Goal: Information Seeking & Learning: Learn about a topic

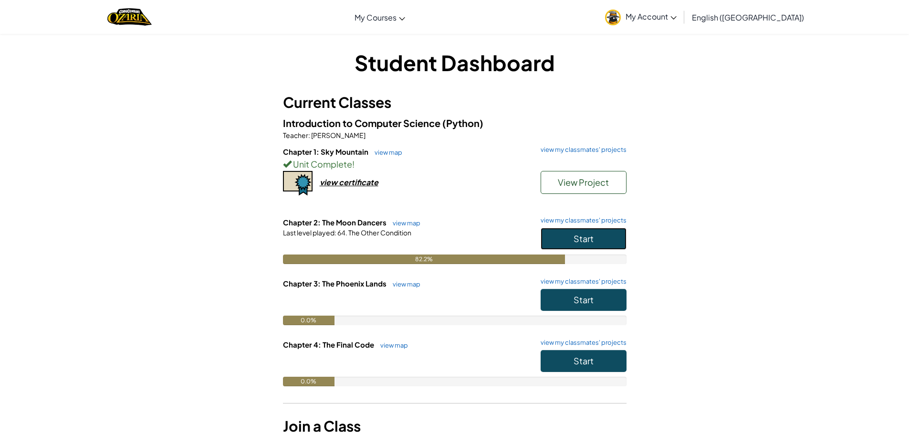
click at [551, 233] on button "Start" at bounding box center [583, 239] width 86 height 22
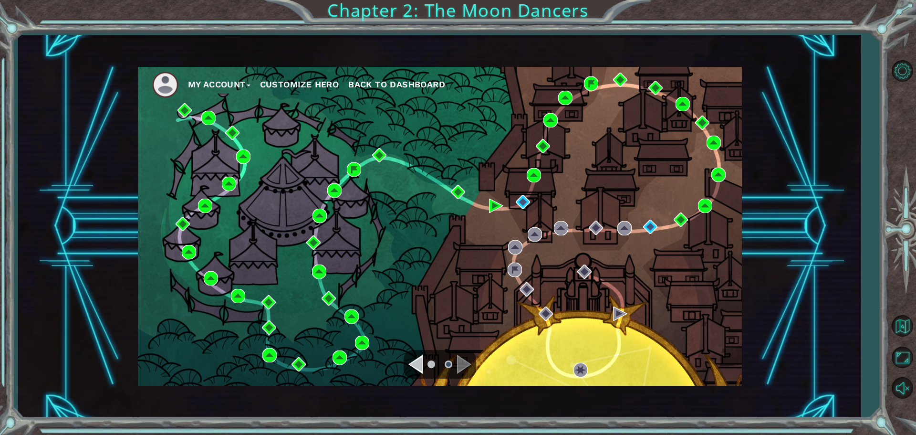
drag, startPoint x: 552, startPoint y: 222, endPoint x: 436, endPoint y: 71, distance: 190.8
click at [436, 70] on nav "My Account Customize Hero Back to Dashboard" at bounding box center [440, 82] width 604 height 31
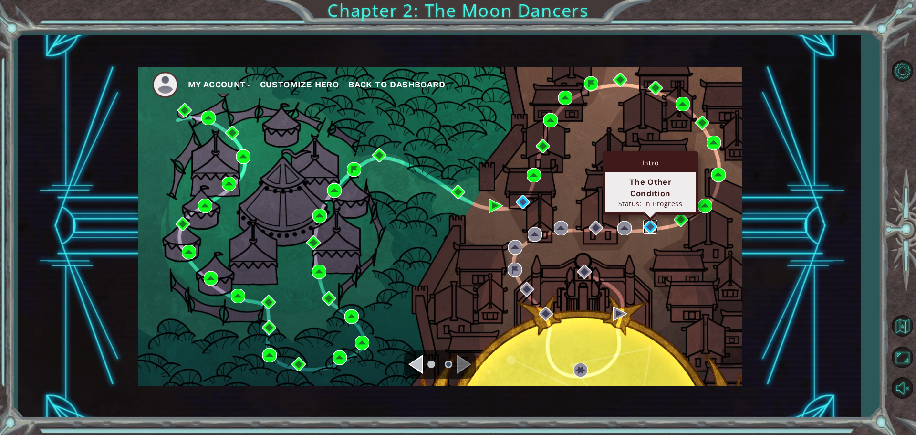
click at [652, 225] on img at bounding box center [650, 226] width 14 height 14
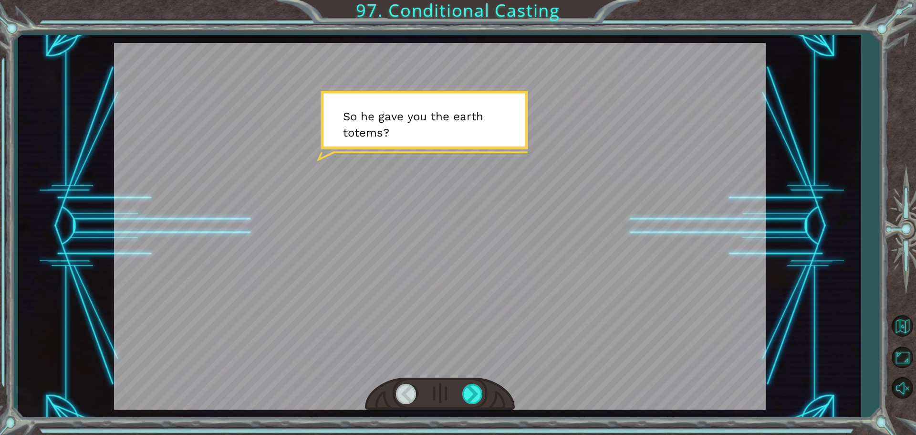
click at [504, 389] on div at bounding box center [440, 226] width 652 height 366
click at [479, 395] on div at bounding box center [472, 393] width 21 height 20
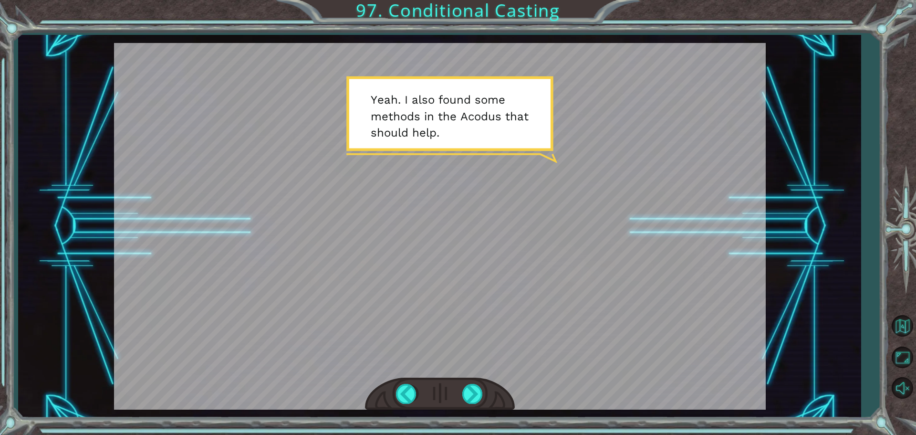
click at [468, 381] on div at bounding box center [440, 393] width 150 height 33
drag, startPoint x: 477, startPoint y: 393, endPoint x: 470, endPoint y: 398, distance: 8.6
click at [475, 394] on div at bounding box center [472, 393] width 21 height 20
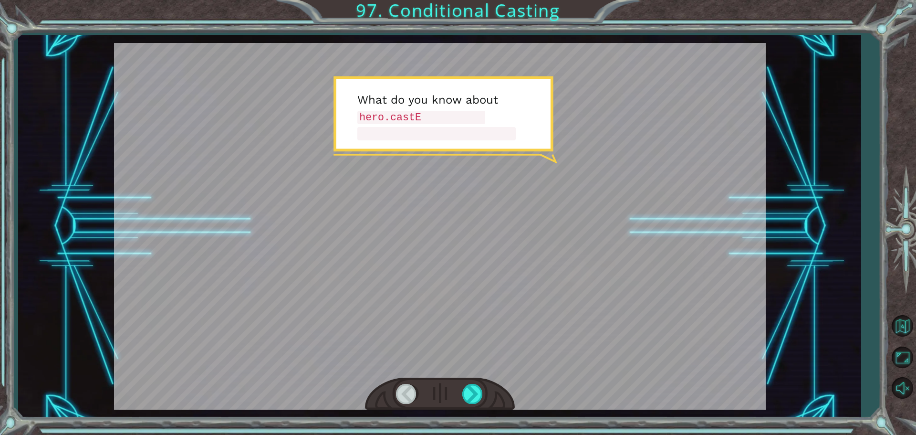
drag, startPoint x: 474, startPoint y: 418, endPoint x: 479, endPoint y: 417, distance: 4.9
click at [476, 418] on div "Temporary Text S o h e g a v e y o u t h e e a r t h t o t e m s ? Y e a h . I …" at bounding box center [458, 217] width 916 height 435
drag, startPoint x: 479, startPoint y: 417, endPoint x: 218, endPoint y: 191, distance: 344.9
click at [216, 191] on div at bounding box center [440, 226] width 652 height 366
click at [472, 389] on div at bounding box center [472, 393] width 21 height 20
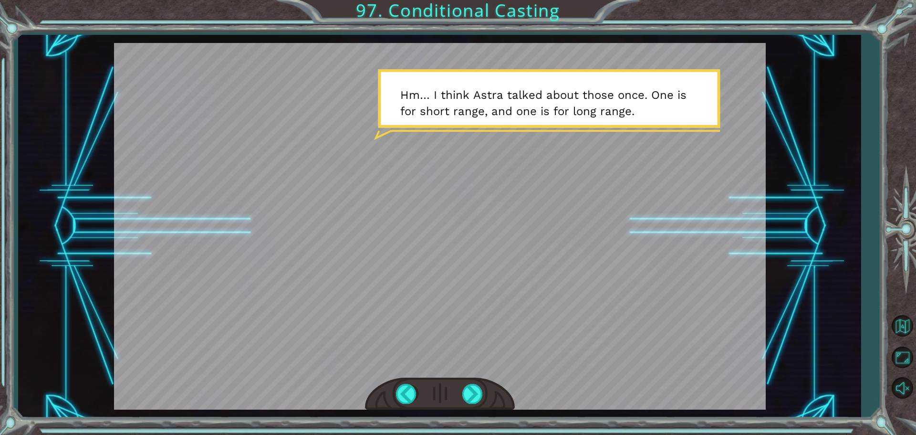
click at [490, 382] on div at bounding box center [440, 226] width 652 height 366
click at [472, 390] on div at bounding box center [472, 393] width 21 height 20
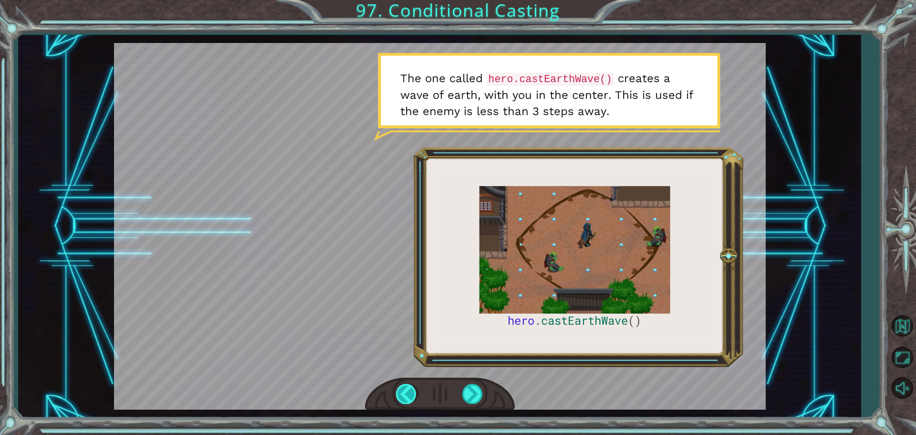
click at [414, 392] on div at bounding box center [406, 393] width 21 height 20
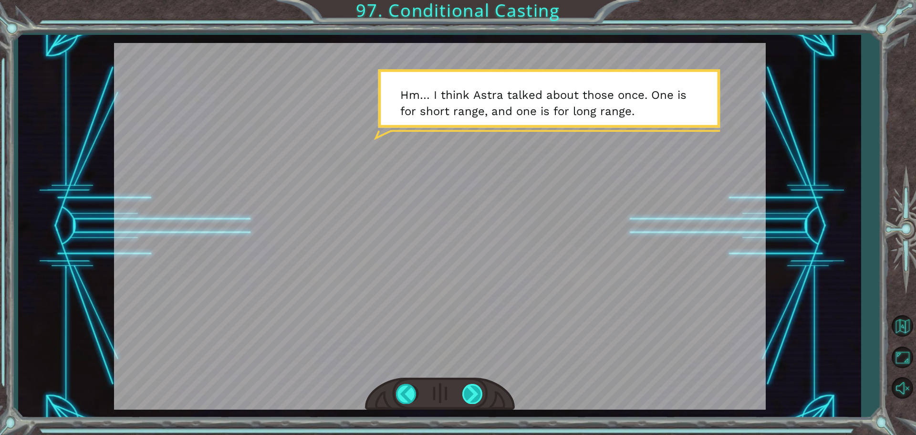
drag, startPoint x: 458, startPoint y: 397, endPoint x: 477, endPoint y: 401, distance: 19.6
click at [470, 399] on div at bounding box center [440, 393] width 150 height 33
click at [476, 393] on div at bounding box center [472, 393] width 21 height 20
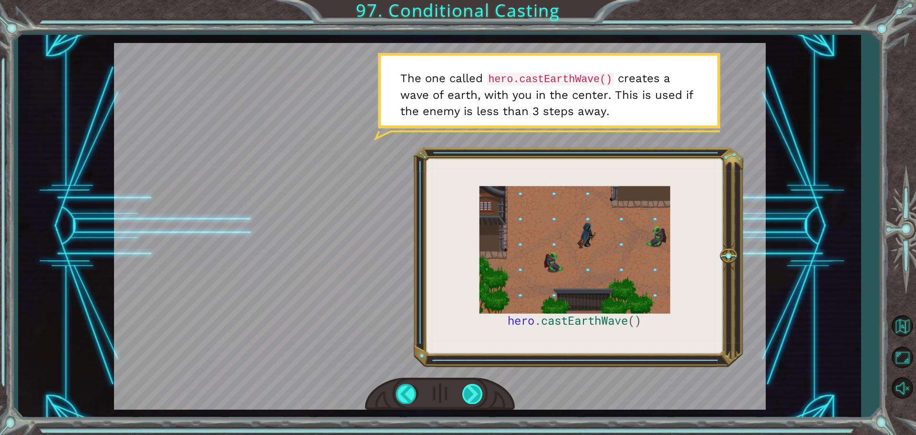
click at [465, 384] on div at bounding box center [472, 393] width 21 height 20
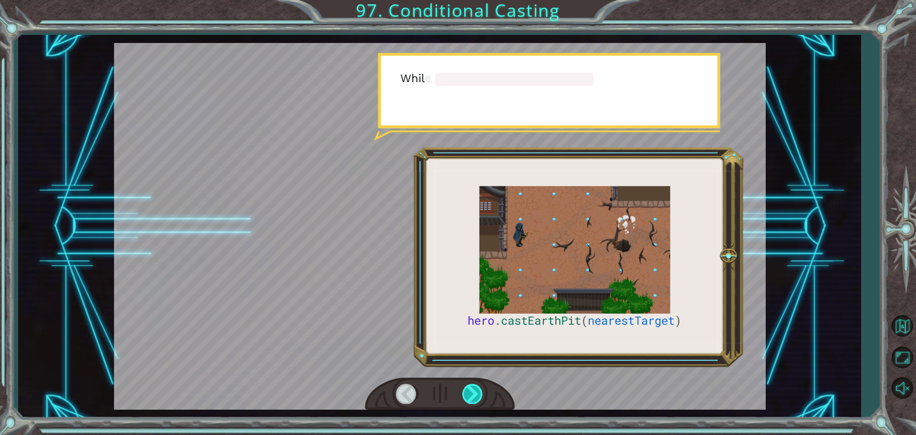
click at [465, 384] on div at bounding box center [472, 393] width 21 height 20
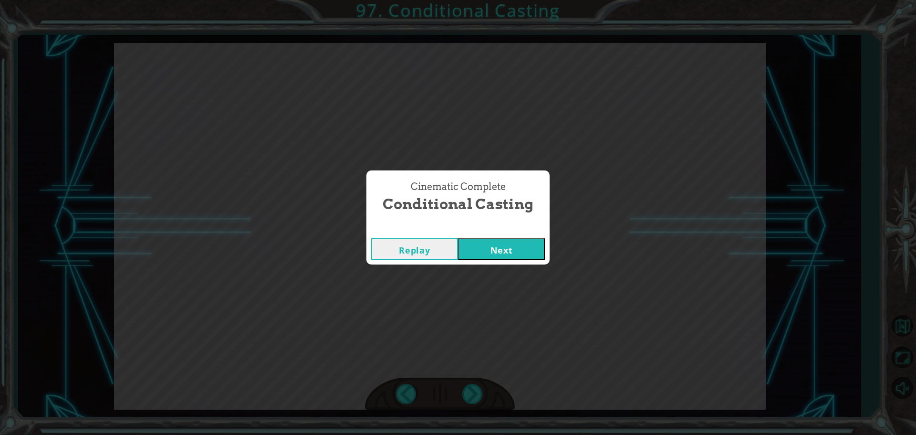
click at [482, 252] on button "Next" at bounding box center [501, 248] width 87 height 21
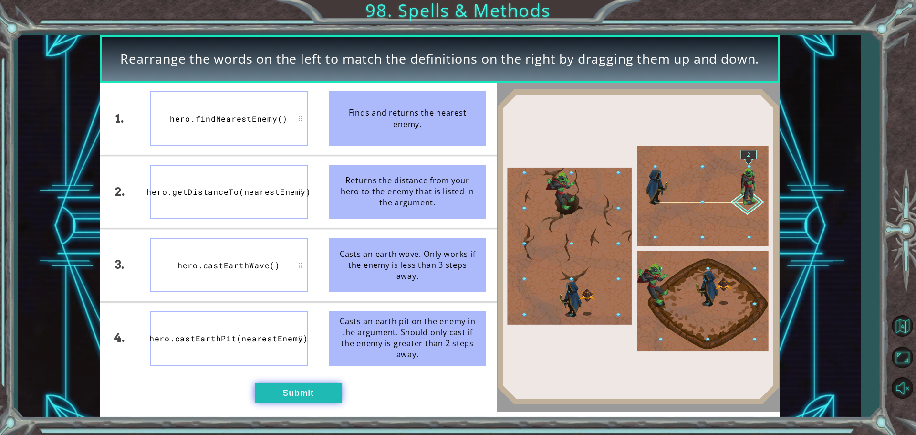
click at [320, 383] on button "Submit" at bounding box center [298, 392] width 87 height 19
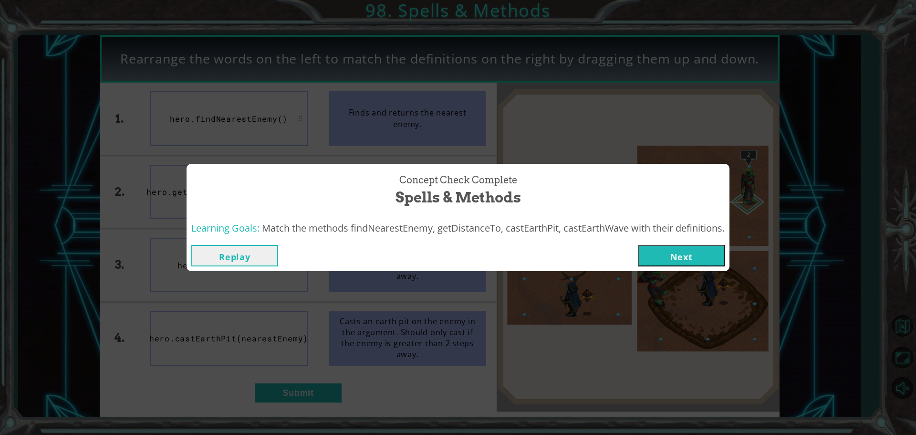
click at [665, 259] on button "Next" at bounding box center [681, 255] width 87 height 21
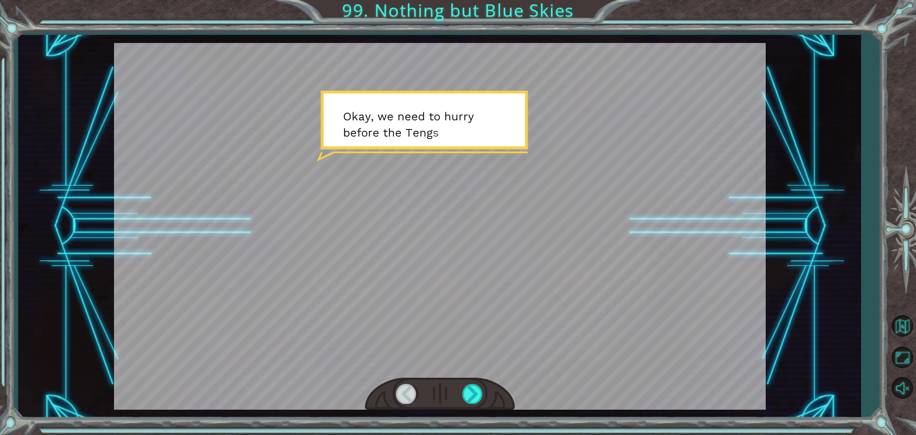
click at [472, 381] on div at bounding box center [440, 226] width 652 height 366
click at [472, 383] on div at bounding box center [440, 393] width 150 height 33
click at [473, 392] on div at bounding box center [472, 393] width 21 height 20
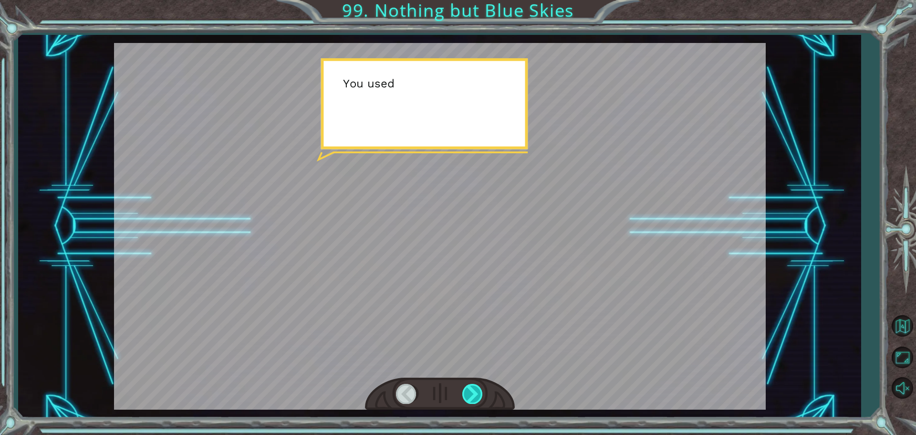
click at [473, 392] on div at bounding box center [472, 393] width 21 height 20
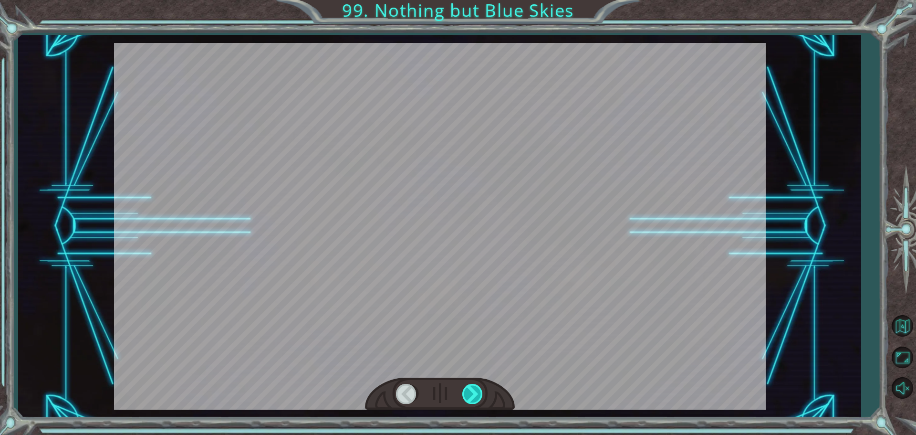
click at [472, 392] on div at bounding box center [472, 393] width 21 height 20
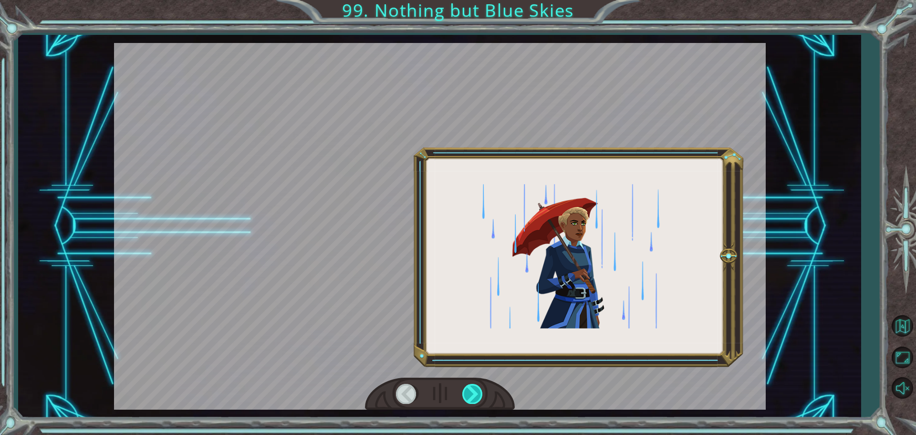
click at [470, 392] on div at bounding box center [472, 393] width 21 height 20
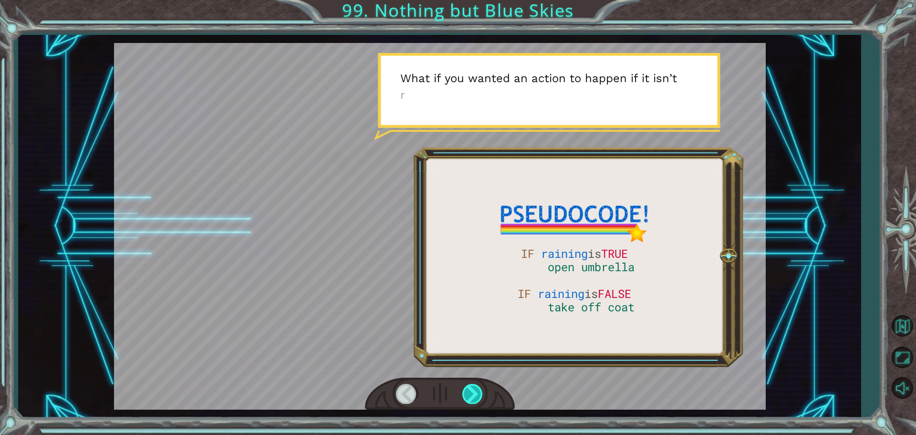
click at [469, 391] on div at bounding box center [472, 393] width 21 height 20
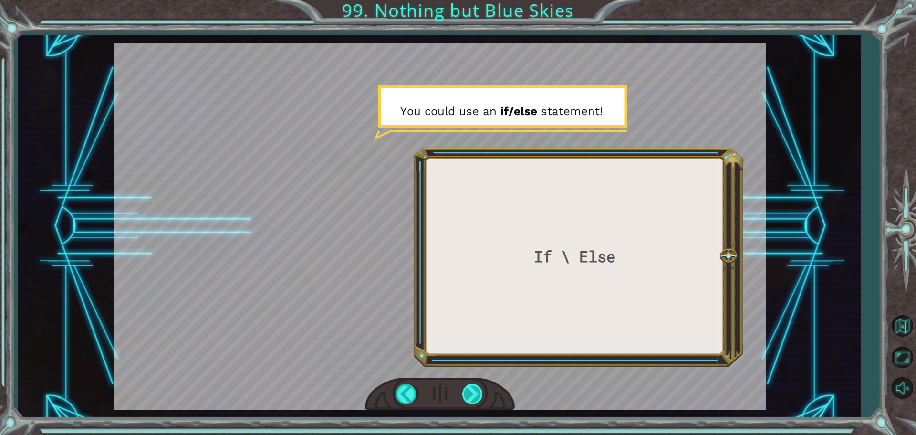
click at [467, 391] on div at bounding box center [472, 393] width 21 height 20
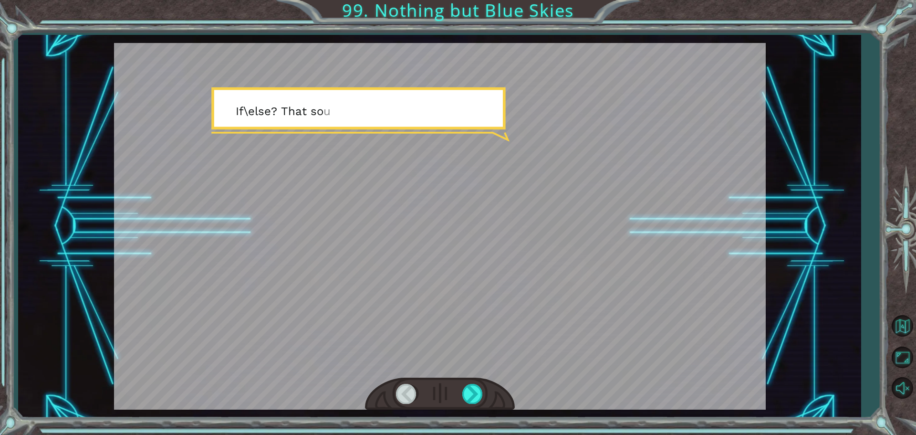
drag, startPoint x: 466, startPoint y: 390, endPoint x: 449, endPoint y: 400, distance: 20.3
click at [466, 391] on div at bounding box center [472, 393] width 21 height 20
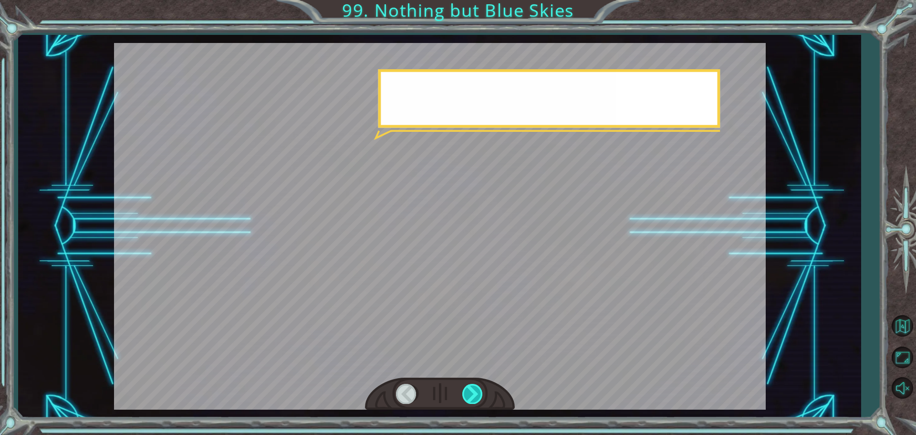
drag, startPoint x: 449, startPoint y: 400, endPoint x: 469, endPoint y: 393, distance: 21.1
click at [449, 401] on div at bounding box center [440, 393] width 150 height 33
click at [489, 386] on div at bounding box center [440, 393] width 150 height 33
drag, startPoint x: 482, startPoint y: 384, endPoint x: 475, endPoint y: 388, distance: 8.1
click at [480, 384] on div at bounding box center [472, 393] width 21 height 20
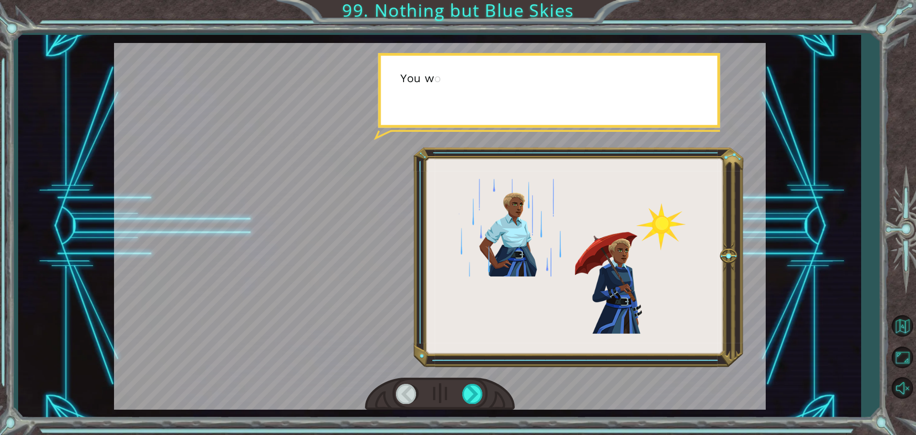
click at [479, 382] on div at bounding box center [440, 393] width 150 height 33
click at [479, 381] on div at bounding box center [440, 393] width 150 height 33
click at [482, 380] on div at bounding box center [440, 393] width 150 height 33
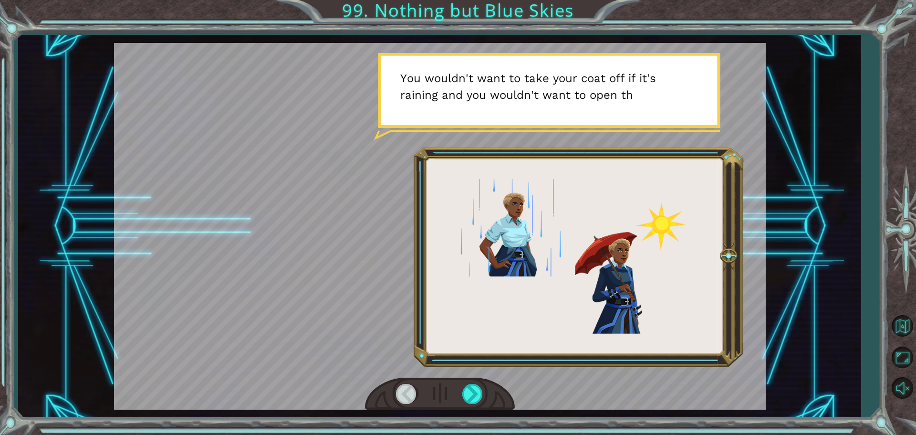
click at [483, 383] on div at bounding box center [440, 393] width 150 height 33
click at [478, 383] on div at bounding box center [472, 393] width 21 height 20
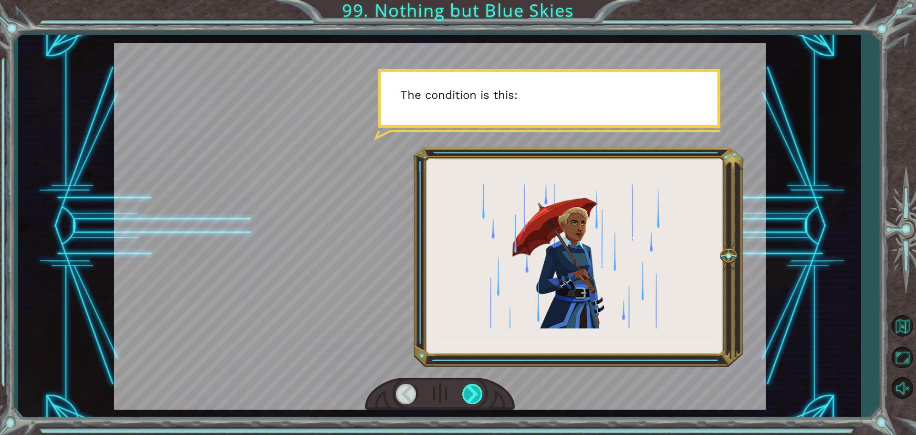
click at [479, 383] on div at bounding box center [472, 393] width 21 height 20
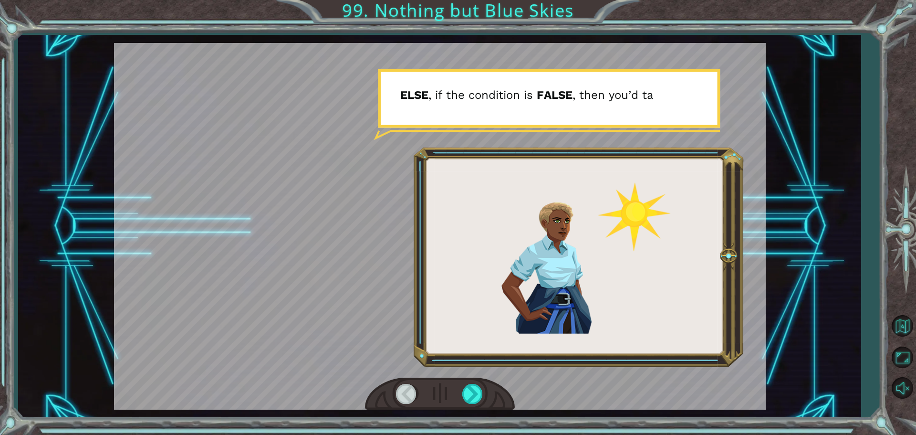
drag, startPoint x: 479, startPoint y: 383, endPoint x: 443, endPoint y: 366, distance: 40.5
click at [433, 367] on div at bounding box center [440, 226] width 652 height 366
drag, startPoint x: 467, startPoint y: 377, endPoint x: 466, endPoint y: 400, distance: 22.4
click at [467, 399] on div at bounding box center [440, 393] width 150 height 33
drag, startPoint x: 466, startPoint y: 400, endPoint x: 471, endPoint y: 401, distance: 4.9
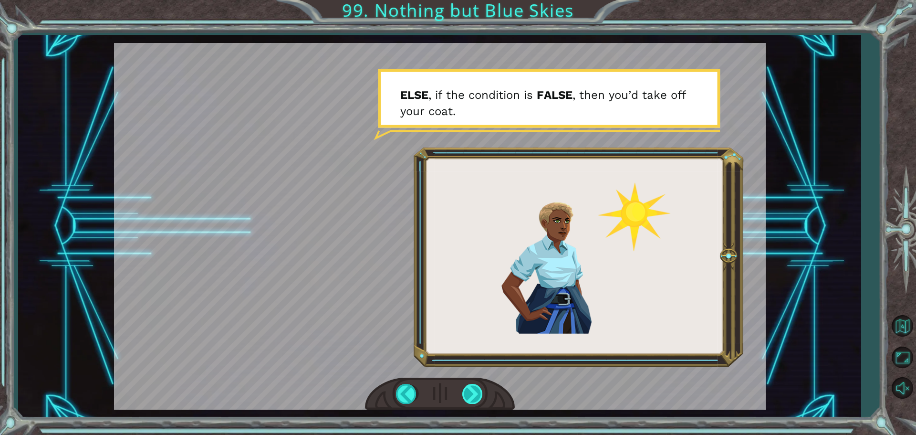
click at [468, 399] on div at bounding box center [472, 393] width 21 height 20
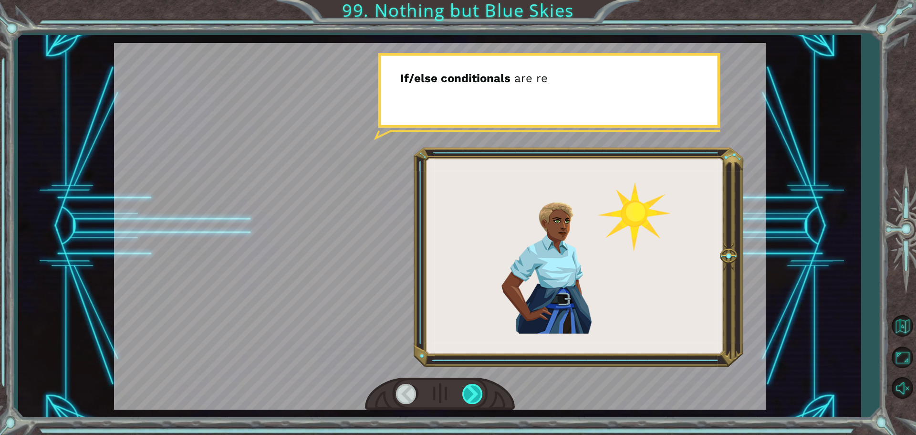
drag, startPoint x: 477, startPoint y: 394, endPoint x: 473, endPoint y: 388, distance: 7.2
click at [477, 393] on div at bounding box center [472, 393] width 21 height 20
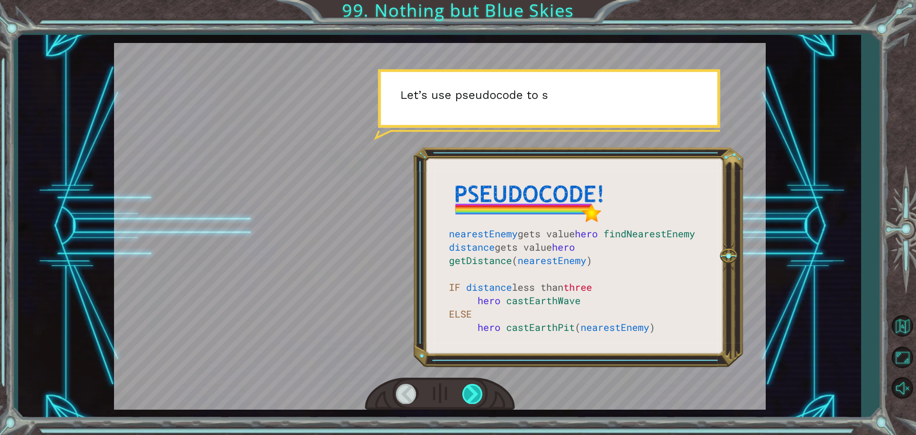
click at [475, 388] on div at bounding box center [472, 393] width 21 height 20
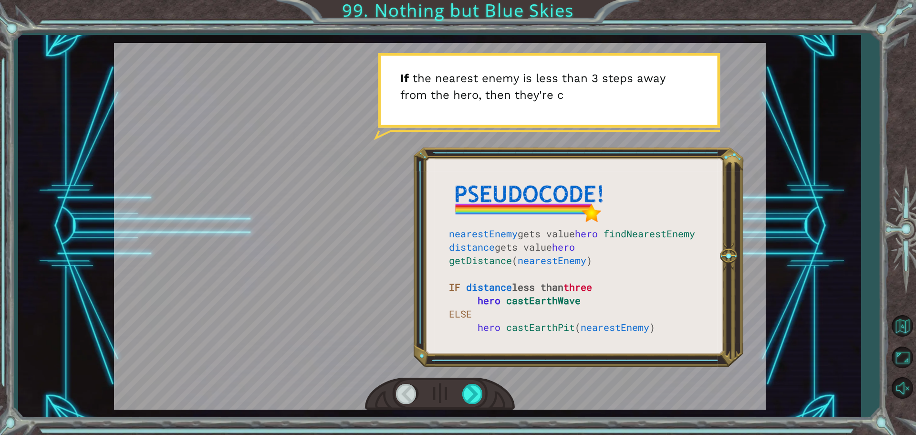
drag, startPoint x: 479, startPoint y: 386, endPoint x: 365, endPoint y: 331, distance: 125.9
click at [365, 331] on div at bounding box center [440, 226] width 652 height 366
drag, startPoint x: 506, startPoint y: 345, endPoint x: 522, endPoint y: 355, distance: 19.3
click at [519, 353] on div at bounding box center [440, 226] width 652 height 366
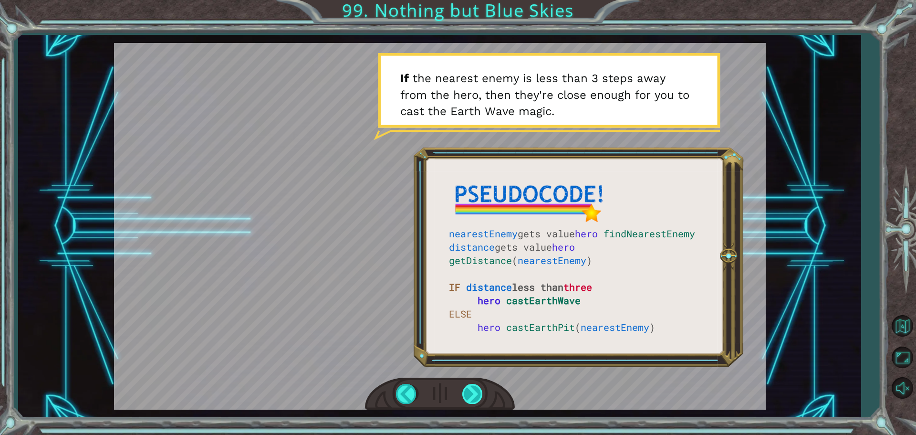
click at [473, 391] on div at bounding box center [472, 393] width 21 height 20
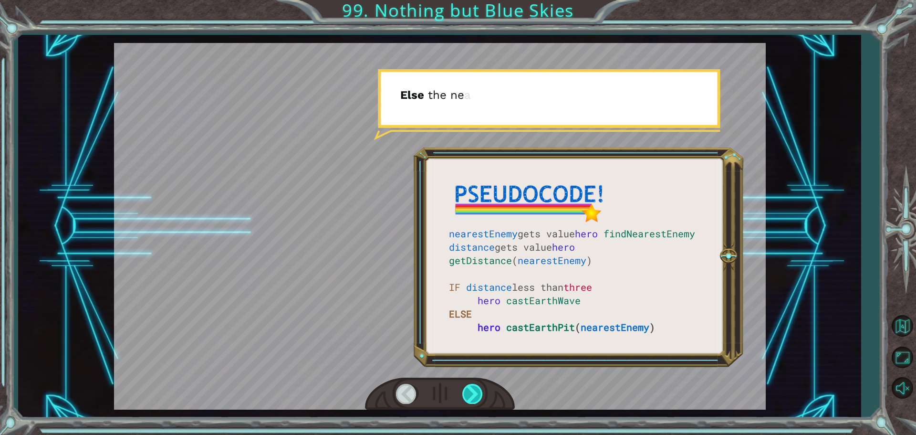
click at [475, 394] on div at bounding box center [472, 393] width 21 height 20
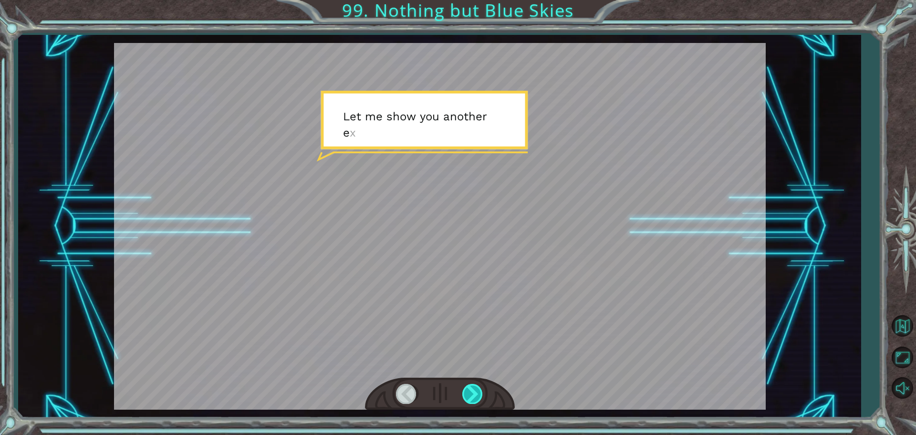
click at [475, 392] on div at bounding box center [472, 393] width 21 height 20
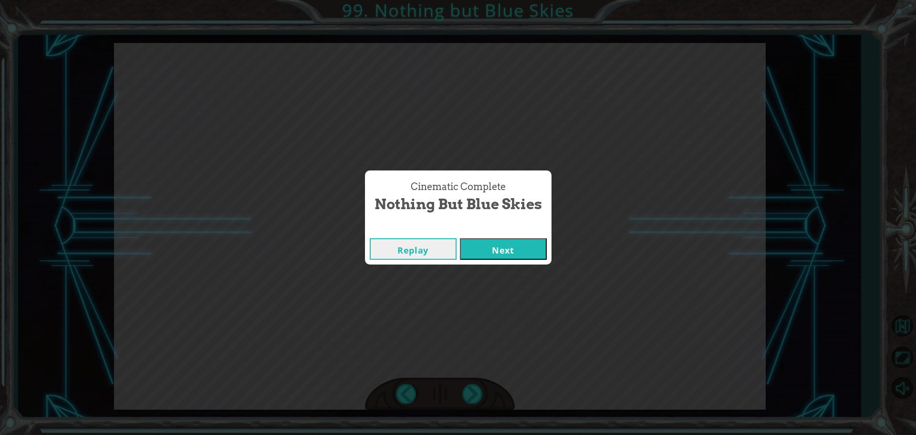
click at [479, 255] on button "Next" at bounding box center [503, 248] width 87 height 21
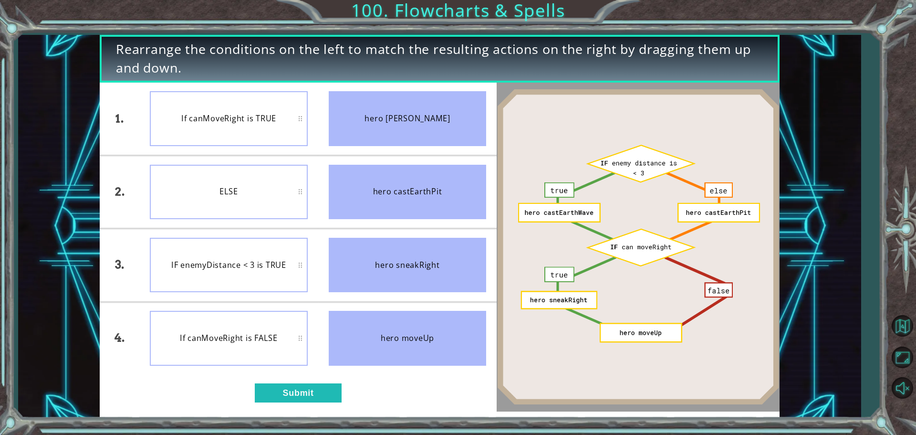
drag, startPoint x: 477, startPoint y: 257, endPoint x: 290, endPoint y: 202, distance: 195.6
click at [290, 202] on div "ELSE" at bounding box center [229, 192] width 158 height 54
drag, startPoint x: 649, startPoint y: 187, endPoint x: 606, endPoint y: 181, distance: 43.4
click at [606, 181] on img at bounding box center [638, 247] width 283 height 316
click at [275, 389] on button "Submit" at bounding box center [298, 392] width 87 height 19
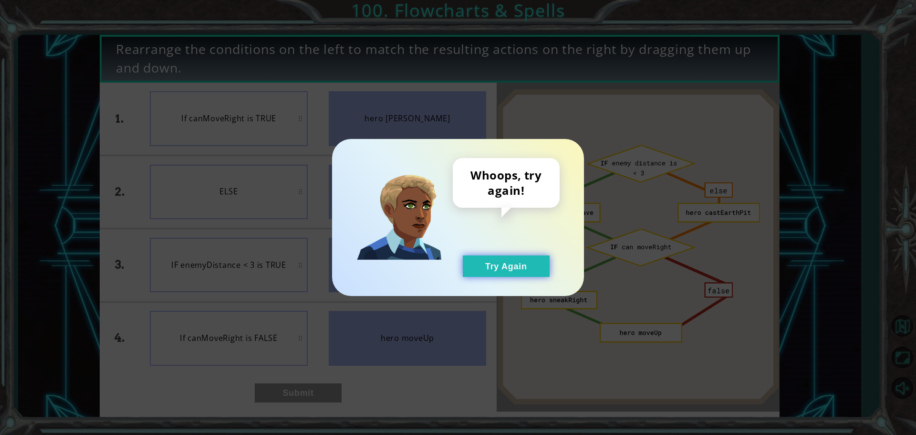
click at [482, 268] on button "Try Again" at bounding box center [506, 265] width 87 height 21
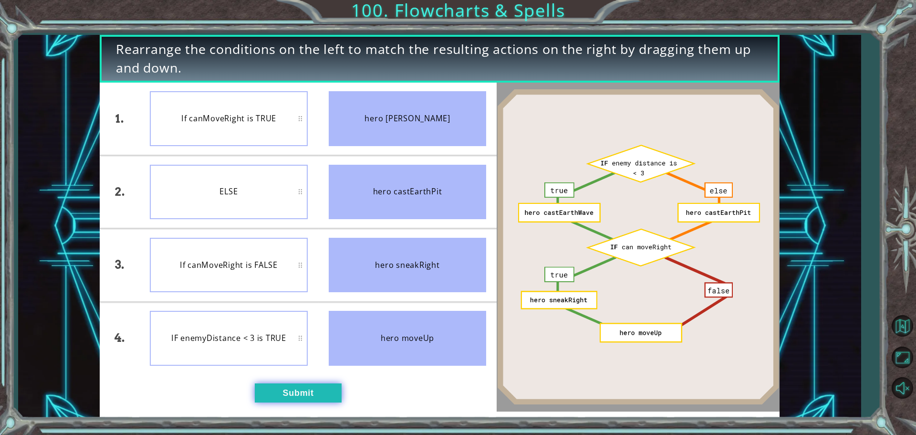
click at [307, 388] on button "Submit" at bounding box center [298, 392] width 87 height 19
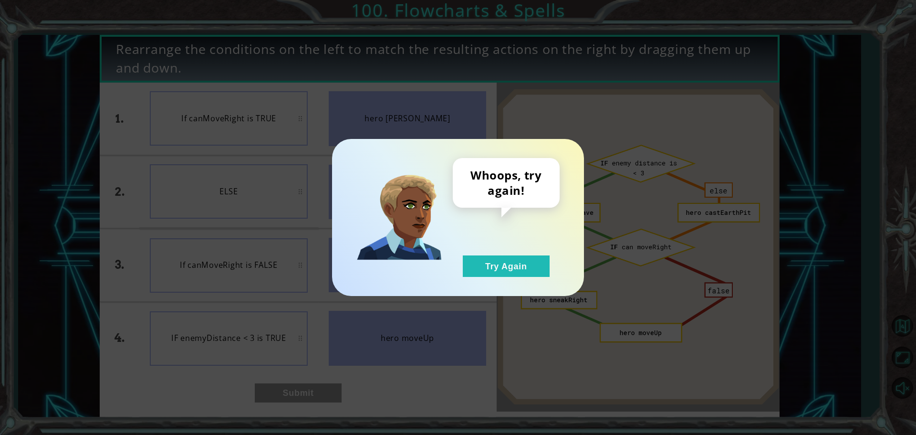
click at [502, 249] on div "Whoops, try again! Try Again" at bounding box center [506, 217] width 107 height 119
drag, startPoint x: 502, startPoint y: 250, endPoint x: 490, endPoint y: 269, distance: 22.5
click at [496, 260] on div "Whoops, try again! Try Again" at bounding box center [506, 217] width 107 height 119
drag, startPoint x: 489, startPoint y: 269, endPoint x: 481, endPoint y: 268, distance: 7.7
click at [487, 269] on button "Try Again" at bounding box center [506, 265] width 87 height 21
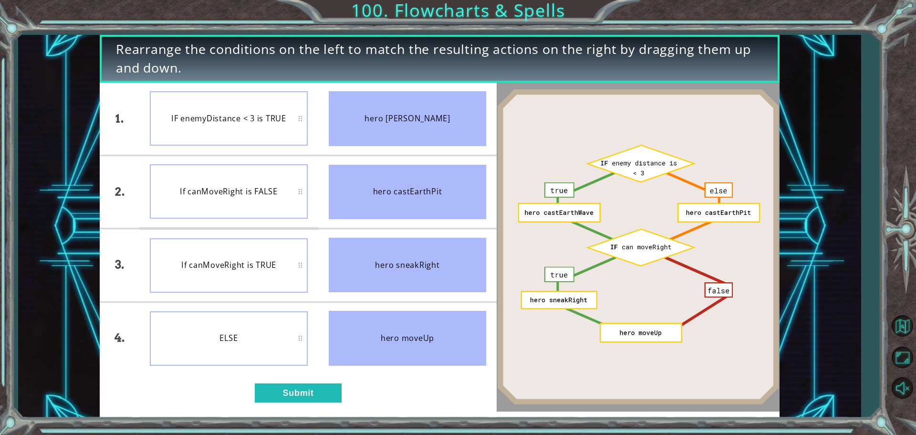
drag, startPoint x: 330, startPoint y: 299, endPoint x: 336, endPoint y: 296, distance: 7.5
drag, startPoint x: 336, startPoint y: 296, endPoint x: 324, endPoint y: 332, distance: 38.2
click at [324, 332] on li "hero moveUp" at bounding box center [407, 338] width 179 height 72
click at [897, 329] on button "Back to Map" at bounding box center [902, 326] width 28 height 28
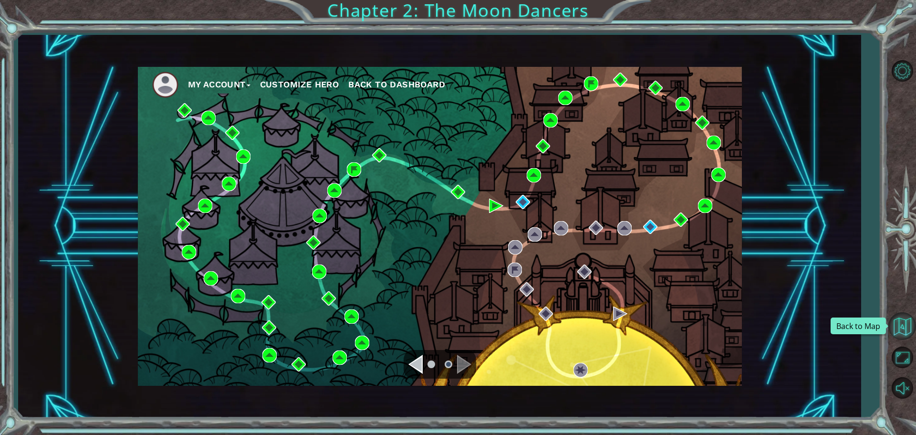
click at [900, 330] on button "Back to Map" at bounding box center [902, 326] width 28 height 28
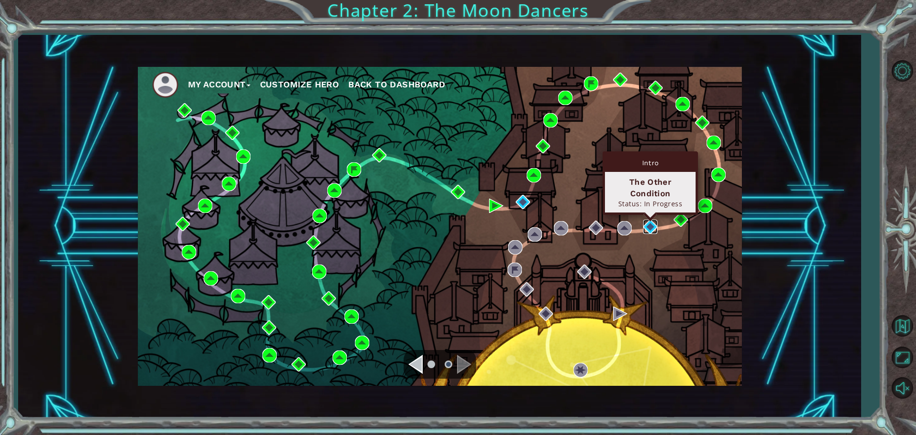
drag, startPoint x: 647, startPoint y: 225, endPoint x: 641, endPoint y: 229, distance: 7.5
click at [646, 225] on img at bounding box center [650, 226] width 14 height 14
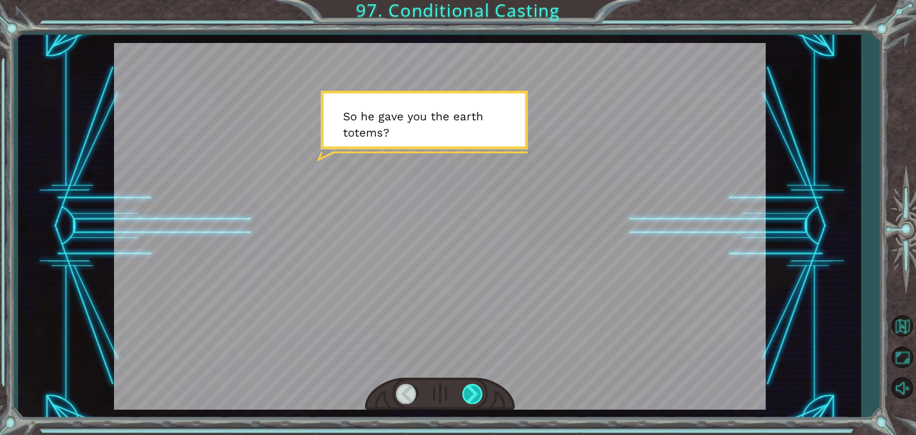
click at [466, 398] on div at bounding box center [472, 393] width 21 height 20
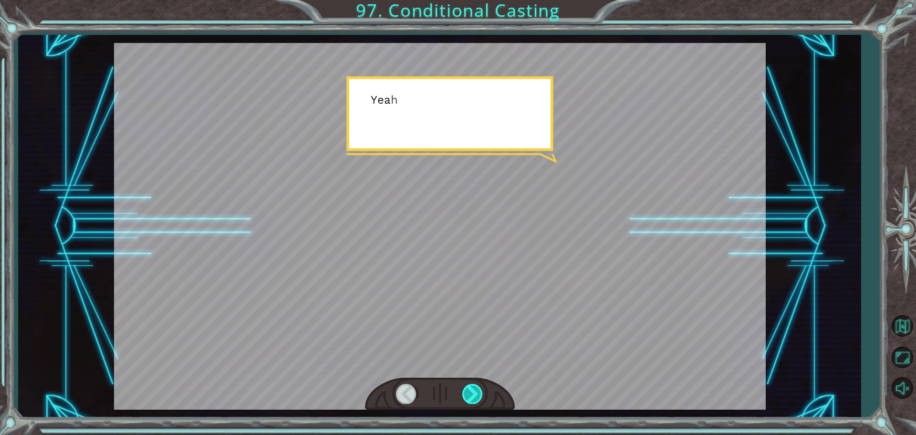
click at [467, 391] on div at bounding box center [472, 393] width 21 height 20
click at [469, 390] on div at bounding box center [472, 393] width 21 height 20
click at [471, 391] on div at bounding box center [472, 393] width 21 height 20
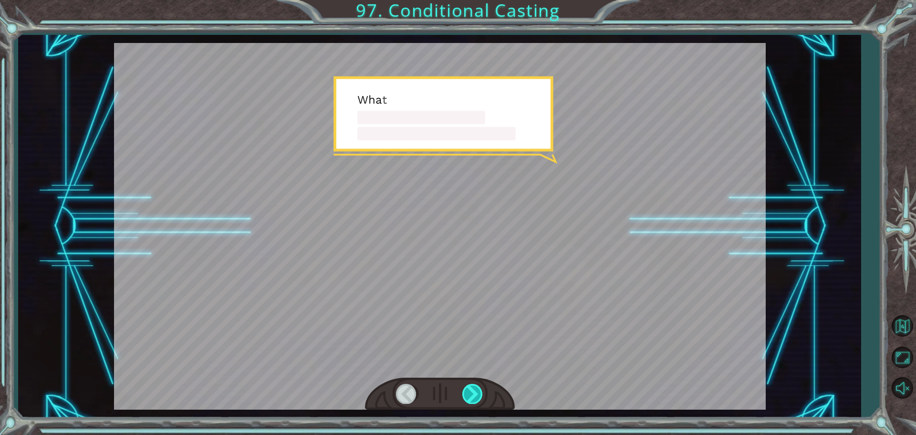
click at [471, 391] on div at bounding box center [472, 393] width 21 height 20
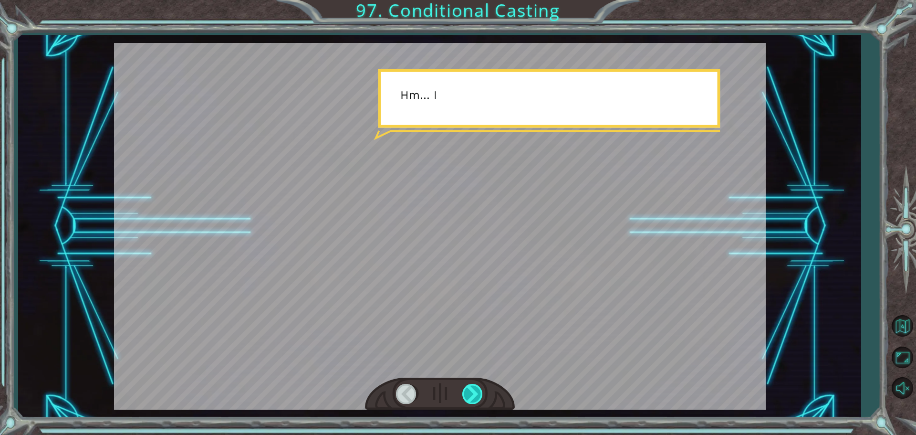
drag, startPoint x: 471, startPoint y: 391, endPoint x: 469, endPoint y: 396, distance: 5.9
click at [470, 393] on div at bounding box center [472, 393] width 21 height 20
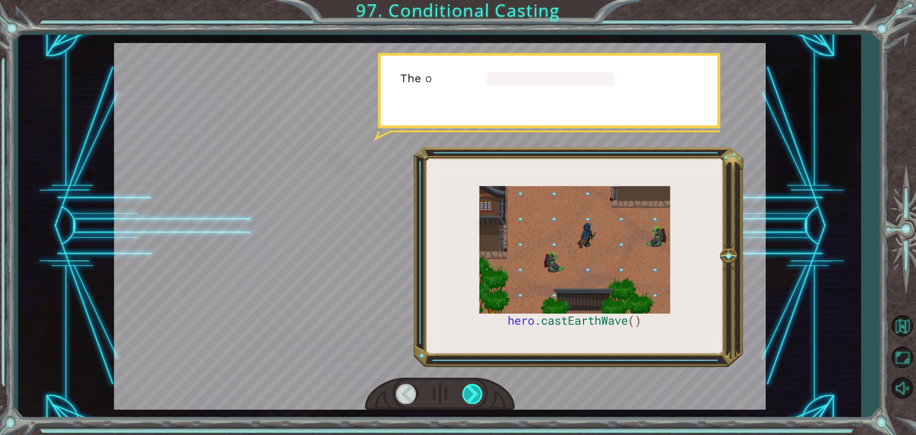
click at [469, 396] on div at bounding box center [472, 393] width 21 height 20
click at [469, 395] on div at bounding box center [472, 393] width 21 height 20
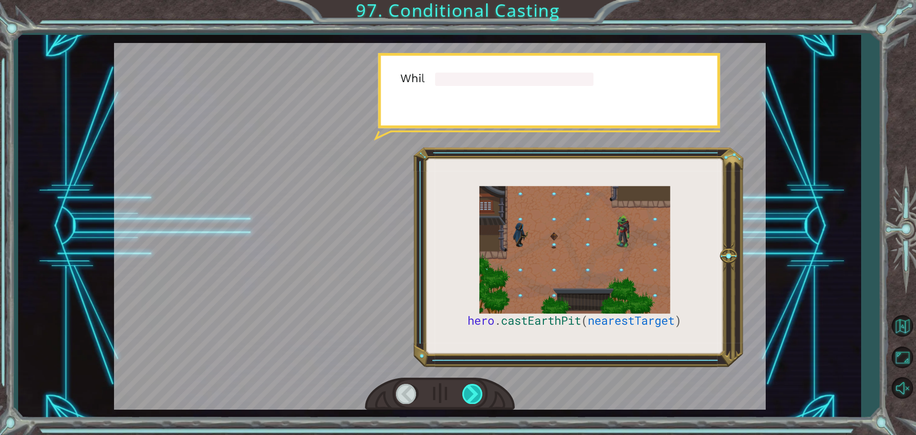
click at [471, 391] on div at bounding box center [472, 393] width 21 height 20
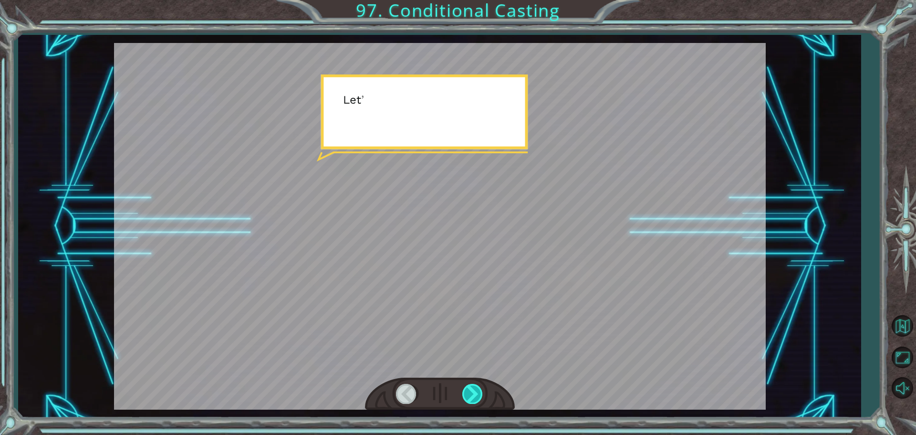
click at [469, 393] on div at bounding box center [472, 393] width 21 height 20
click at [468, 395] on div at bounding box center [472, 393] width 21 height 20
click at [467, 395] on div at bounding box center [472, 393] width 21 height 20
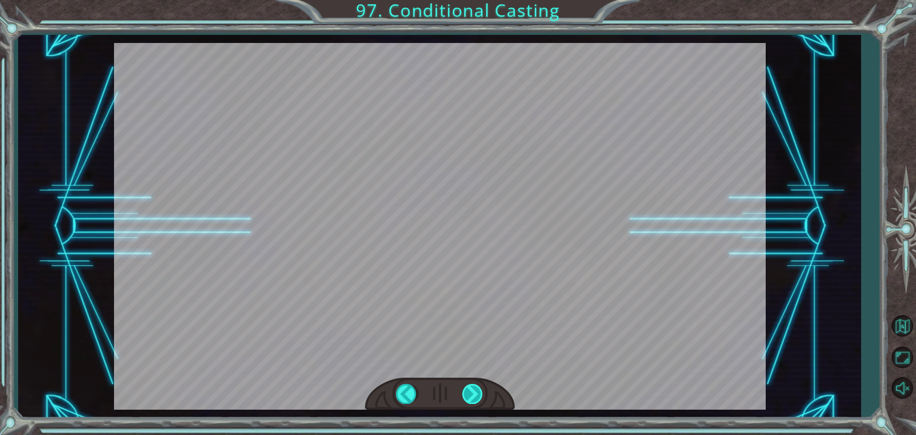
click at [467, 395] on div at bounding box center [472, 393] width 21 height 20
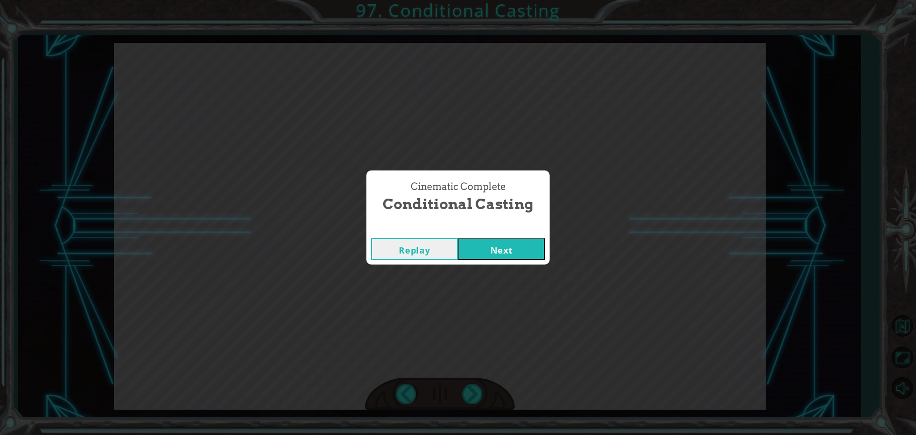
click at [483, 246] on button "Next" at bounding box center [501, 248] width 87 height 21
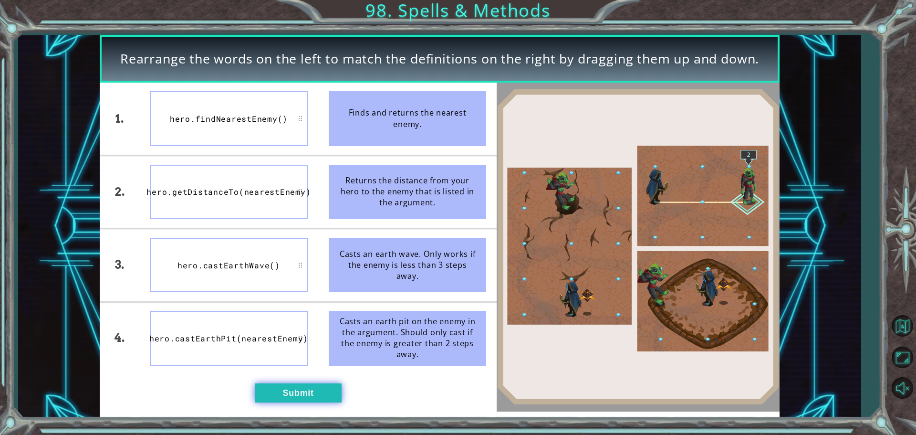
click at [284, 391] on button "Submit" at bounding box center [298, 392] width 87 height 19
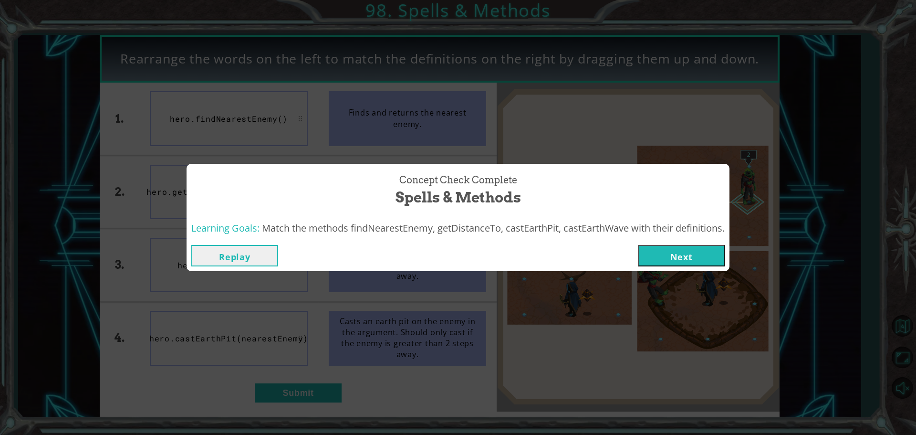
click at [684, 260] on button "Next" at bounding box center [681, 255] width 87 height 21
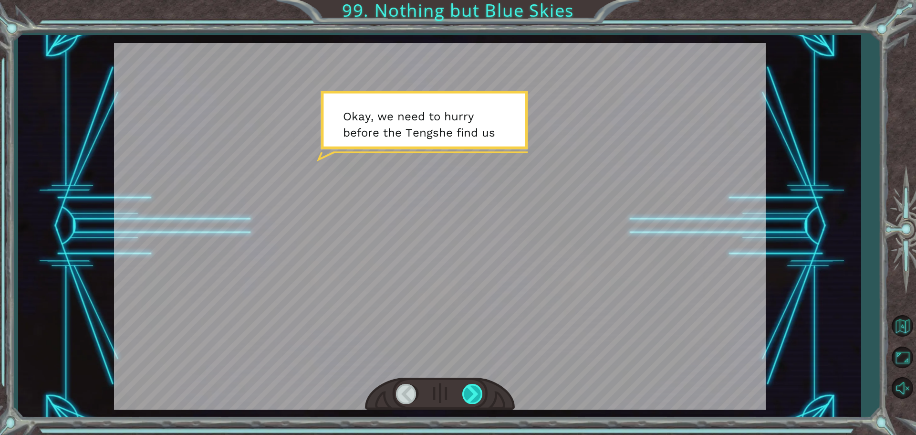
click at [475, 402] on div at bounding box center [472, 393] width 21 height 20
click at [474, 401] on div at bounding box center [472, 393] width 21 height 20
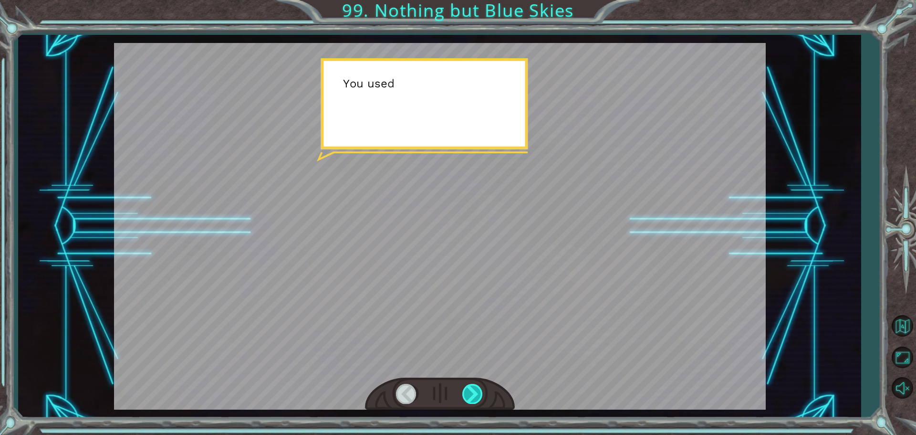
click at [474, 401] on div at bounding box center [472, 393] width 21 height 20
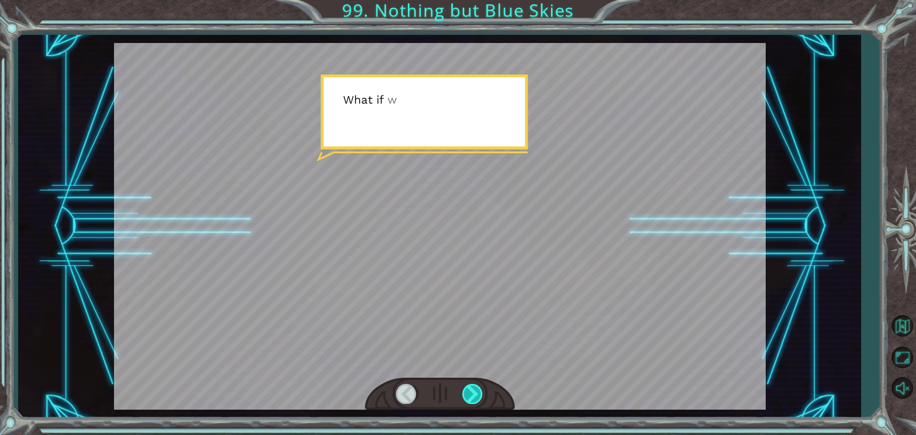
click at [474, 401] on div at bounding box center [472, 393] width 21 height 20
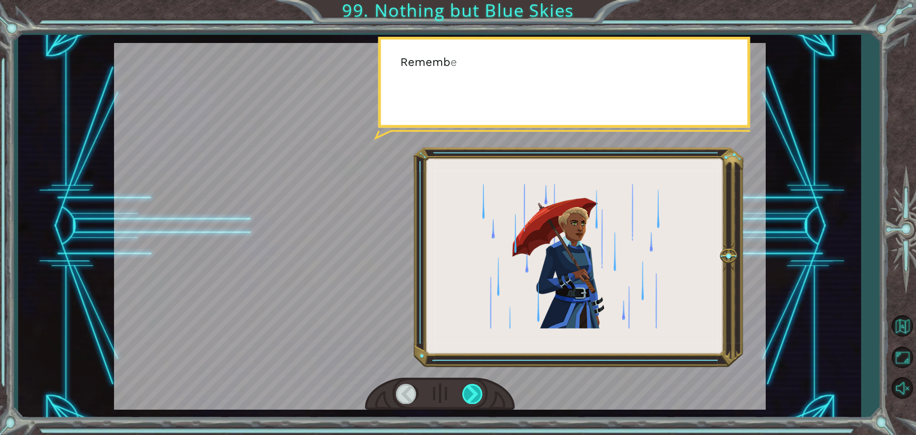
click at [474, 401] on div at bounding box center [472, 393] width 21 height 20
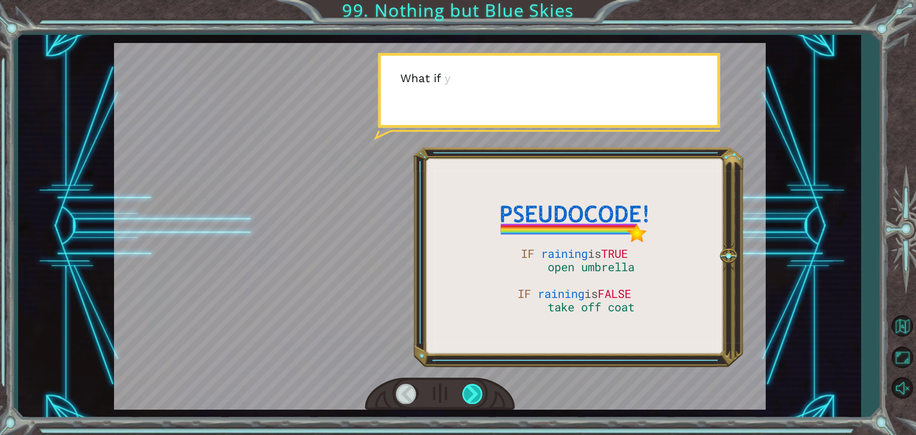
click at [474, 401] on div at bounding box center [472, 393] width 21 height 20
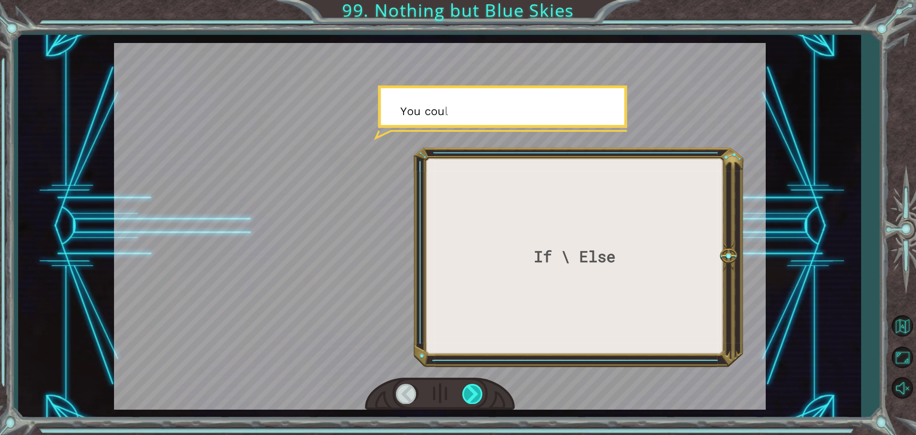
click at [475, 401] on div at bounding box center [472, 393] width 21 height 20
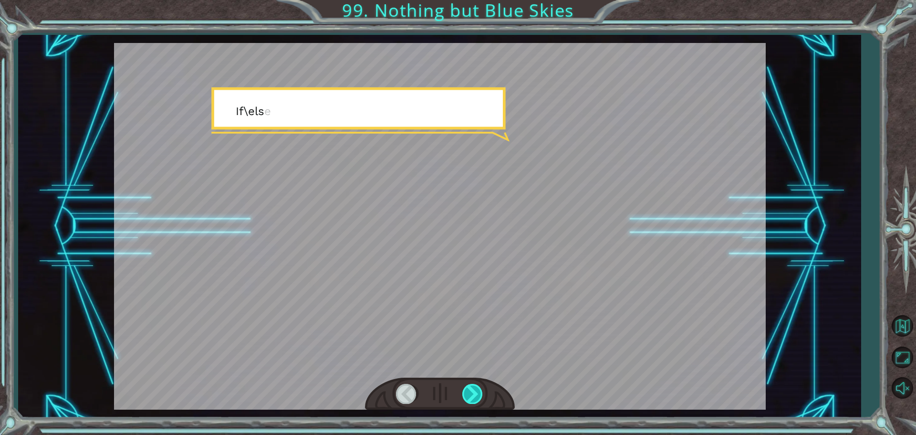
click at [475, 401] on div at bounding box center [472, 393] width 21 height 20
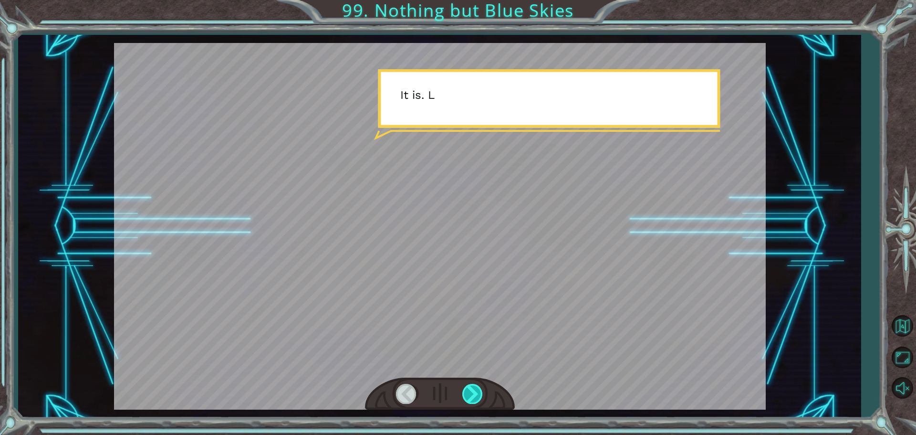
click at [475, 401] on div at bounding box center [472, 393] width 21 height 20
click at [476, 401] on div at bounding box center [472, 393] width 21 height 20
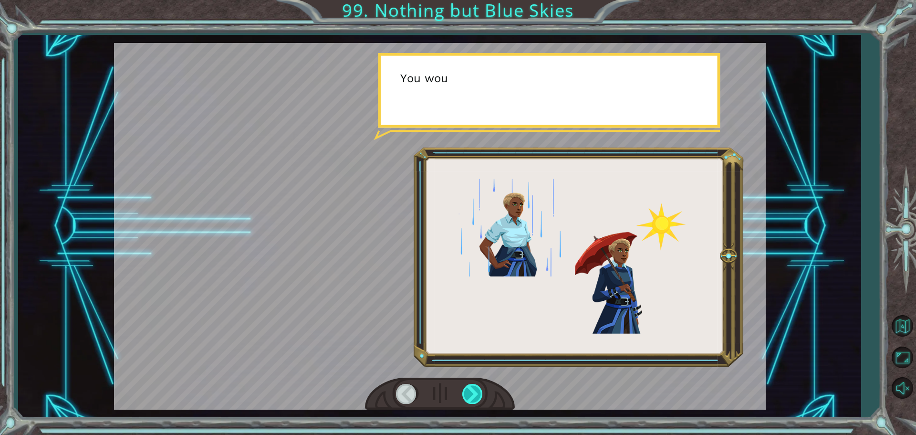
click at [476, 401] on div at bounding box center [472, 393] width 21 height 20
click at [477, 401] on div at bounding box center [472, 393] width 21 height 20
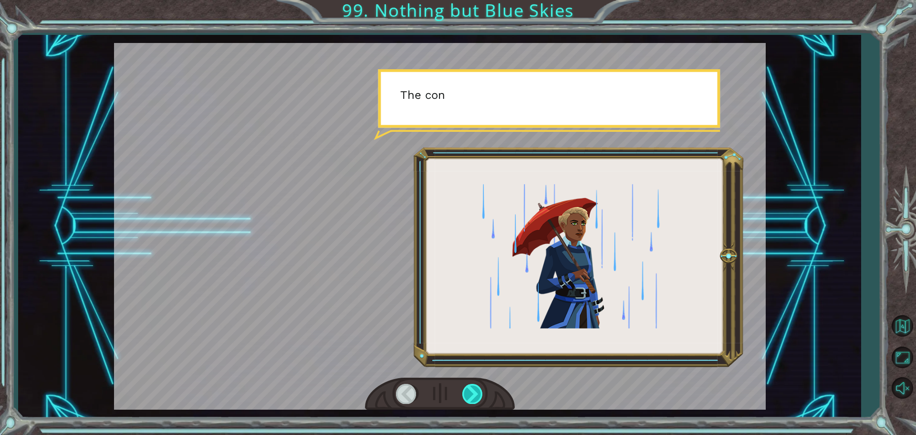
click at [477, 401] on div at bounding box center [472, 393] width 21 height 20
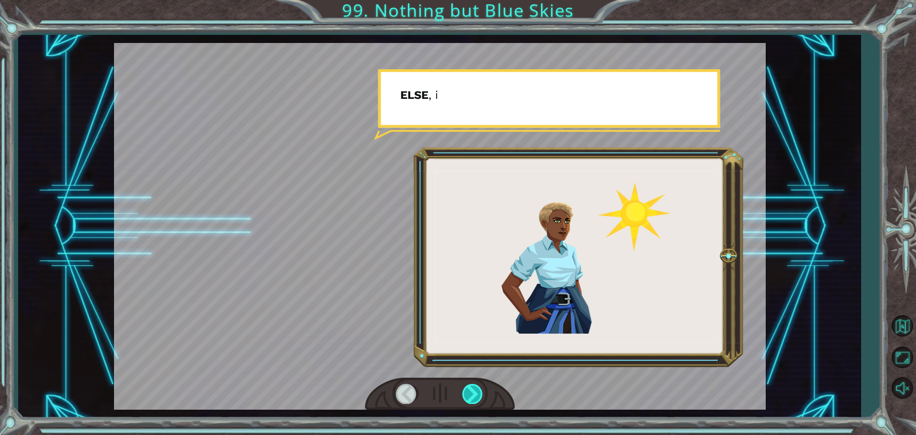
click at [477, 401] on div at bounding box center [472, 393] width 21 height 20
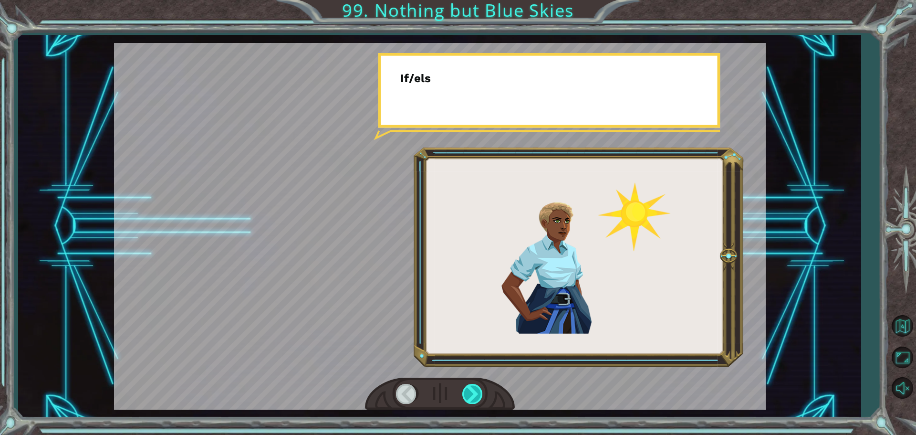
click at [477, 401] on div at bounding box center [472, 393] width 21 height 20
click at [477, 402] on div at bounding box center [472, 393] width 21 height 20
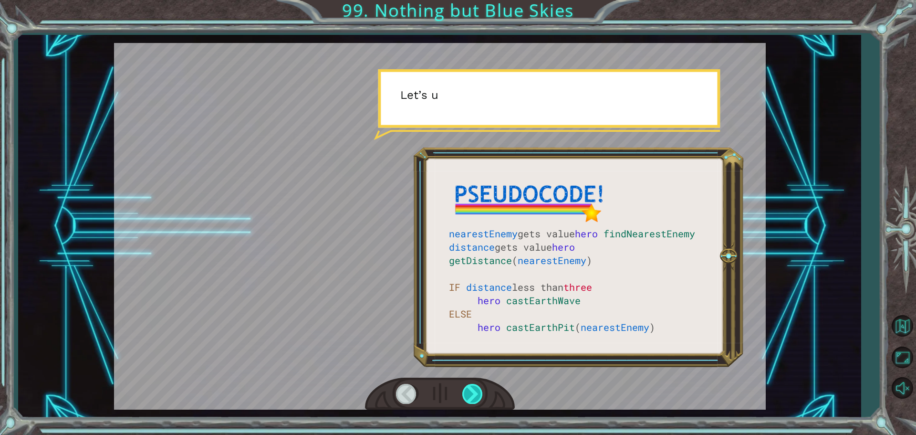
click at [477, 402] on div at bounding box center [472, 393] width 21 height 20
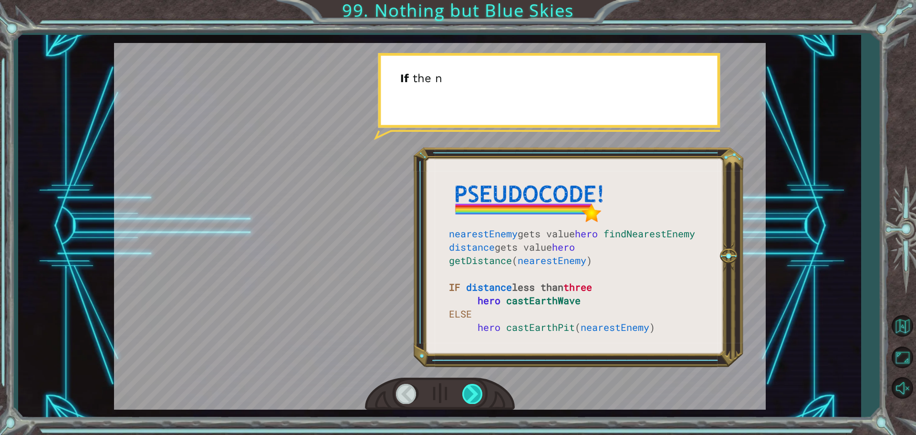
click at [477, 402] on div at bounding box center [472, 393] width 21 height 20
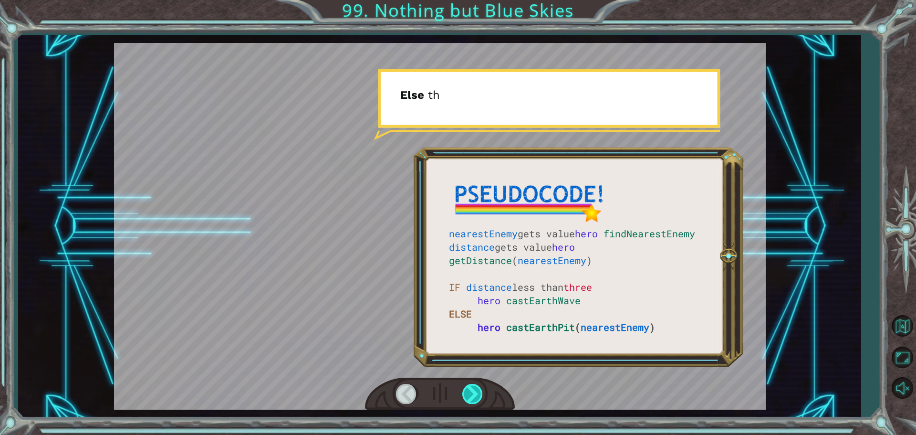
click at [477, 402] on div at bounding box center [472, 393] width 21 height 20
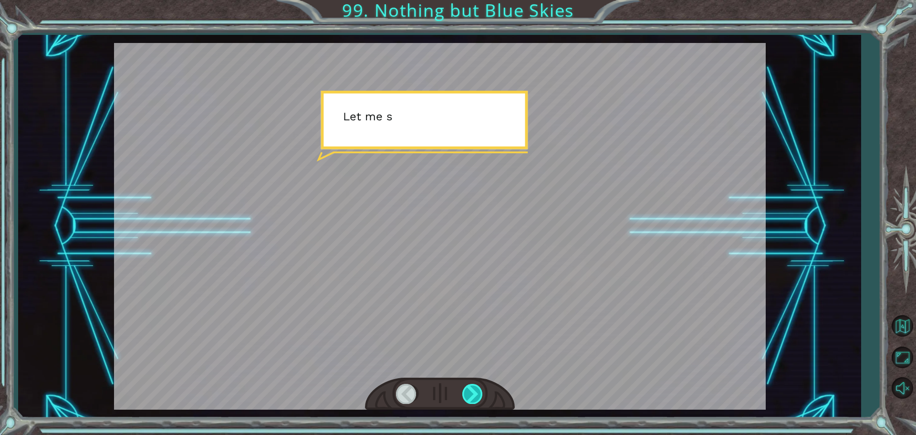
click at [478, 401] on div at bounding box center [472, 393] width 21 height 20
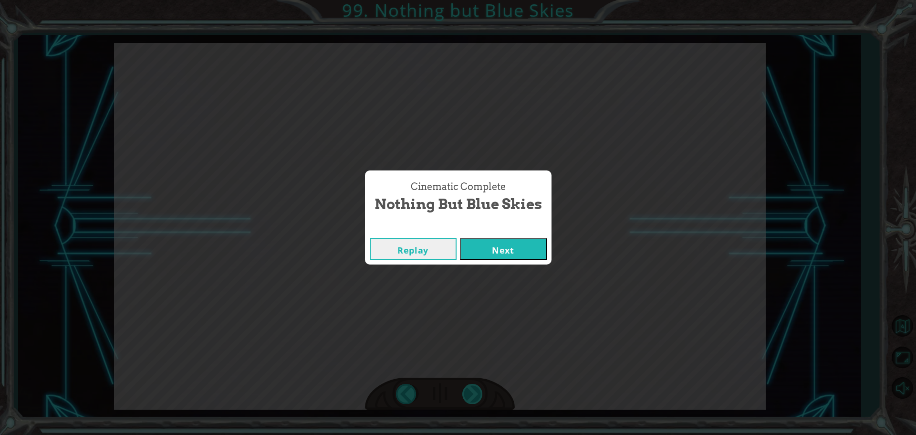
click at [478, 0] on div "nearestEnemy gets value hero findNearestEnemy distance gets value hero getDista…" at bounding box center [458, 0] width 916 height 0
click at [480, 243] on button "Next" at bounding box center [503, 248] width 87 height 21
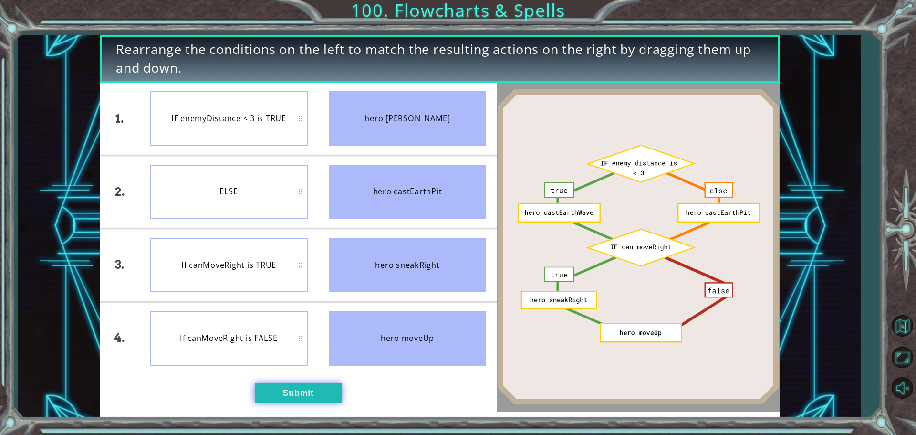
click at [326, 395] on button "Submit" at bounding box center [298, 392] width 87 height 19
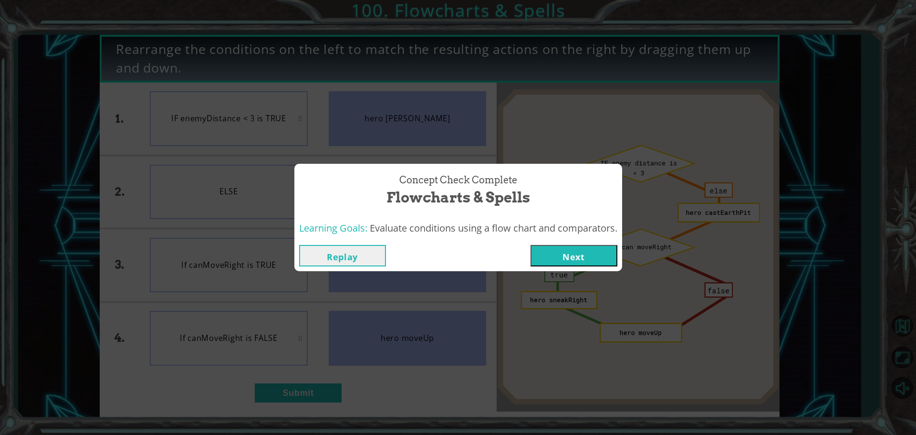
click at [554, 259] on button "Next" at bounding box center [573, 255] width 87 height 21
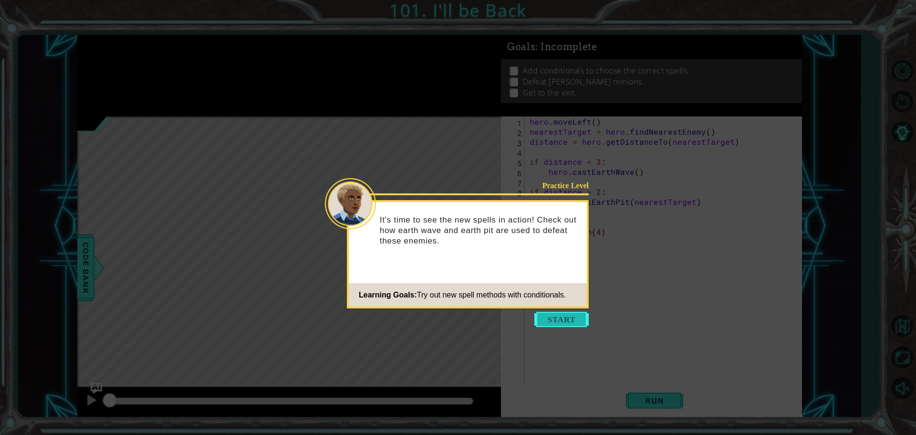
click at [565, 315] on button "Start" at bounding box center [561, 318] width 54 height 15
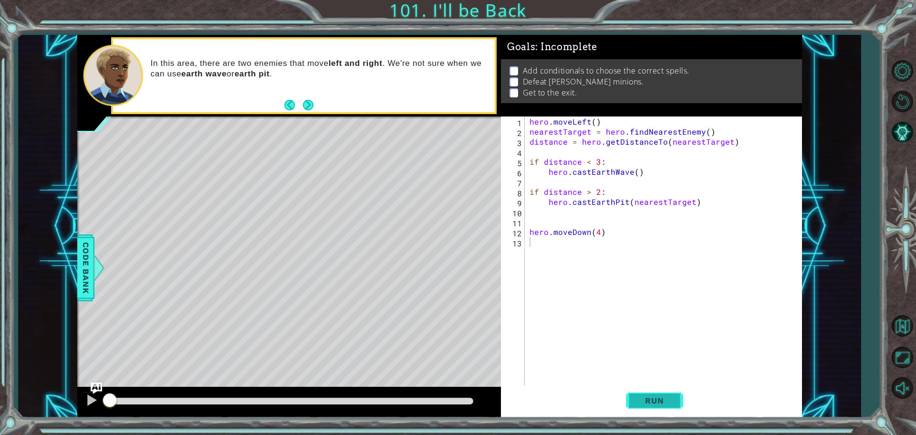
click at [659, 395] on button "Run" at bounding box center [654, 400] width 57 height 30
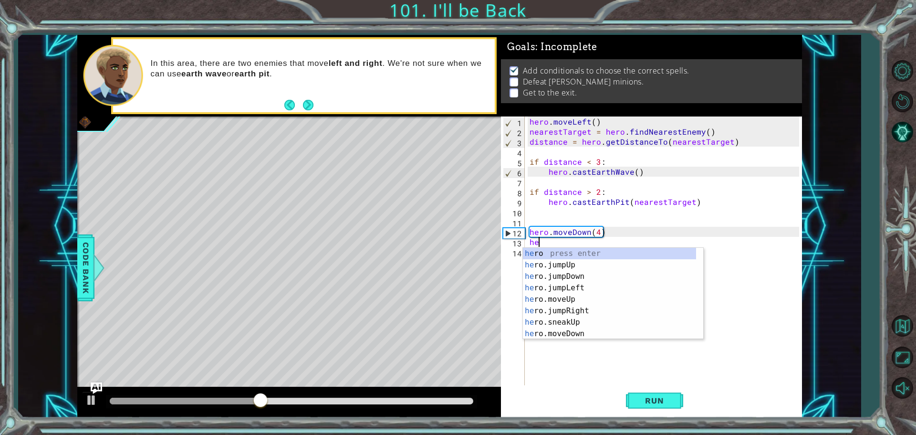
type textarea "h"
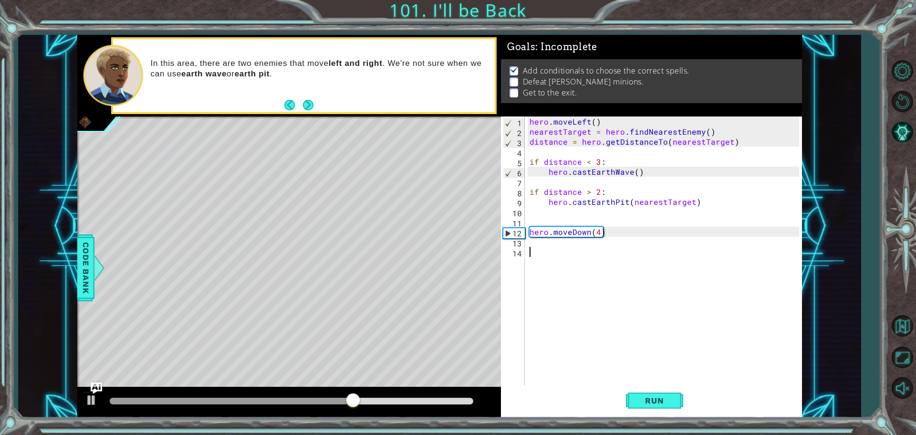
drag, startPoint x: 556, startPoint y: 263, endPoint x: 596, endPoint y: 241, distance: 45.5
click at [558, 262] on div "hero . moveLeft ( ) nearestTarget = hero . findNearestEnemy ( ) distance = hero…" at bounding box center [666, 261] width 276 height 290
drag, startPoint x: 604, startPoint y: 236, endPoint x: 649, endPoint y: 296, distance: 75.3
click at [604, 236] on div "hero . moveLeft ( ) nearestTarget = hero . findNearestEnemy ( ) distance = hero…" at bounding box center [666, 261] width 276 height 290
type textarea "hero.moveDown(4)"
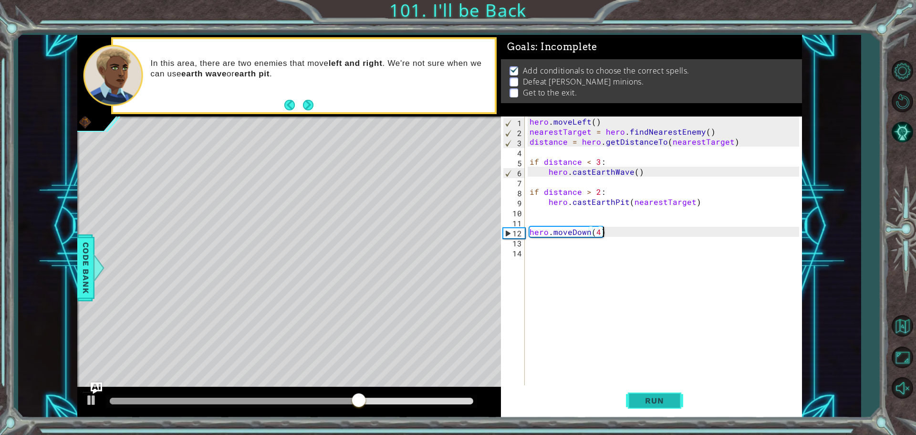
click at [664, 402] on span "Run" at bounding box center [654, 400] width 38 height 10
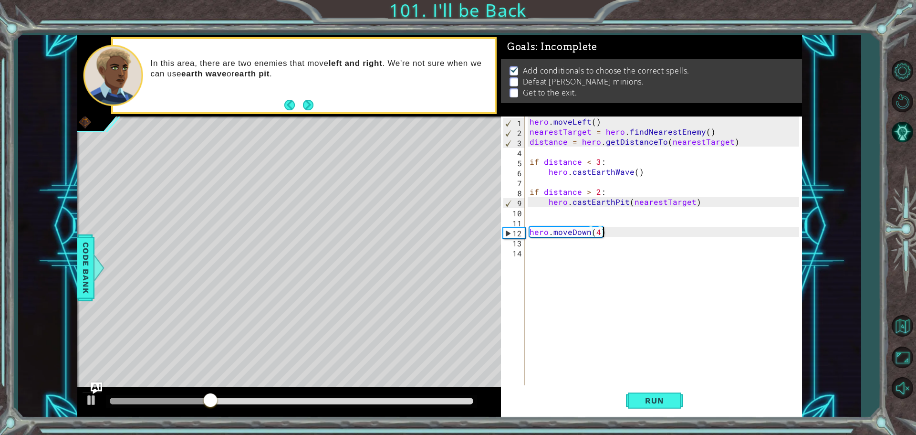
click at [556, 215] on div "hero . moveLeft ( ) nearestTarget = hero . findNearestEnemy ( ) distance = hero…" at bounding box center [666, 261] width 276 height 290
click at [638, 236] on div "hero . moveLeft ( ) nearestTarget = hero . findNearestEnemy ( ) distance = hero…" at bounding box center [666, 261] width 276 height 290
type textarea "hero.moveDown(4)"
click at [642, 254] on div "hero . moveLeft ( ) nearestTarget = hero . findNearestEnemy ( ) distance = hero…" at bounding box center [666, 261] width 276 height 290
type textarea "I"
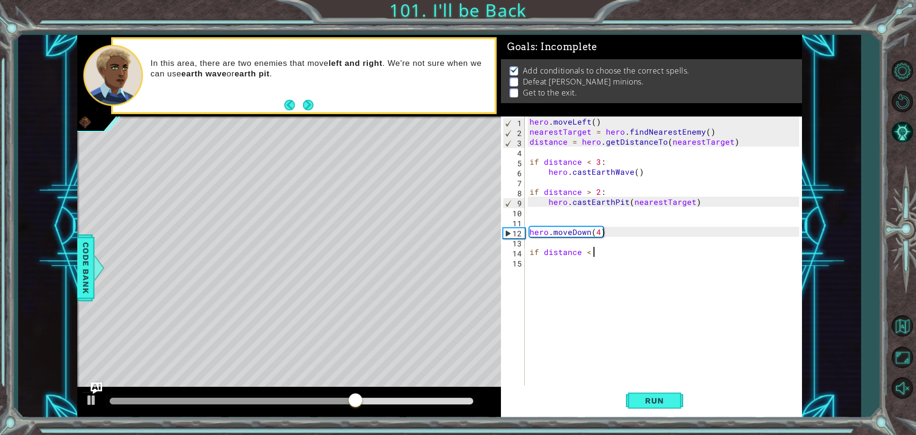
scroll to position [0, 4]
type textarea "if distance < 3:"
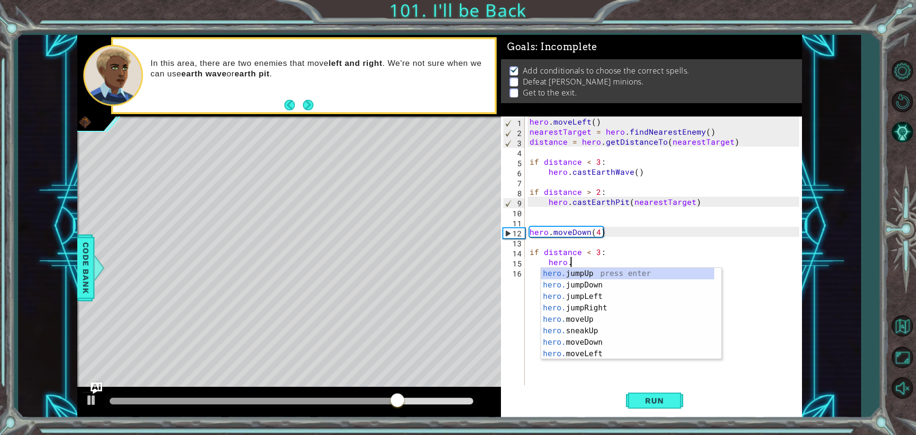
scroll to position [0, 2]
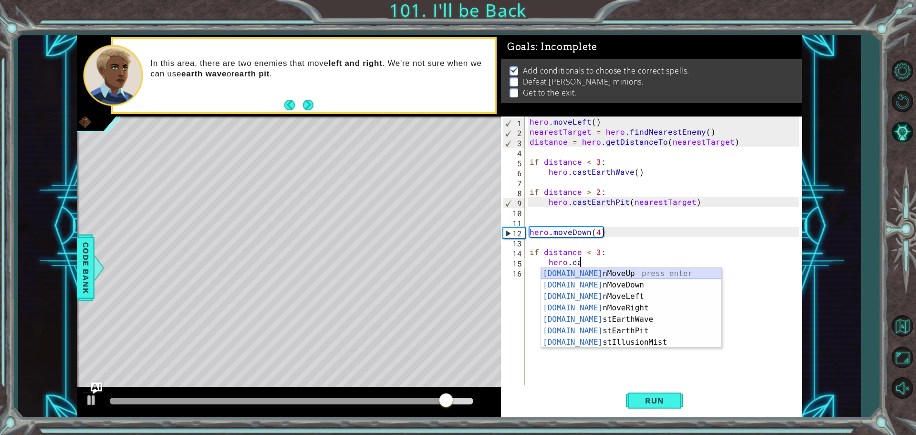
type textarea "hero.cas"
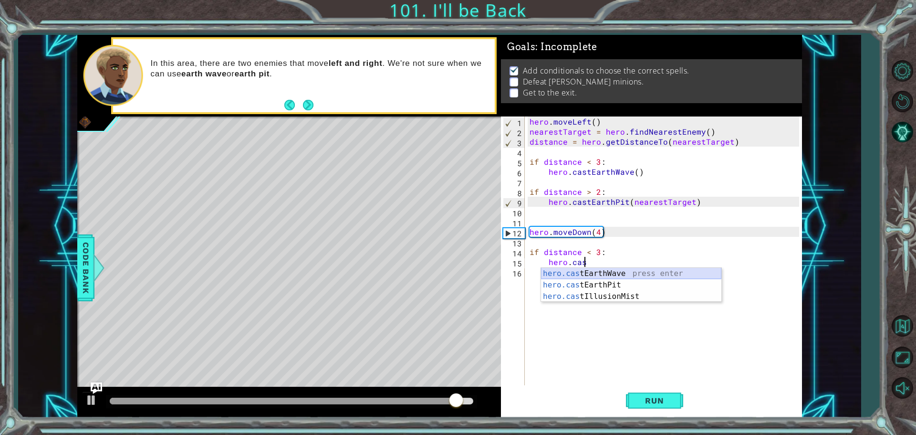
click at [624, 270] on div "hero.cas tEarthWave press enter hero.cas tEarthPit press enter hero.cas tIllusi…" at bounding box center [631, 296] width 180 height 57
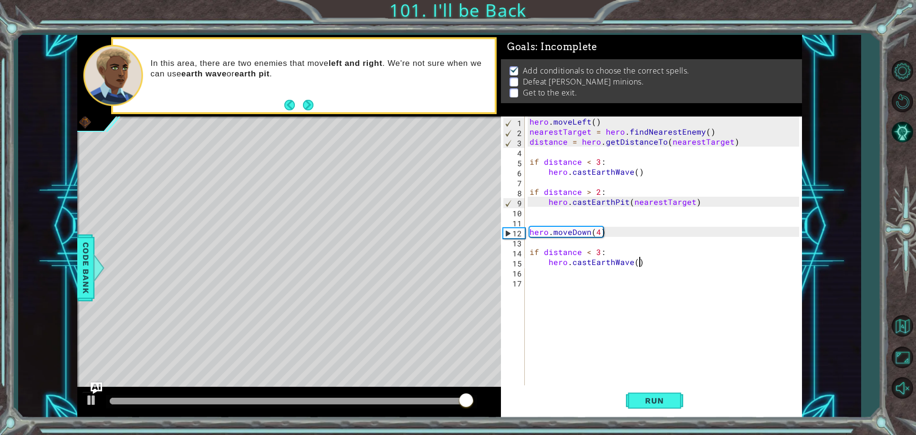
click at [649, 263] on div "hero . moveLeft ( ) nearestTarget = hero . findNearestEnemy ( ) distance = hero…" at bounding box center [666, 261] width 276 height 290
type textarea "hero.castEarthWave()"
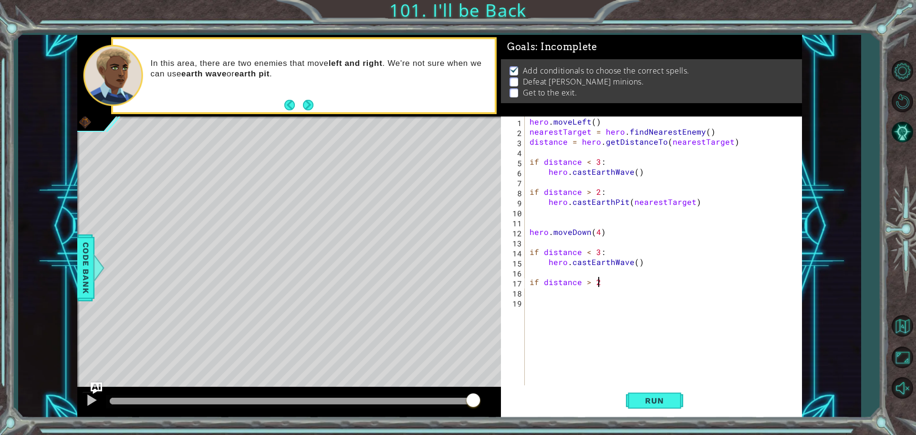
scroll to position [0, 4]
type textarea "if distance > 2:"
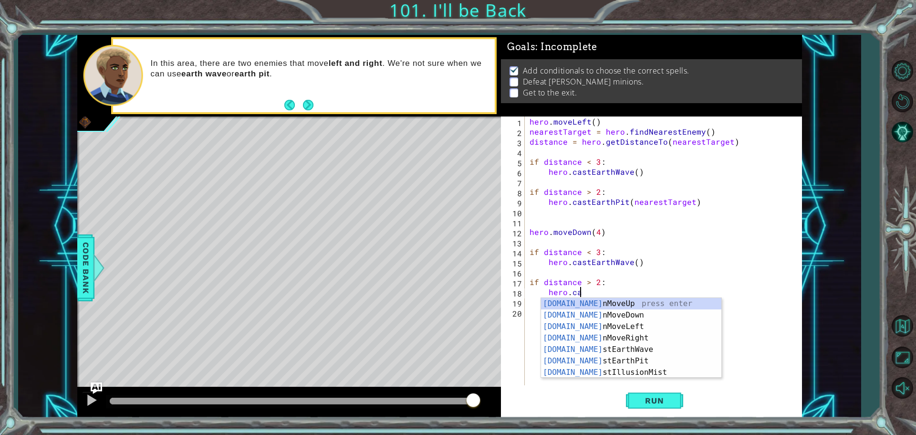
scroll to position [0, 3]
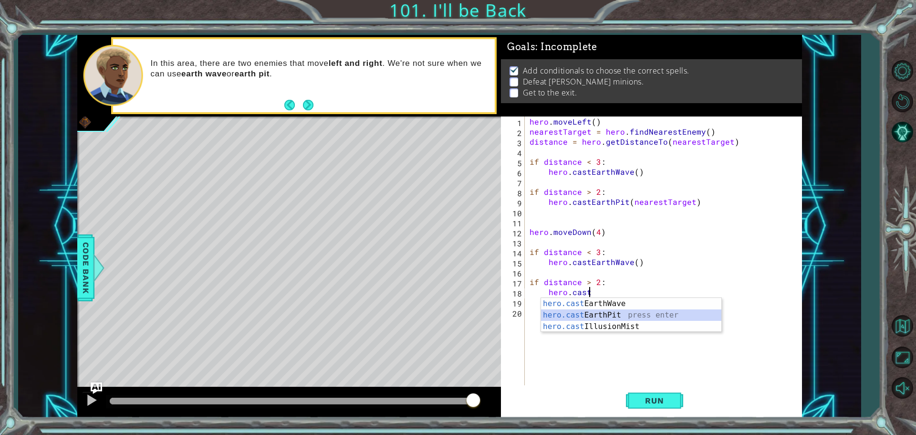
drag, startPoint x: 621, startPoint y: 310, endPoint x: 603, endPoint y: 286, distance: 30.3
click at [621, 310] on div "hero.cast EarthWave press enter hero.cast EarthPit press enter hero.cast Illusi…" at bounding box center [631, 326] width 180 height 57
type textarea "hero.castEarthPit(enemy)"
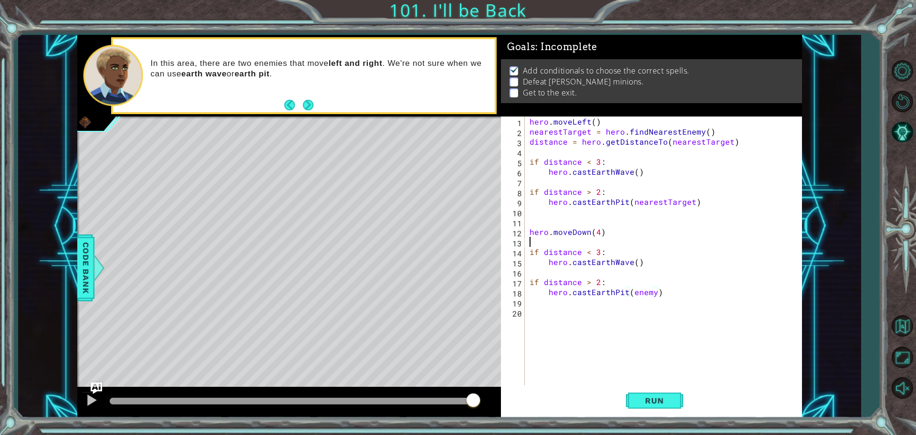
click at [592, 237] on div "hero . moveLeft ( ) nearestTarget = hero . findNearestEnemy ( ) distance = hero…" at bounding box center [666, 261] width 276 height 290
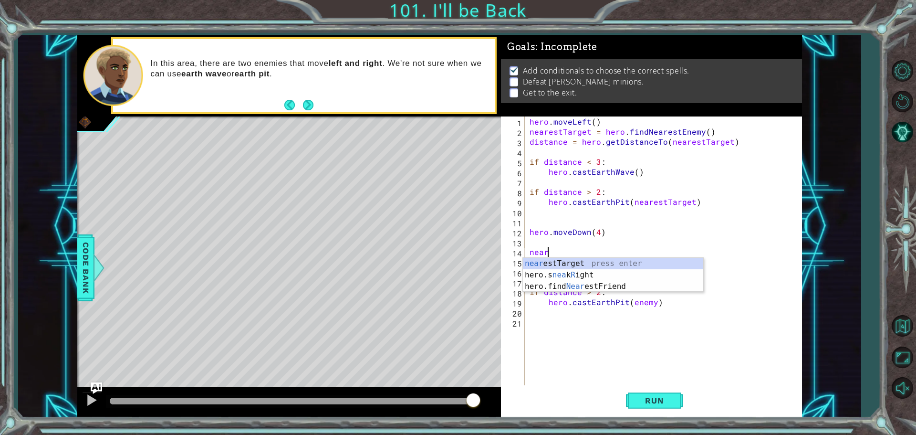
scroll to position [0, 0]
drag, startPoint x: 583, startPoint y: 259, endPoint x: 591, endPoint y: 249, distance: 12.5
click at [585, 259] on div "near estTarget press enter hero.s nea k R ight press enter hero.find Near estFr…" at bounding box center [613, 286] width 180 height 57
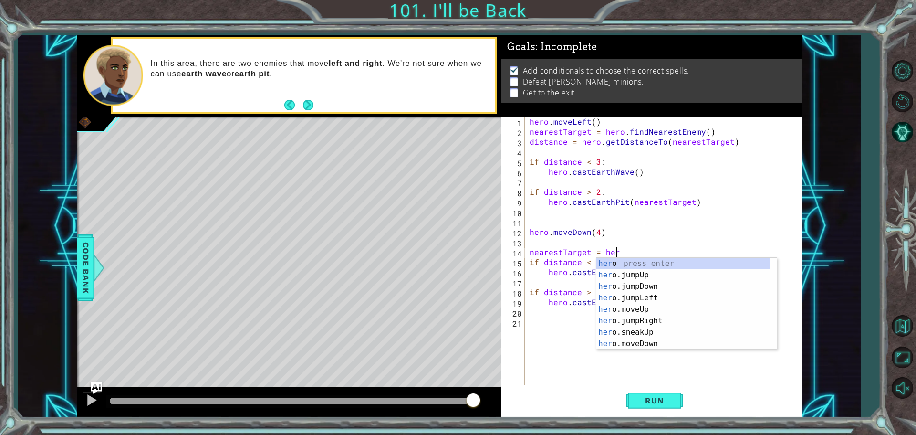
scroll to position [0, 5]
type textarea "nearestTarget = hero.f"
click at [674, 266] on div "hero.f indNearestFriend press enter hero. jumpLe f t press enter hero. moveLe f…" at bounding box center [686, 298] width 180 height 80
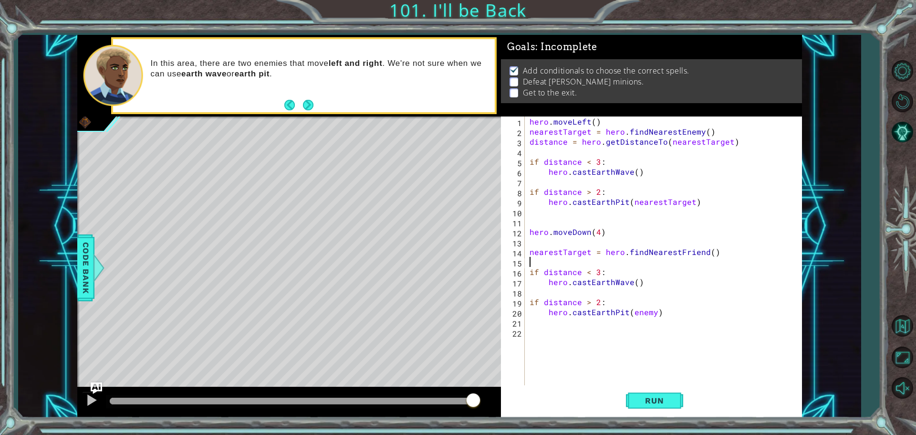
click at [715, 258] on div "hero . moveLeft ( ) nearestTarget = hero . findNearestEnemy ( ) distance = hero…" at bounding box center [666, 261] width 276 height 290
click at [611, 265] on div "hero . moveLeft ( ) nearestTarget = hero . findNearestEnemy ( ) distance = hero…" at bounding box center [666, 261] width 276 height 290
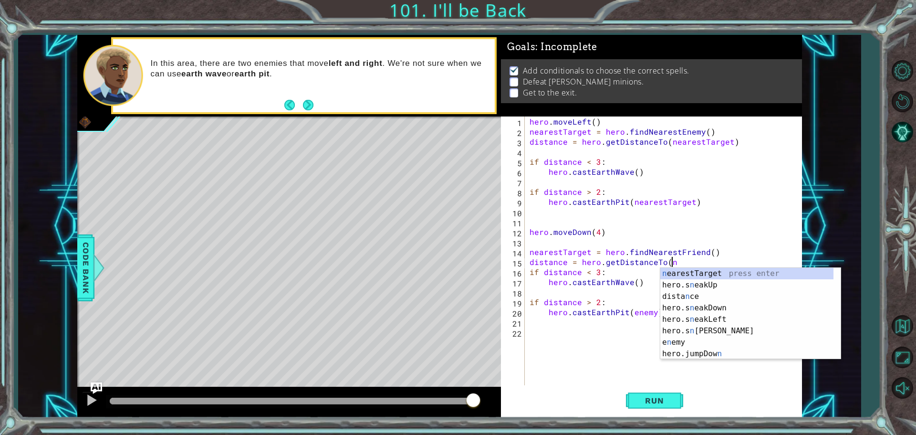
scroll to position [0, 9]
click at [742, 273] on div "nea restTarget press enter hero.s nea kUp press enter hero.s nea kDown press en…" at bounding box center [750, 314] width 180 height 92
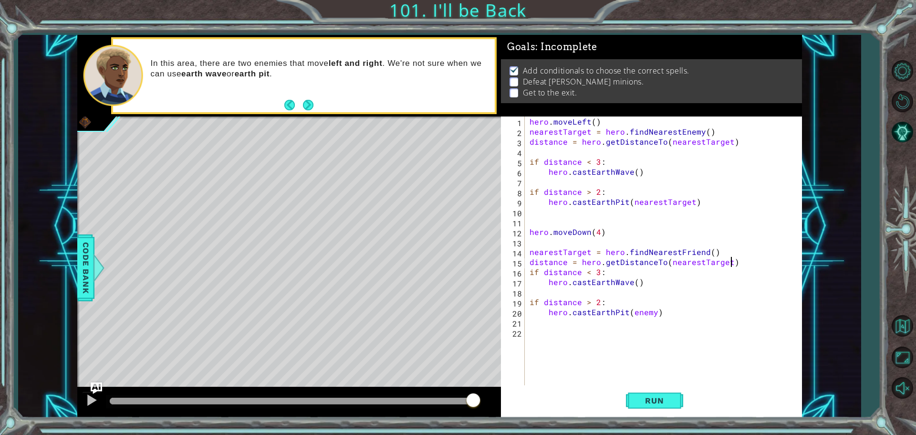
scroll to position [0, 12]
drag, startPoint x: 641, startPoint y: 388, endPoint x: 645, endPoint y: 392, distance: 5.7
click at [643, 390] on button "Run" at bounding box center [654, 400] width 57 height 30
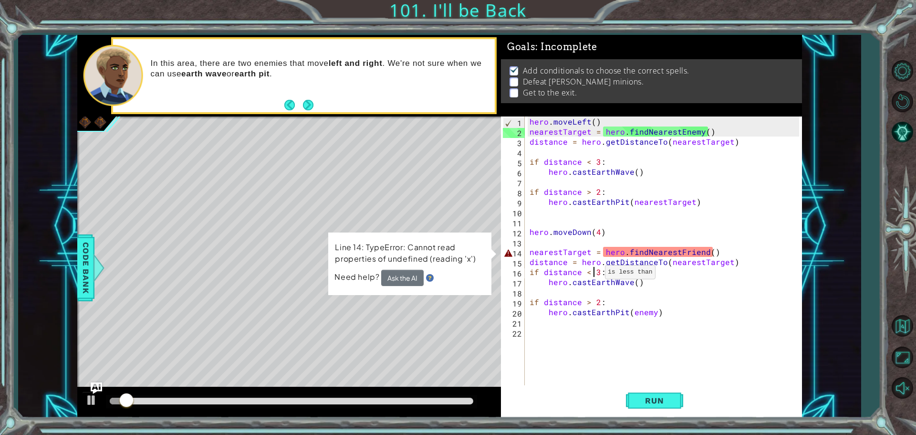
click at [593, 274] on div "hero . moveLeft ( ) nearestTarget = hero . findNearestEnemy ( ) distance = hero…" at bounding box center [666, 261] width 276 height 290
click at [548, 254] on div "hero . moveLeft ( ) nearestTarget = hero . findNearestEnemy ( ) distance = hero…" at bounding box center [666, 261] width 276 height 290
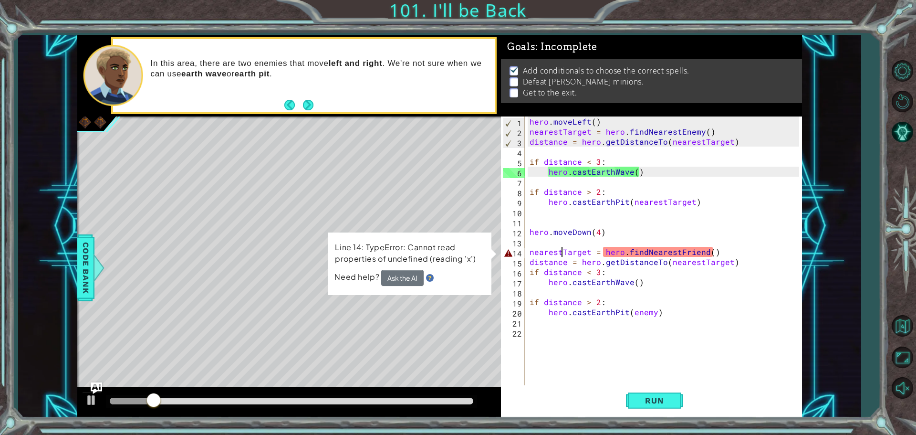
click at [564, 256] on div "hero . moveLeft ( ) nearestTarget = hero . findNearestEnemy ( ) distance = hero…" at bounding box center [666, 261] width 276 height 290
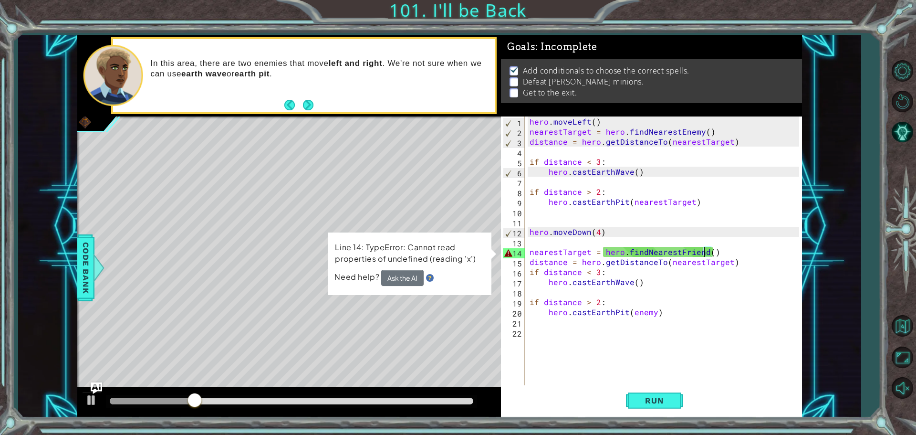
drag, startPoint x: 703, startPoint y: 253, endPoint x: 681, endPoint y: 260, distance: 23.2
click at [702, 253] on div "hero . moveLeft ( ) nearestTarget = hero . findNearestEnemy ( ) distance = hero…" at bounding box center [666, 261] width 276 height 290
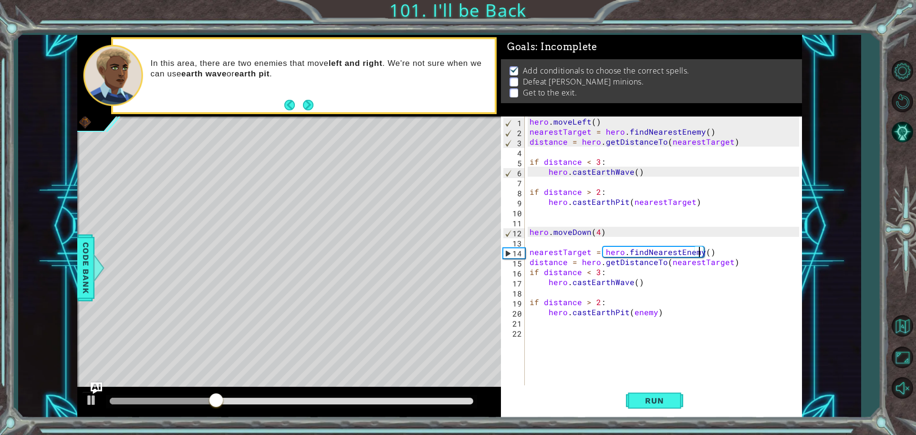
scroll to position [0, 10]
click at [653, 393] on button "Run" at bounding box center [654, 400] width 57 height 30
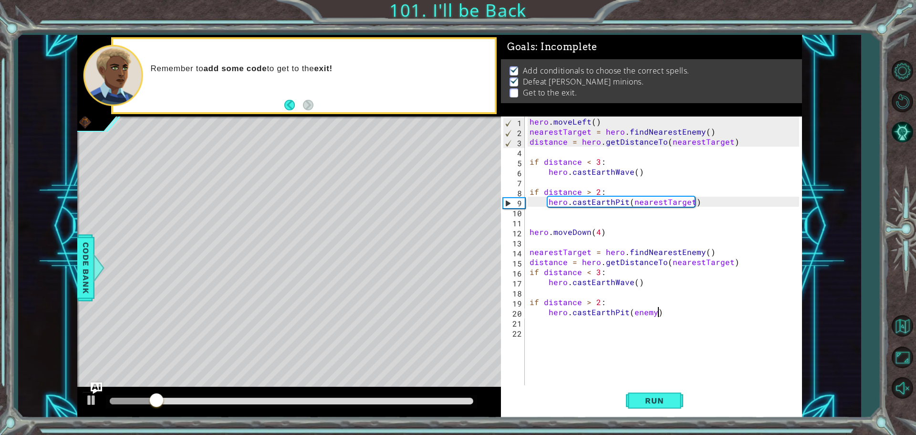
drag, startPoint x: 656, startPoint y: 310, endPoint x: 665, endPoint y: 312, distance: 9.3
click at [656, 310] on div "hero . moveLeft ( ) nearestTarget = hero . findNearestEnemy ( ) distance = hero…" at bounding box center [666, 261] width 276 height 290
type textarea "hero.castEarthPit(enemy)"
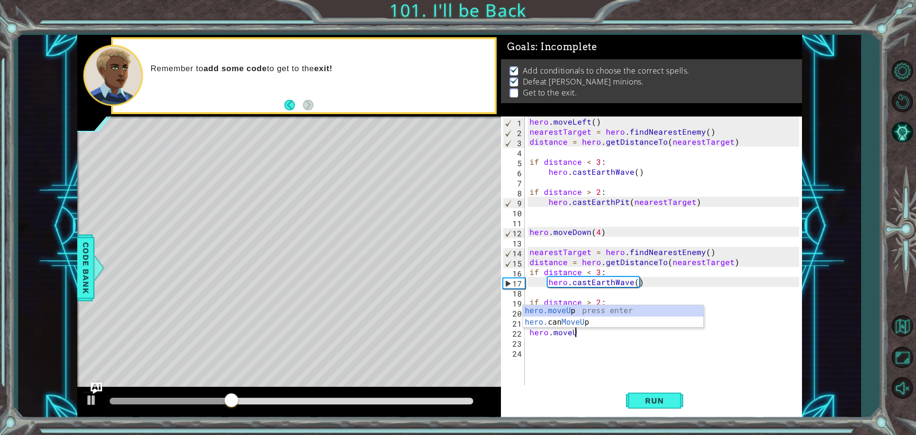
scroll to position [0, 2]
type textarea "hero.moveUp(2)"
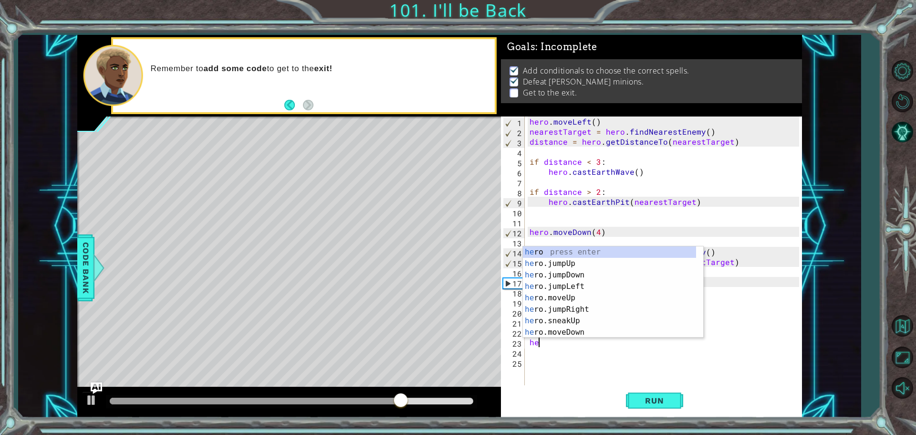
scroll to position [0, 0]
type textarea "h"
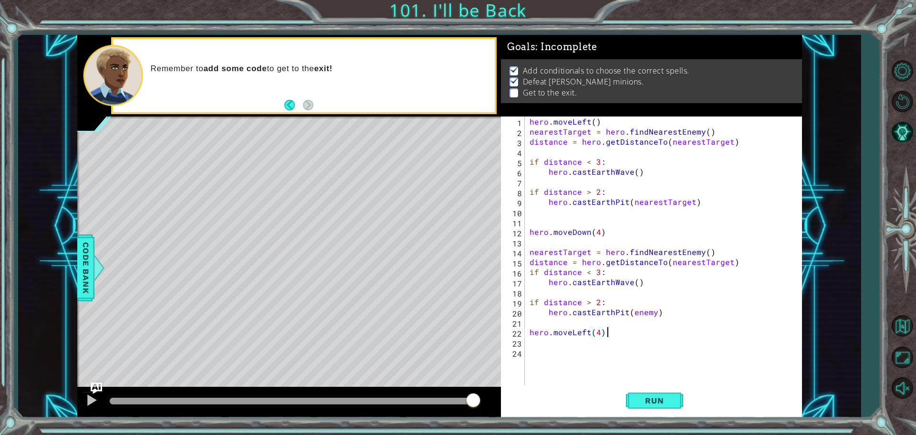
scroll to position [0, 4]
type textarea "hero.moveLeft(4)"
click at [647, 401] on span "Run" at bounding box center [654, 400] width 38 height 10
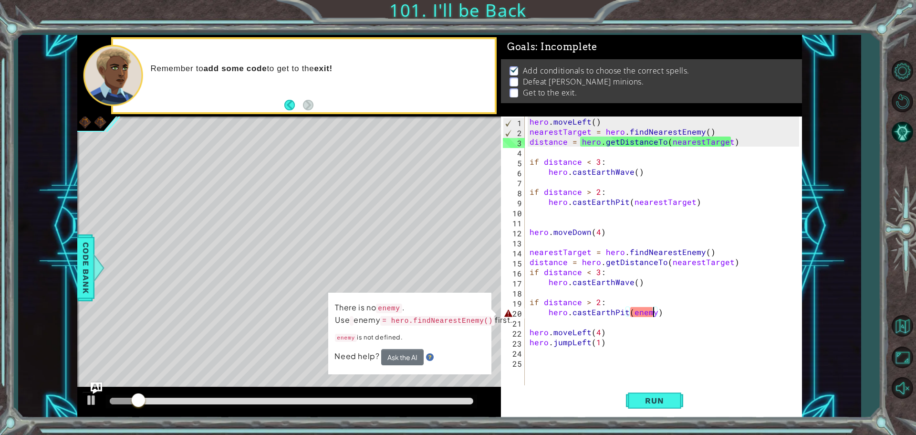
click at [653, 311] on div "hero . moveLeft ( ) nearestTarget = hero . findNearestEnemy ( ) distance = hero…" at bounding box center [666, 261] width 276 height 290
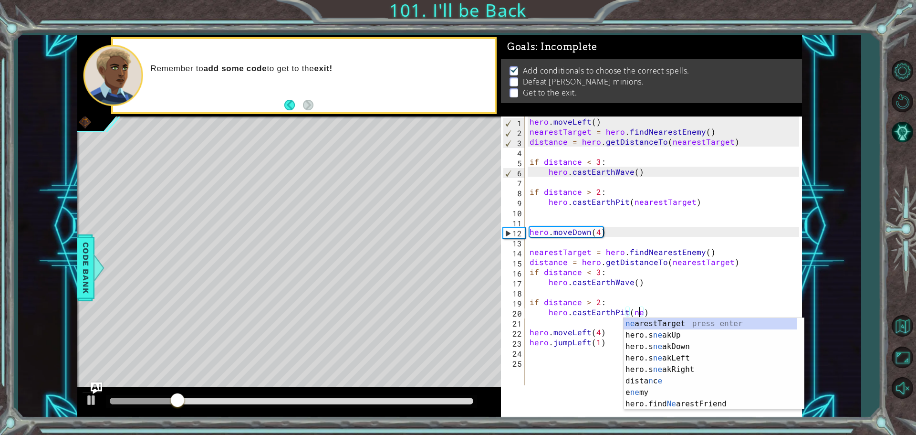
scroll to position [0, 7]
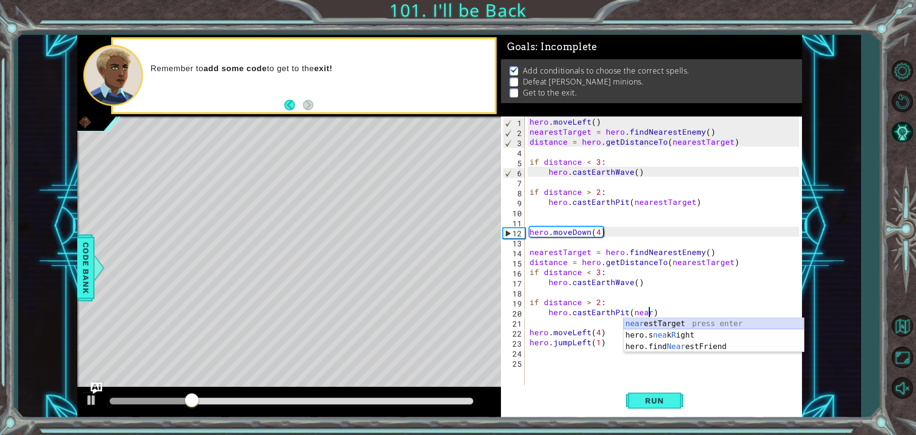
drag, startPoint x: 627, startPoint y: 320, endPoint x: 684, endPoint y: 434, distance: 127.8
click at [635, 326] on div "near estTarget press enter hero.s nea k R ight press enter hero.find Near estFr…" at bounding box center [713, 346] width 180 height 57
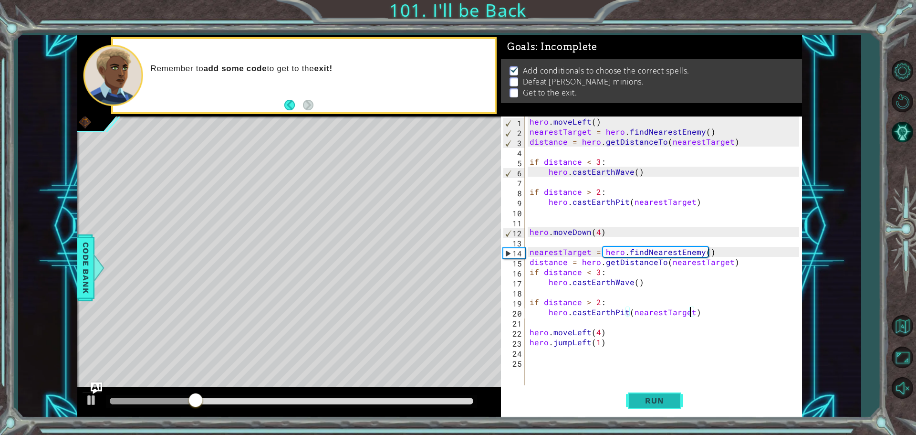
type textarea "hero.castEarthPit(nearestTarget)"
click at [656, 410] on button "Run" at bounding box center [654, 400] width 57 height 30
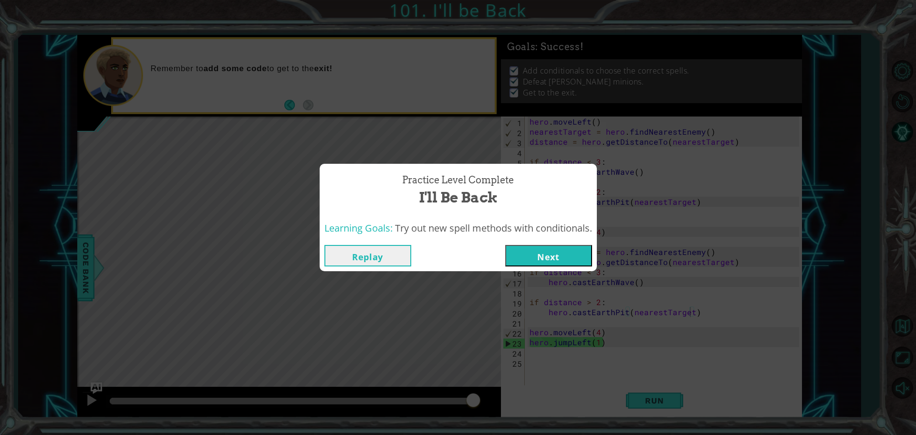
drag, startPoint x: 553, startPoint y: 248, endPoint x: 544, endPoint y: 251, distance: 9.5
click at [551, 249] on button "Next" at bounding box center [548, 255] width 87 height 21
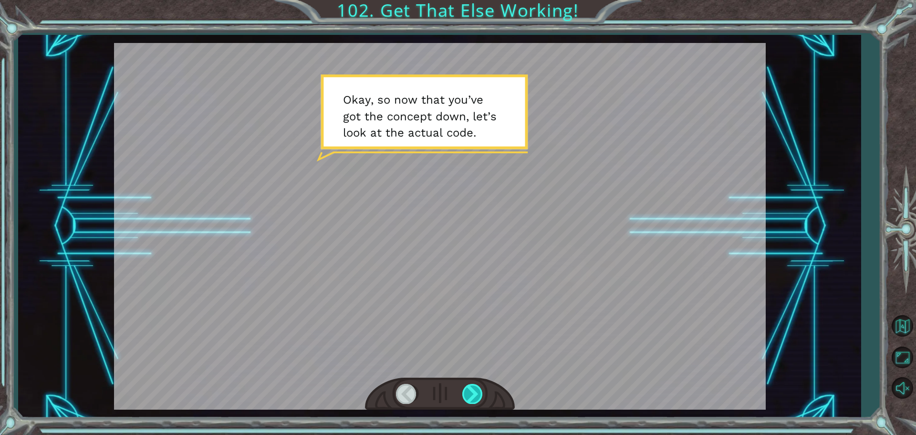
click at [473, 398] on div at bounding box center [472, 393] width 21 height 20
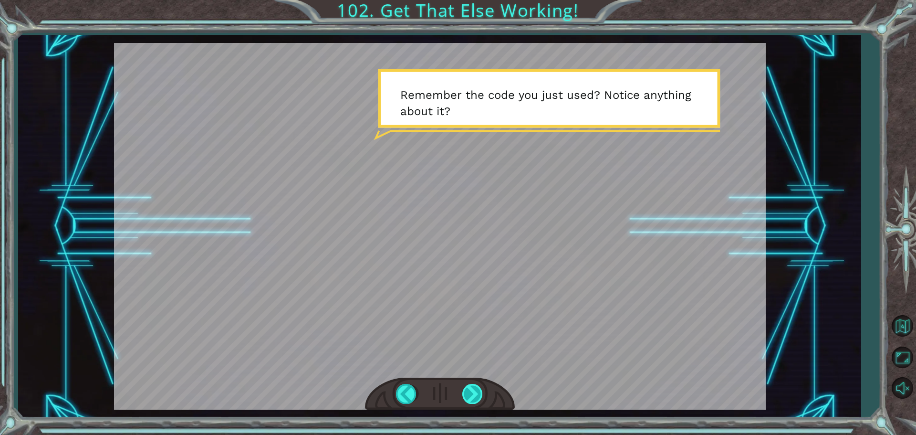
click at [473, 398] on div at bounding box center [472, 393] width 21 height 20
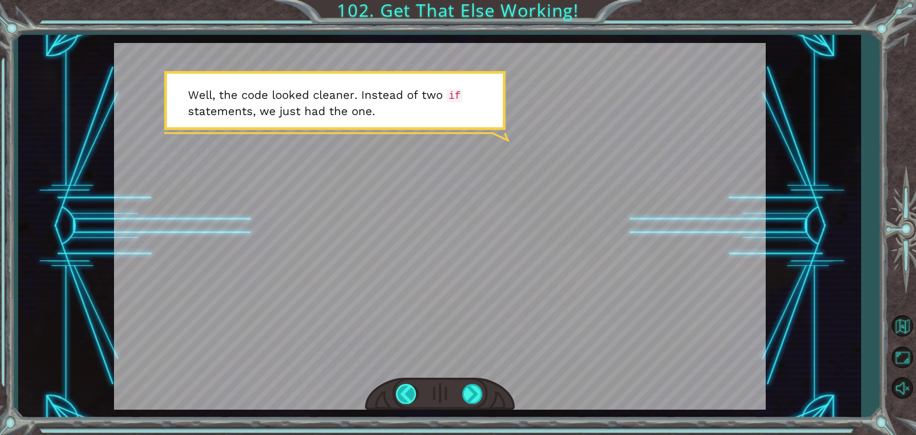
click at [408, 395] on div at bounding box center [406, 393] width 21 height 20
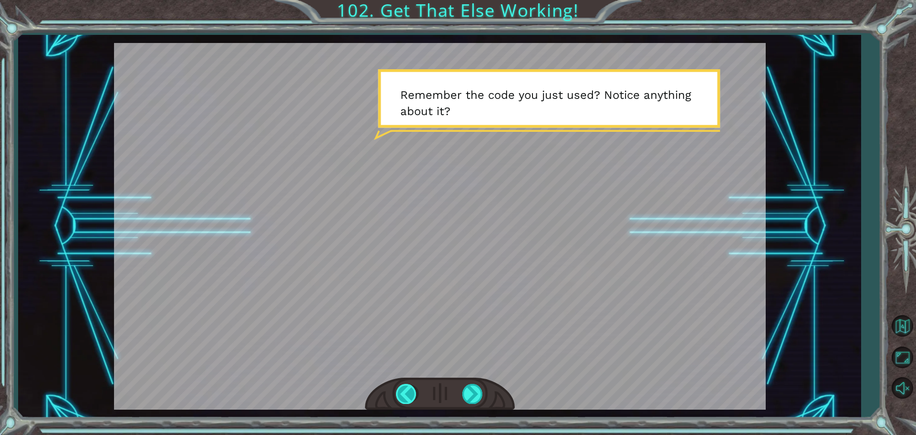
click at [408, 395] on div at bounding box center [406, 393] width 21 height 20
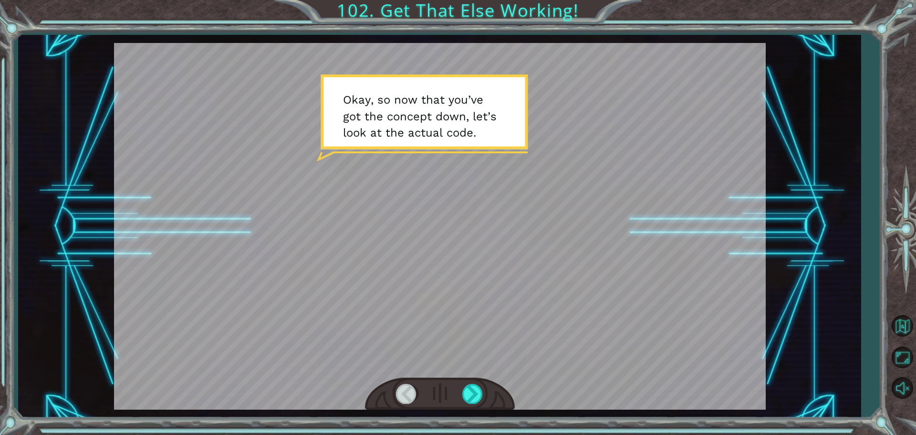
click at [407, 395] on div at bounding box center [406, 393] width 21 height 20
click at [466, 390] on div at bounding box center [472, 393] width 21 height 20
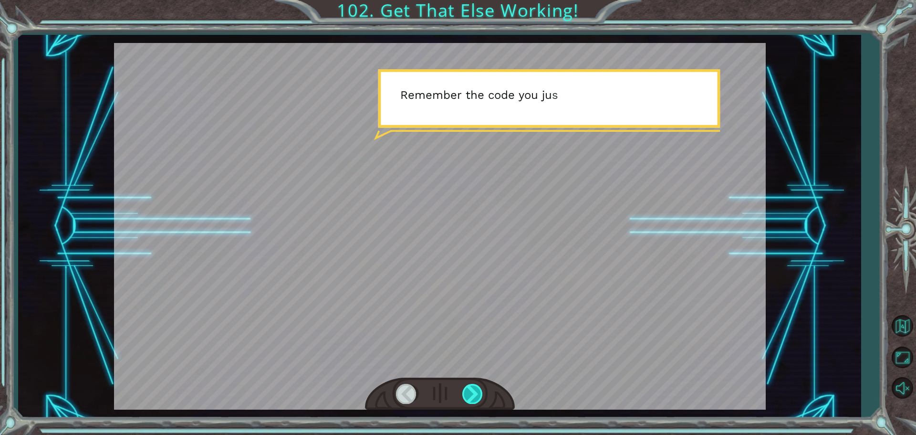
click at [465, 390] on div at bounding box center [472, 393] width 21 height 20
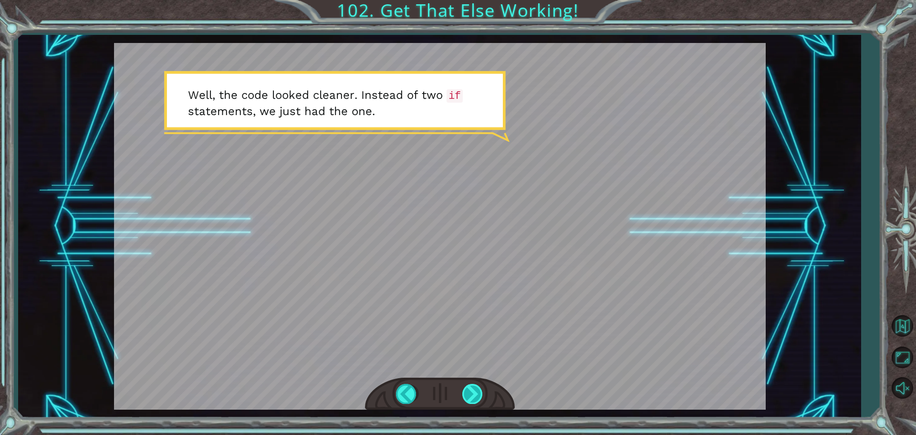
click at [479, 388] on div at bounding box center [472, 393] width 21 height 20
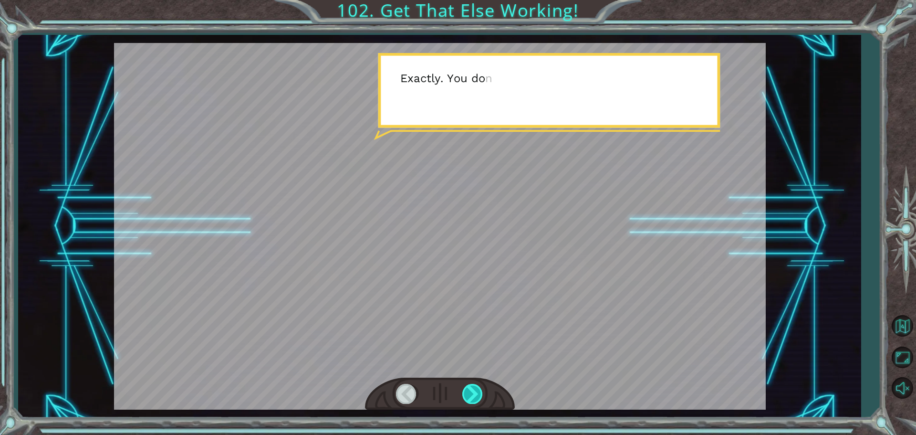
click at [478, 389] on div at bounding box center [472, 393] width 21 height 20
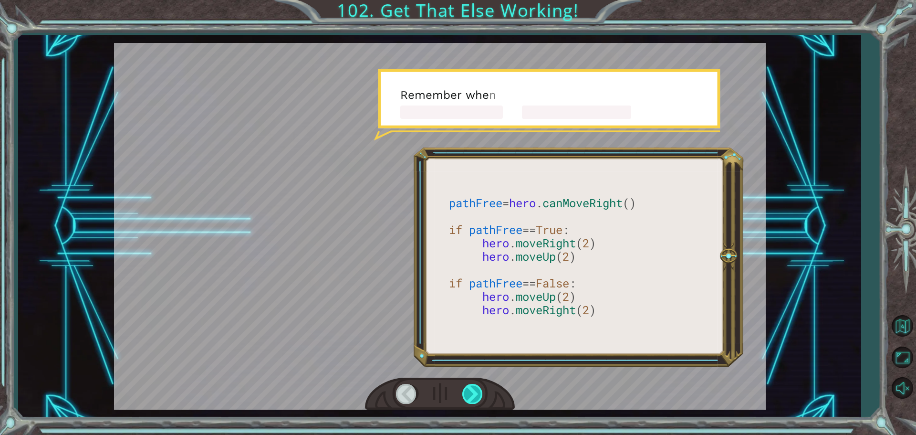
drag, startPoint x: 476, startPoint y: 386, endPoint x: 471, endPoint y: 392, distance: 7.8
click at [471, 392] on div at bounding box center [472, 393] width 21 height 20
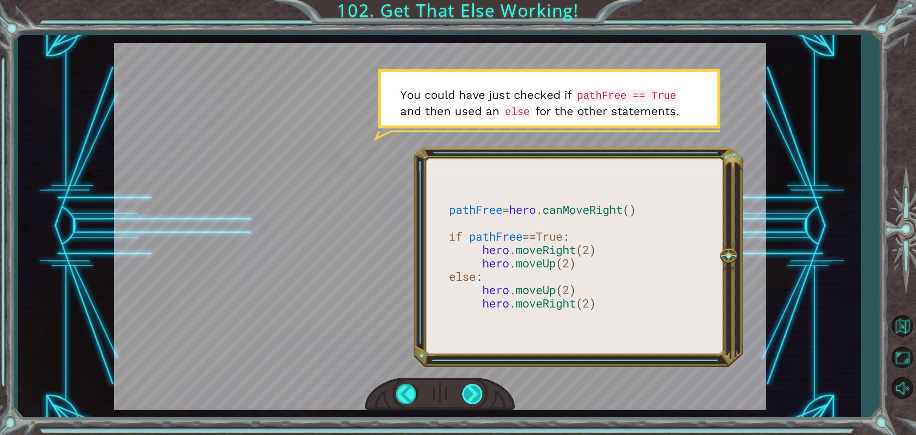
drag, startPoint x: 469, startPoint y: 391, endPoint x: 466, endPoint y: 401, distance: 10.3
click at [467, 394] on div at bounding box center [472, 393] width 21 height 20
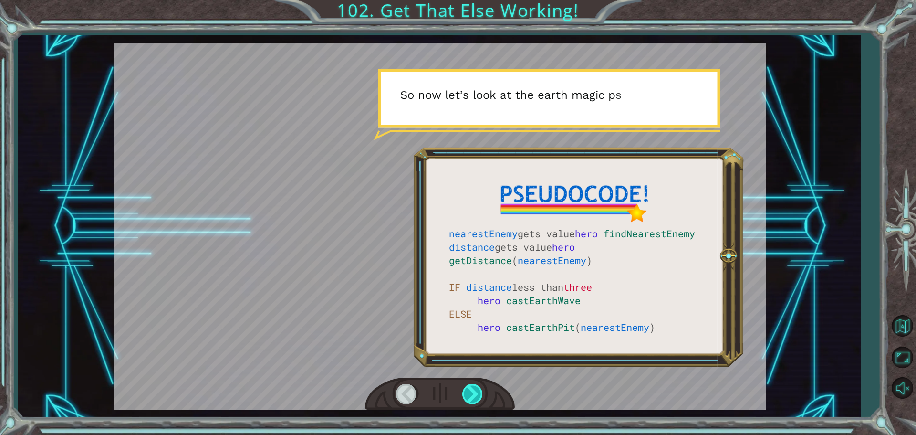
click at [471, 390] on div at bounding box center [472, 393] width 21 height 20
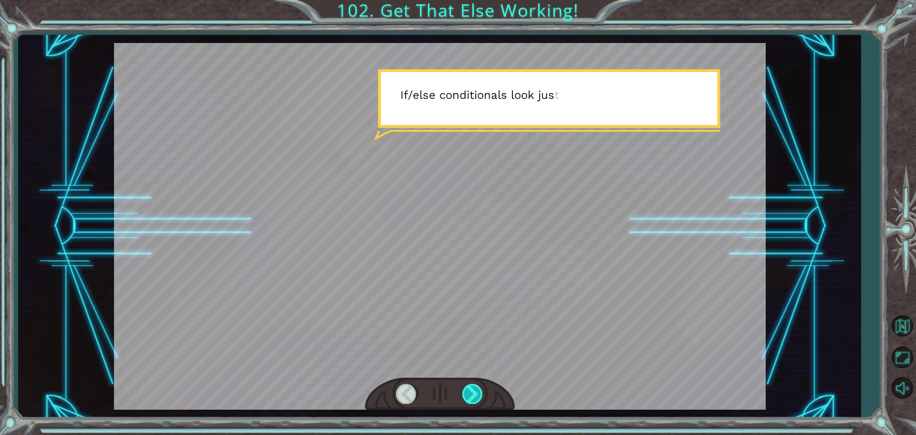
click at [478, 390] on div at bounding box center [472, 393] width 21 height 20
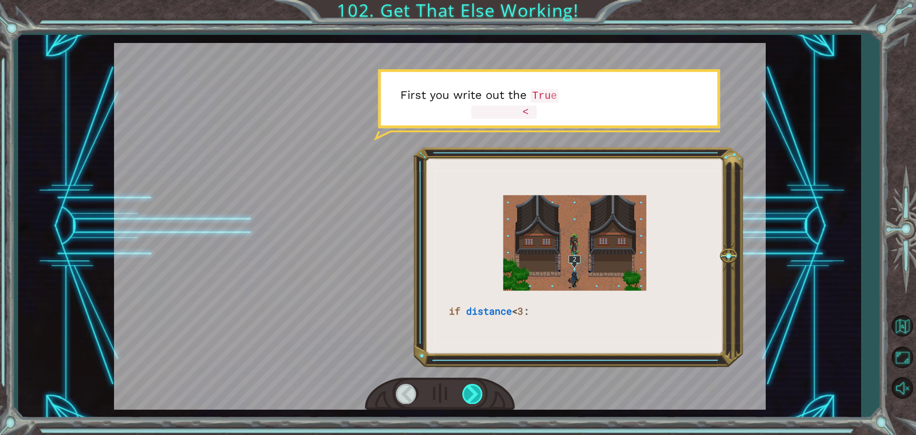
click at [476, 392] on div at bounding box center [472, 393] width 21 height 20
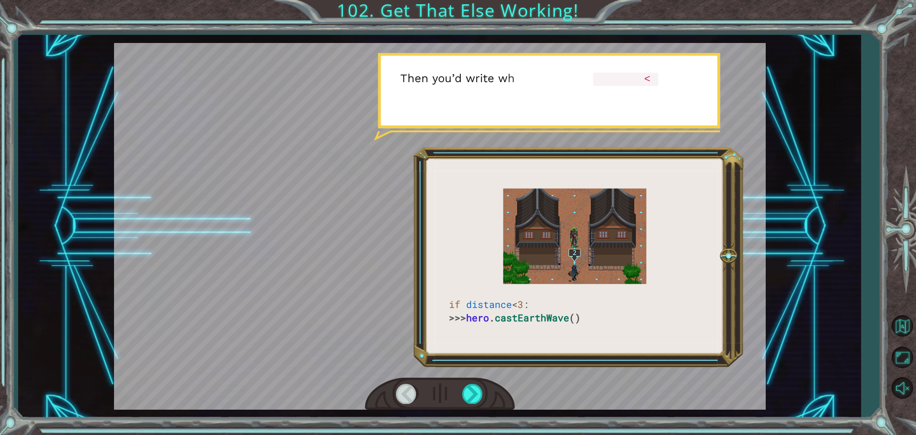
drag, startPoint x: 491, startPoint y: 392, endPoint x: 486, endPoint y: 394, distance: 5.2
click at [489, 392] on div at bounding box center [440, 393] width 150 height 33
click at [485, 392] on div at bounding box center [440, 393] width 150 height 33
click at [467, 396] on div at bounding box center [472, 393] width 21 height 20
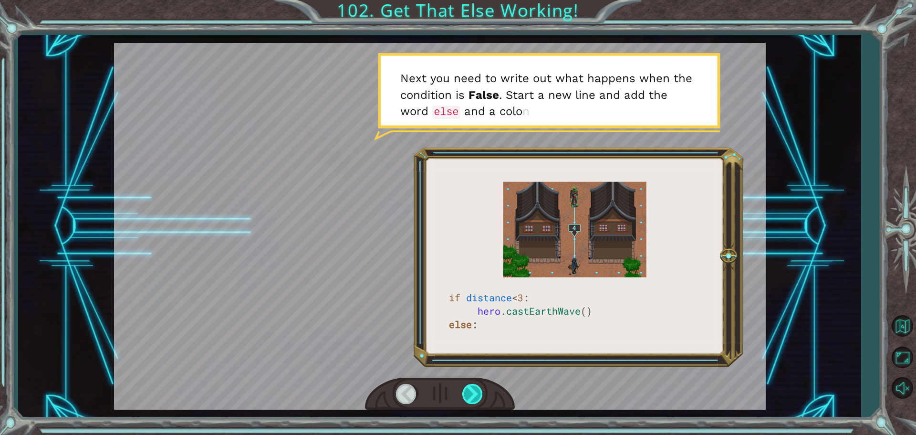
click at [479, 402] on div at bounding box center [472, 393] width 21 height 20
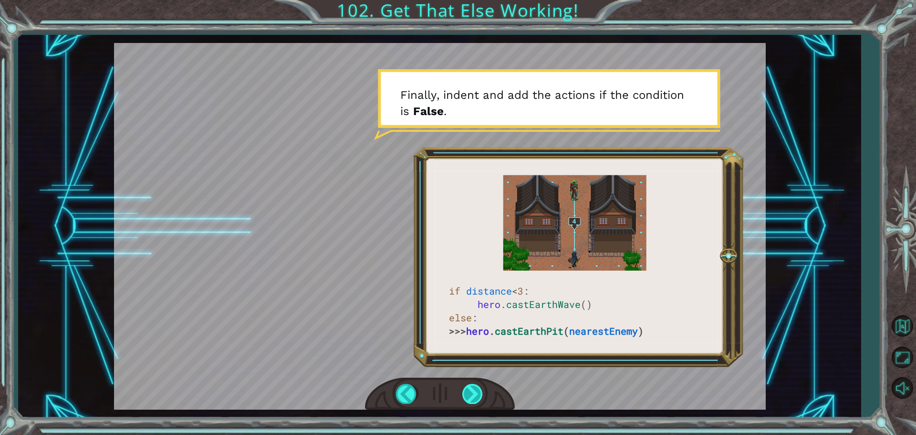
click at [480, 403] on div at bounding box center [472, 393] width 21 height 20
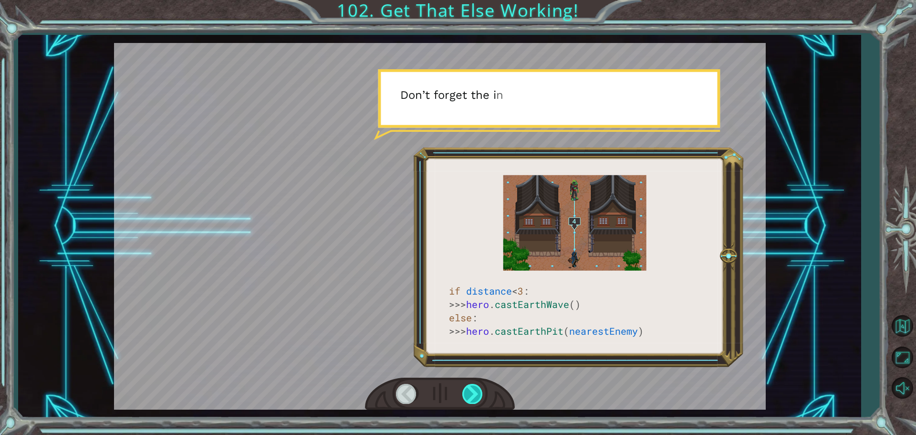
click at [478, 403] on div at bounding box center [472, 393] width 21 height 20
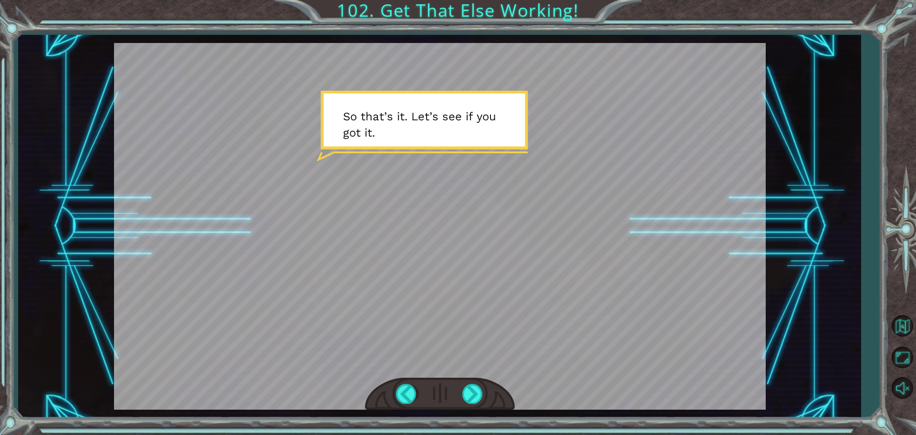
click at [488, 402] on div at bounding box center [440, 393] width 150 height 33
drag, startPoint x: 482, startPoint y: 403, endPoint x: 476, endPoint y: 403, distance: 5.2
click at [477, 403] on div at bounding box center [472, 393] width 21 height 20
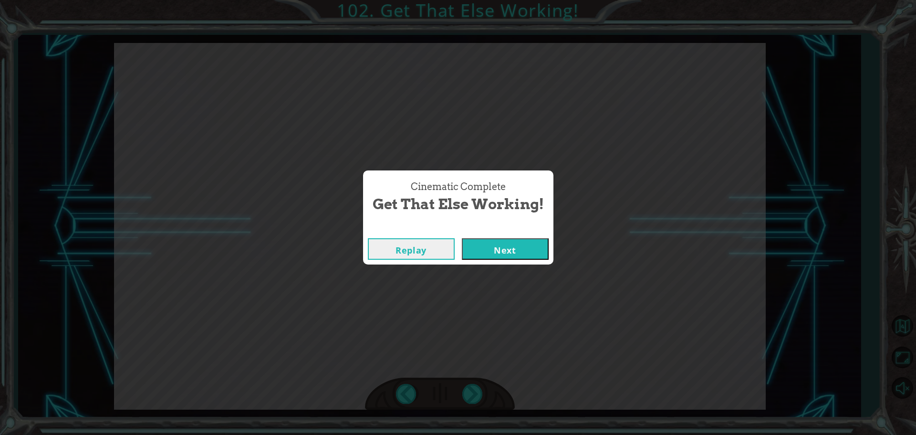
click at [487, 252] on button "Next" at bounding box center [505, 248] width 87 height 21
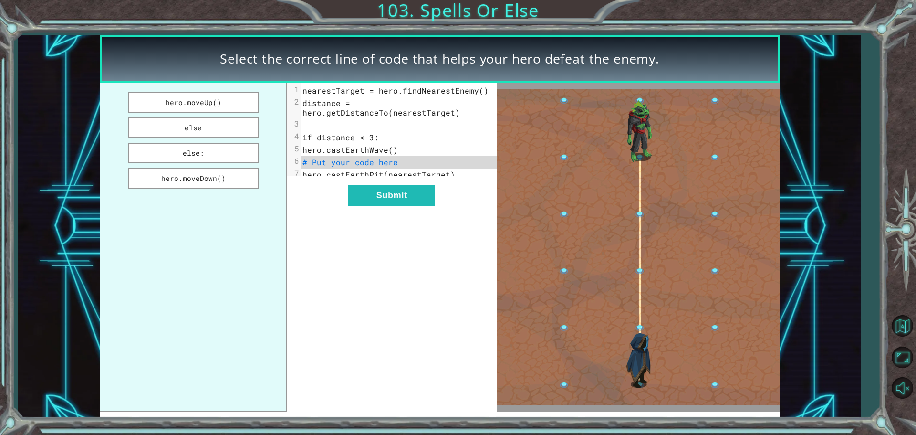
drag, startPoint x: 230, startPoint y: 157, endPoint x: 379, endPoint y: 232, distance: 166.4
click at [235, 159] on button "else:" at bounding box center [193, 153] width 130 height 21
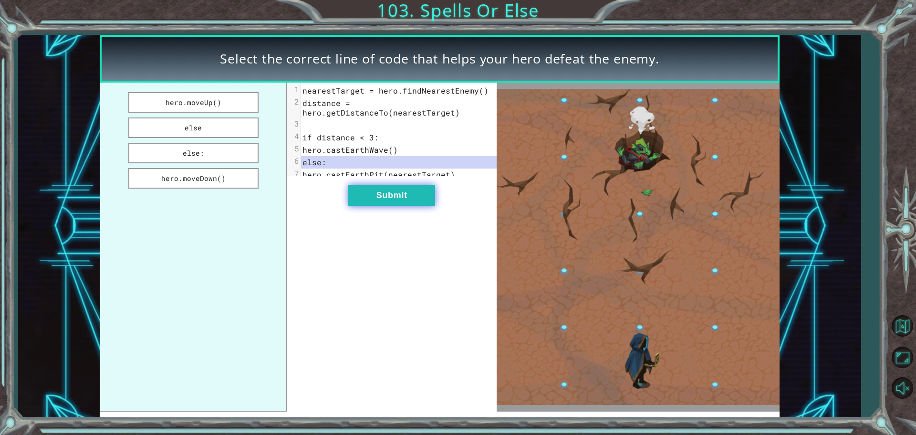
click at [361, 201] on button "Submit" at bounding box center [391, 195] width 87 height 21
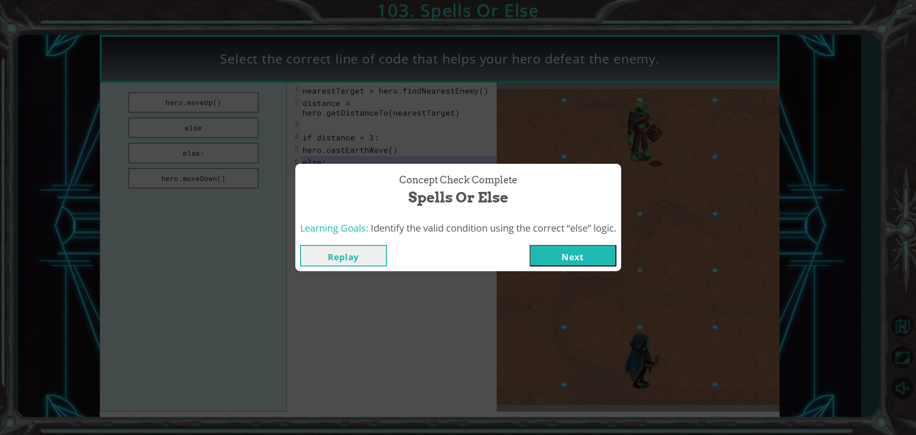
drag, startPoint x: 585, startPoint y: 257, endPoint x: 578, endPoint y: 250, distance: 10.1
click at [586, 255] on button "Next" at bounding box center [572, 255] width 87 height 21
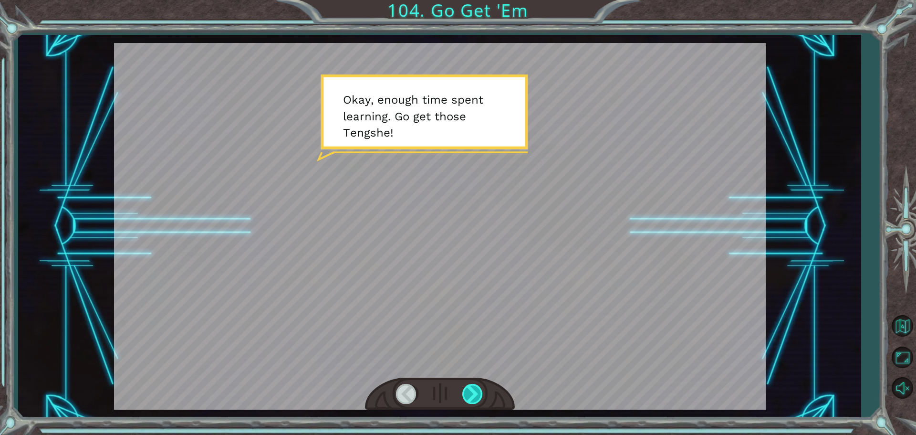
click at [462, 397] on div at bounding box center [472, 393] width 21 height 20
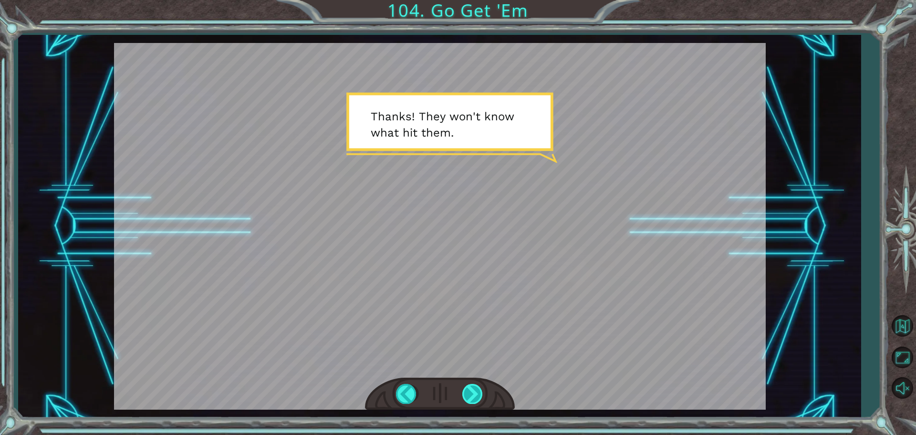
click at [464, 388] on div at bounding box center [472, 393] width 21 height 20
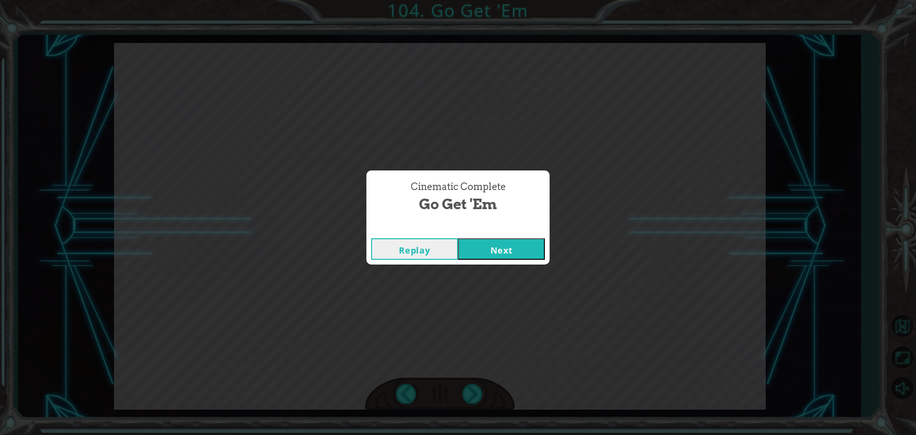
drag, startPoint x: 20, startPoint y: 141, endPoint x: 0, endPoint y: 86, distance: 58.2
click at [17, 135] on div "Cinematic Complete Go Get 'Em Replay Next" at bounding box center [458, 217] width 916 height 435
click at [499, 254] on button "Next" at bounding box center [501, 248] width 87 height 21
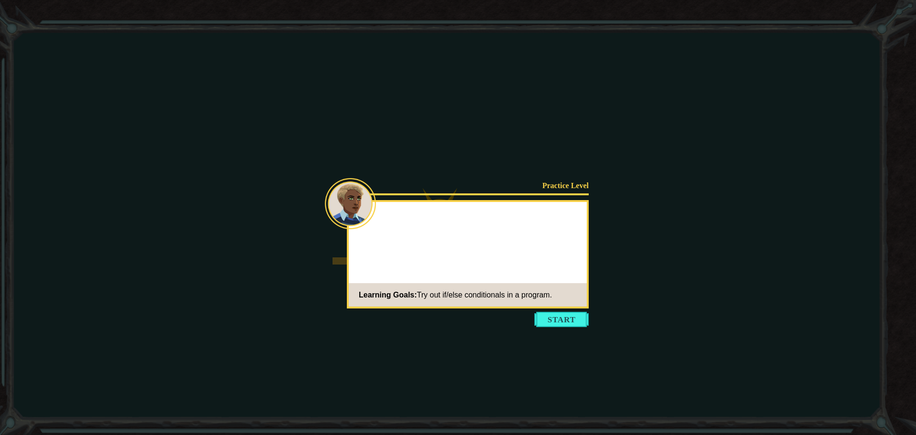
drag, startPoint x: 408, startPoint y: 151, endPoint x: 163, endPoint y: 334, distance: 306.0
click at [210, 309] on icon at bounding box center [458, 217] width 916 height 435
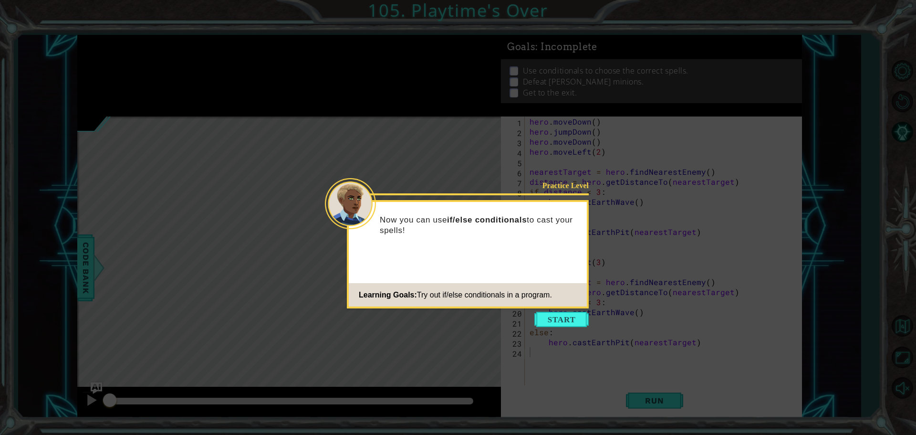
drag, startPoint x: 853, startPoint y: 363, endPoint x: 326, endPoint y: 342, distance: 527.5
click at [272, 339] on icon at bounding box center [458, 217] width 916 height 435
click at [564, 325] on button "Start" at bounding box center [561, 318] width 54 height 15
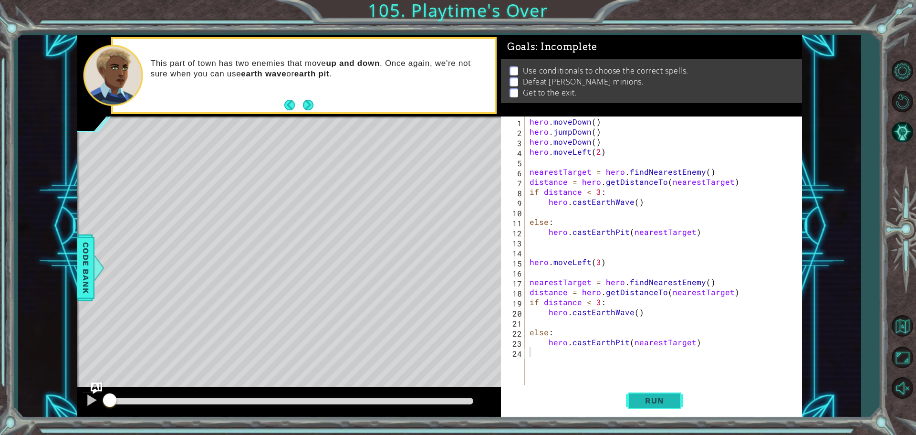
drag, startPoint x: 652, startPoint y: 400, endPoint x: 658, endPoint y: 400, distance: 6.2
click at [658, 400] on span "Run" at bounding box center [654, 400] width 38 height 10
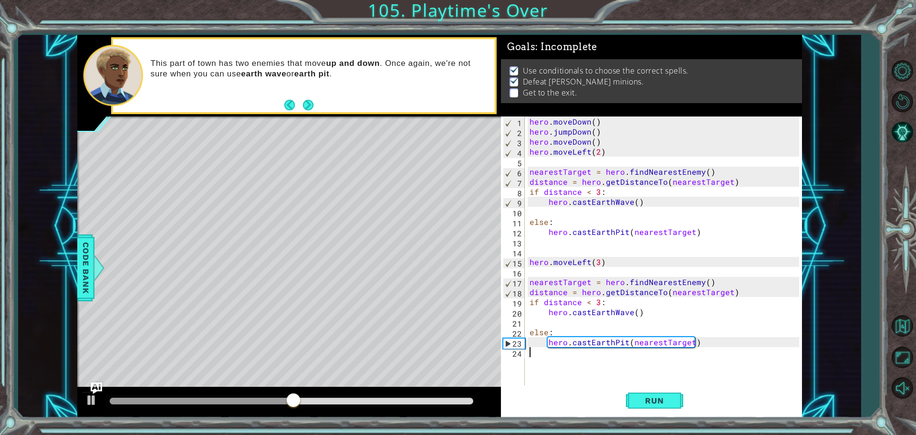
click at [719, 335] on div "hero . moveDown ( ) hero . jumpDown ( ) hero . moveDown ( ) hero . moveLeft ( 2…" at bounding box center [666, 261] width 276 height 290
type textarea "else:"
click at [760, 354] on div "hero . moveDown ( ) hero . jumpDown ( ) hero . moveDown ( ) hero . moveLeft ( 2…" at bounding box center [666, 261] width 276 height 290
type textarea "+"
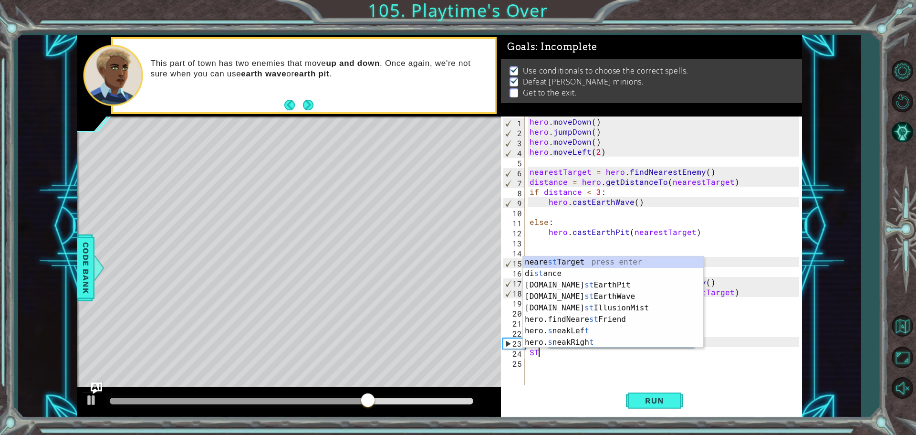
type textarea "S"
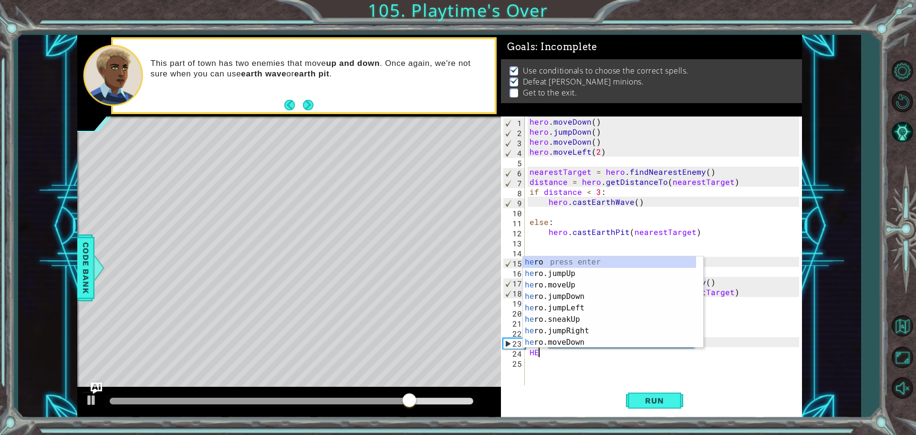
type textarea "H"
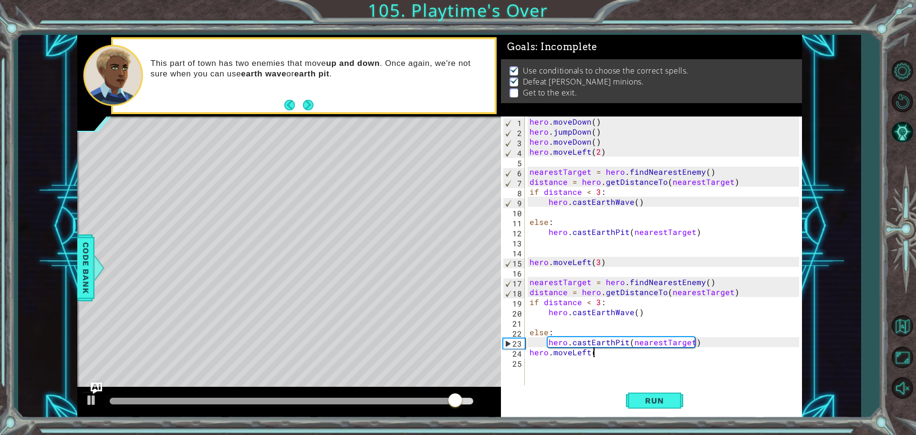
type textarea "hero.moveLeft()"
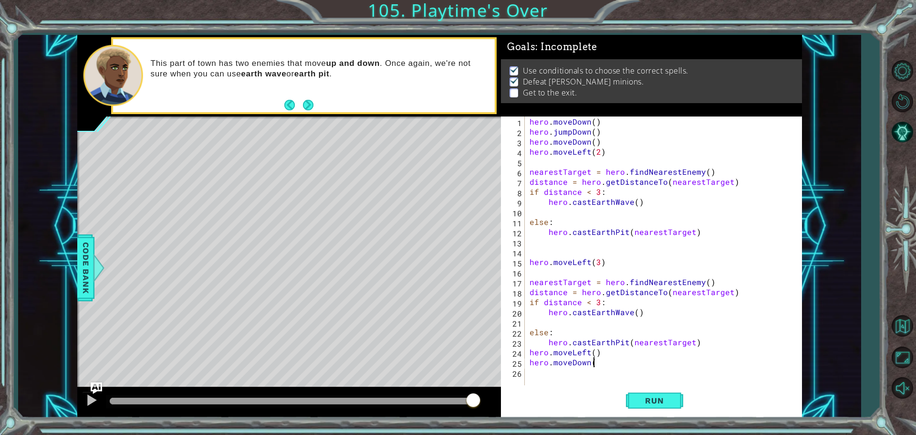
type textarea "hero.moveDown()"
click at [644, 388] on button "Run" at bounding box center [654, 400] width 57 height 30
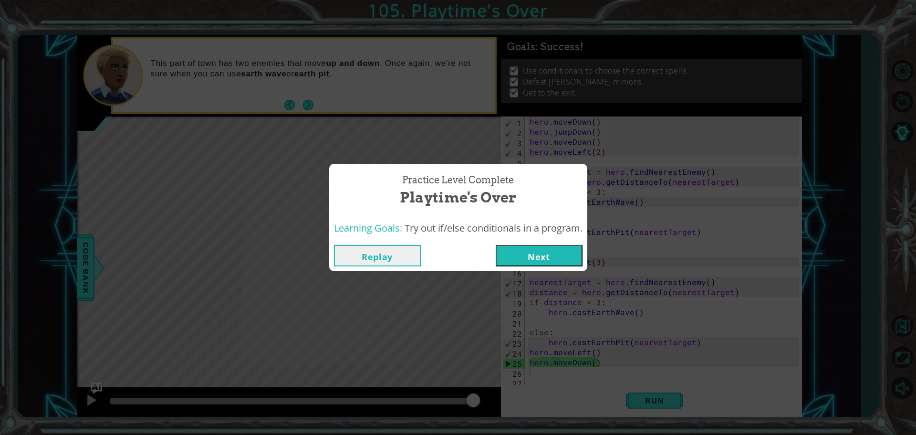
click at [542, 251] on button "Next" at bounding box center [539, 255] width 87 height 21
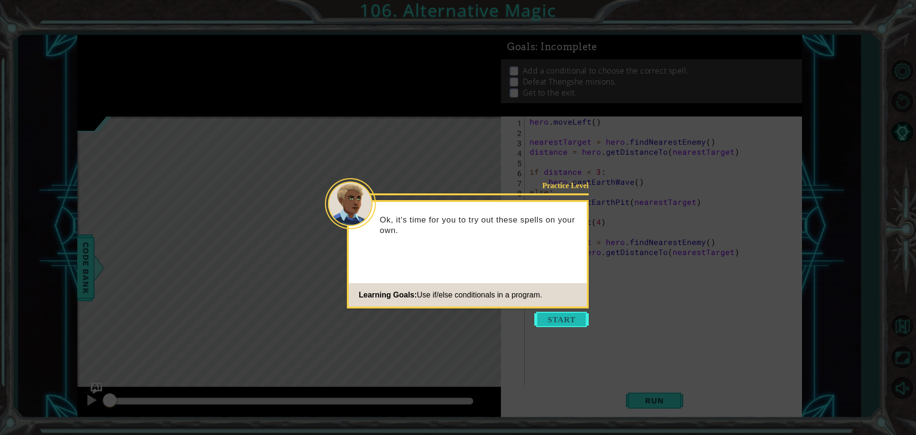
click at [567, 313] on button "Start" at bounding box center [561, 318] width 54 height 15
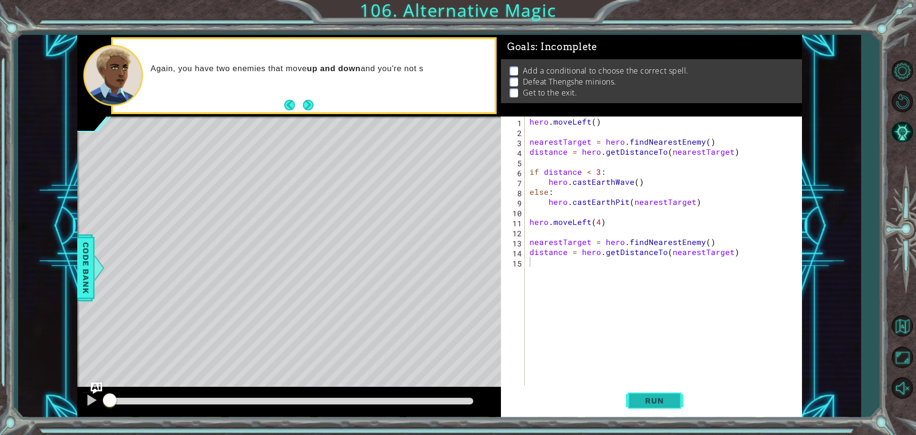
click at [652, 408] on button "Run" at bounding box center [654, 400] width 57 height 30
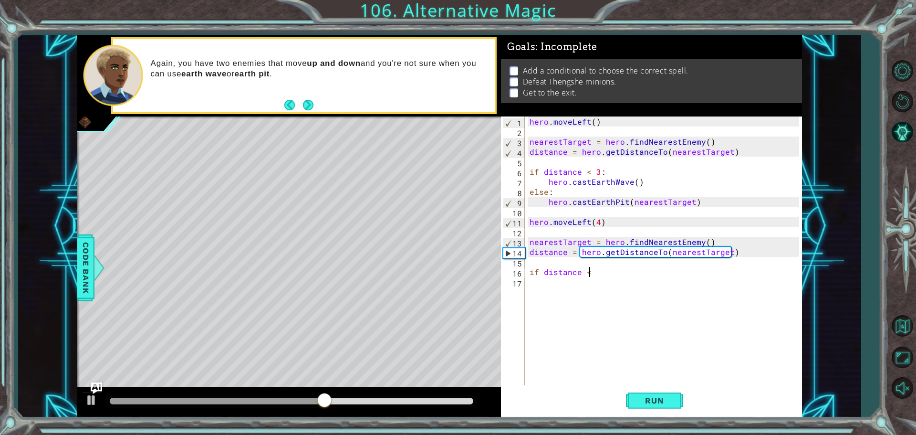
scroll to position [0, 3]
type textarea "if distance <3:"
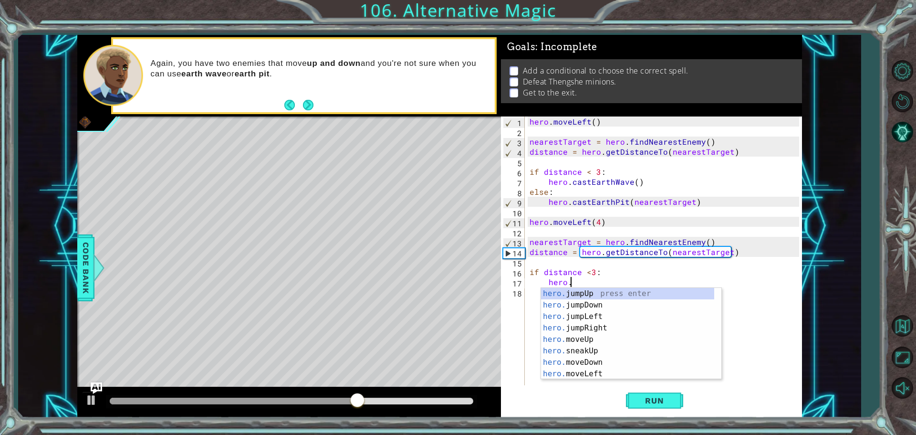
scroll to position [0, 2]
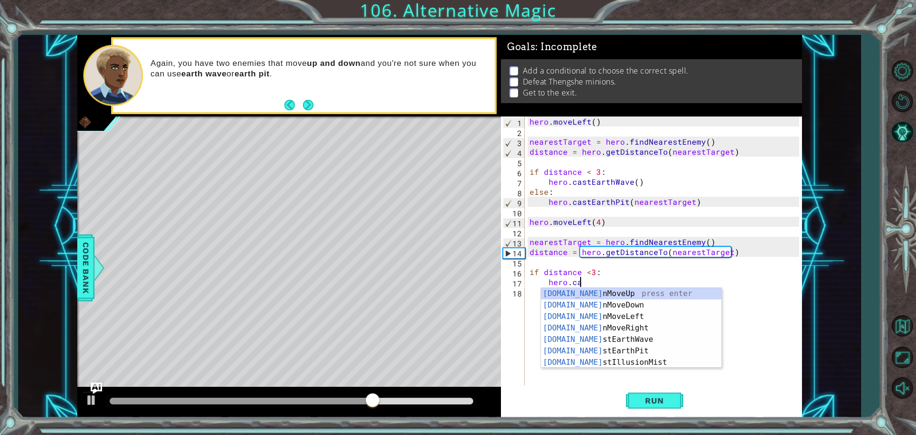
type textarea "hero.cas"
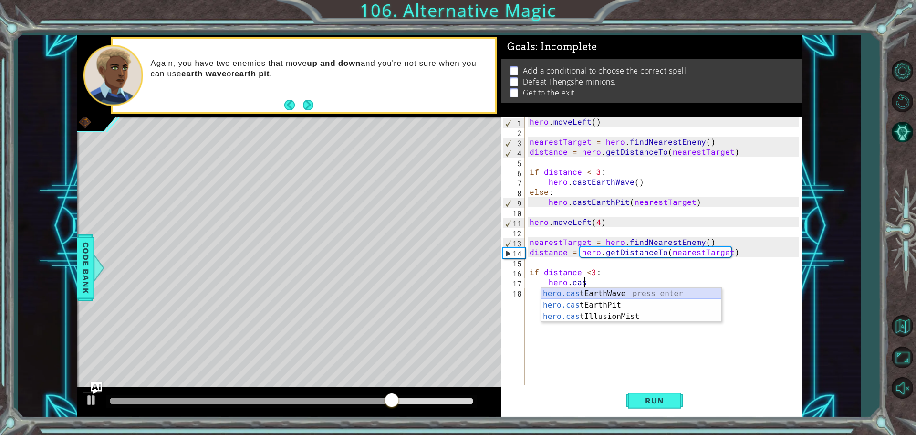
click at [593, 296] on div "hero.cas tEarthWave press enter hero.cas tEarthPit press enter hero.cas tIllusi…" at bounding box center [631, 316] width 180 height 57
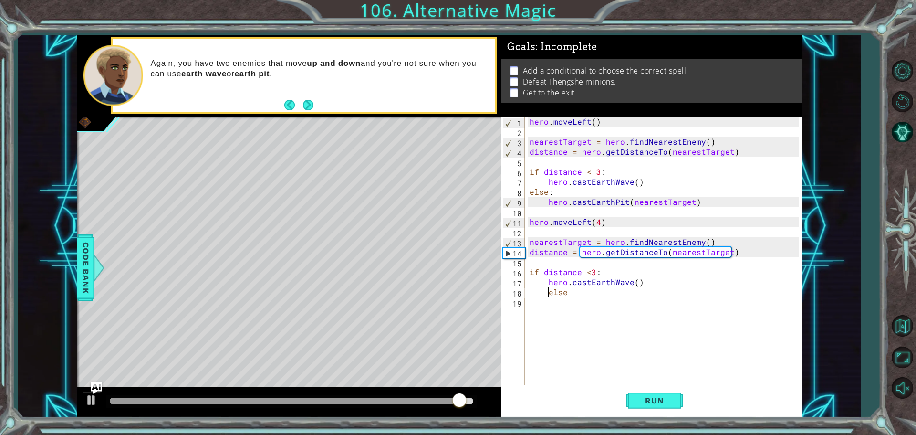
scroll to position [0, 0]
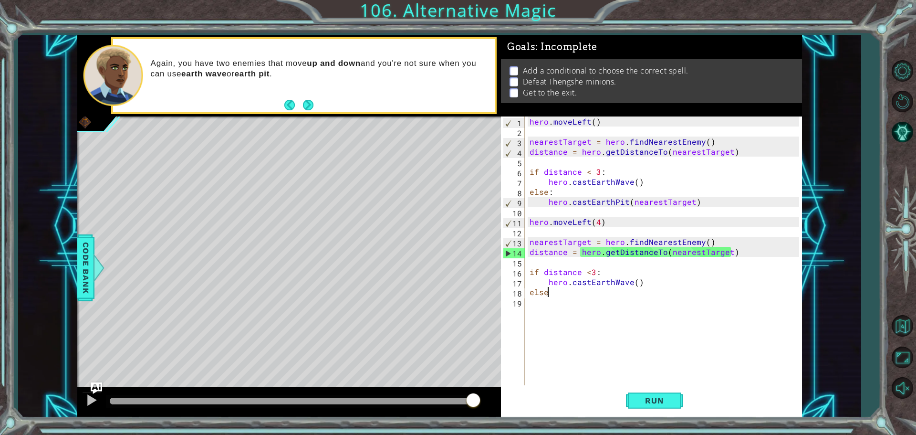
type textarea "else:"
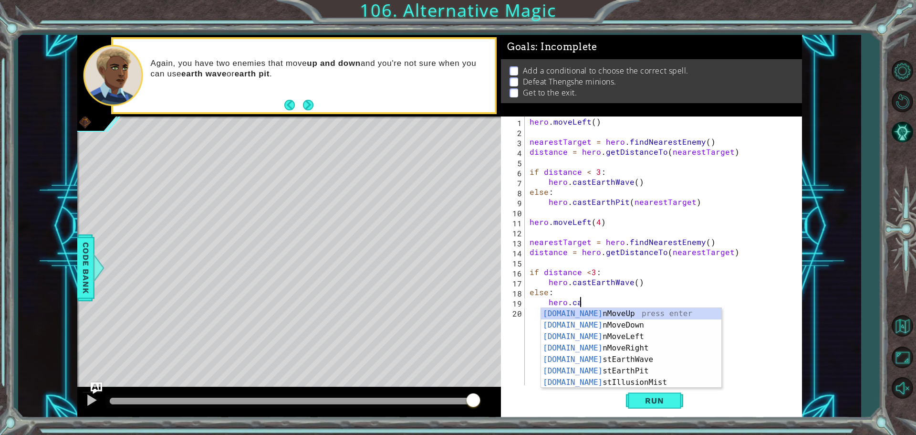
scroll to position [0, 3]
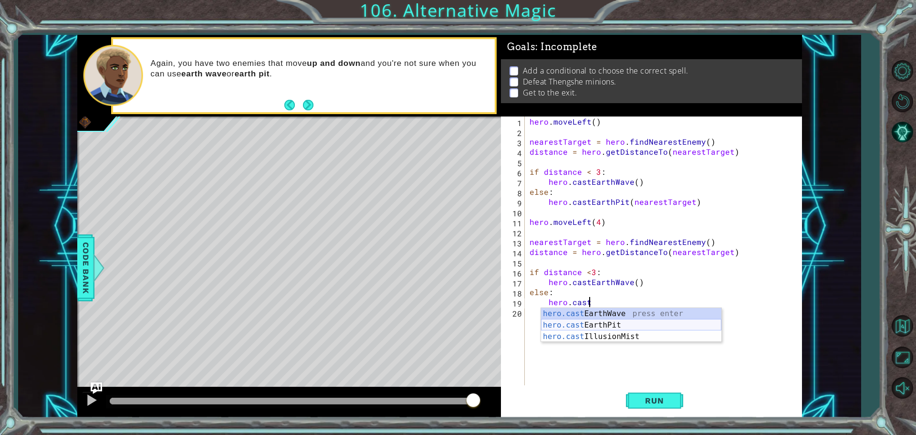
click at [604, 320] on div "hero.cast EarthWave press enter hero.cast EarthPit press enter hero.cast Illusi…" at bounding box center [631, 336] width 180 height 57
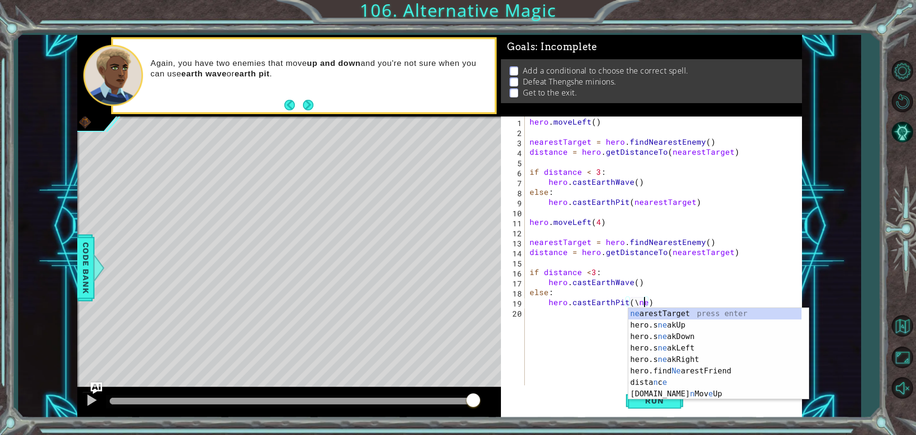
scroll to position [0, 7]
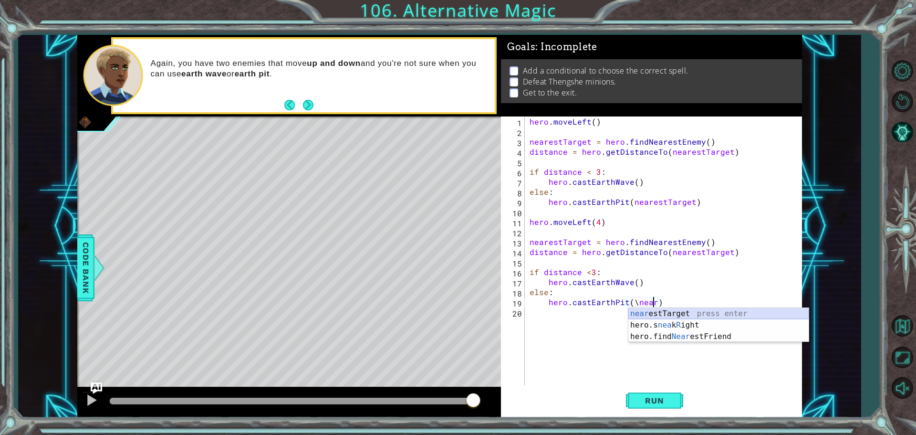
click at [699, 313] on div "near estTarget press enter hero.s nea k R ight press enter hero.find Near estFr…" at bounding box center [718, 336] width 180 height 57
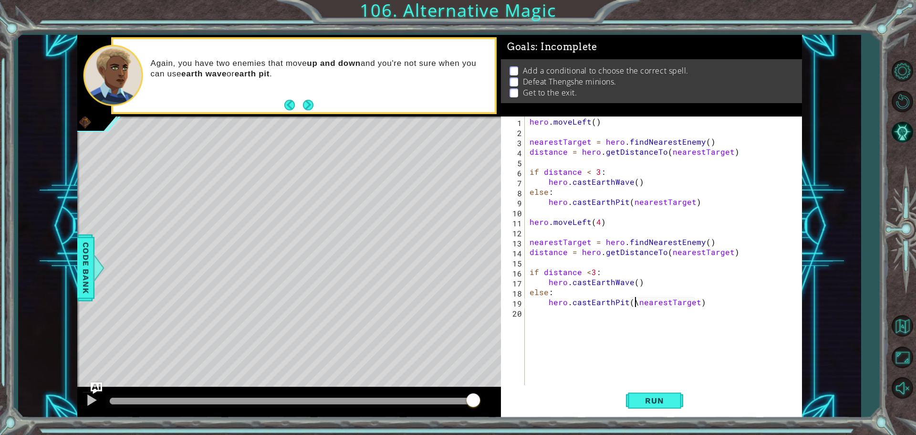
type textarea "hero.castEarthPit(nearestTarget)"
click at [553, 315] on div "hero . moveLeft ( ) nearestTarget = hero . findNearestEnemy ( ) distance = hero…" at bounding box center [666, 261] width 276 height 290
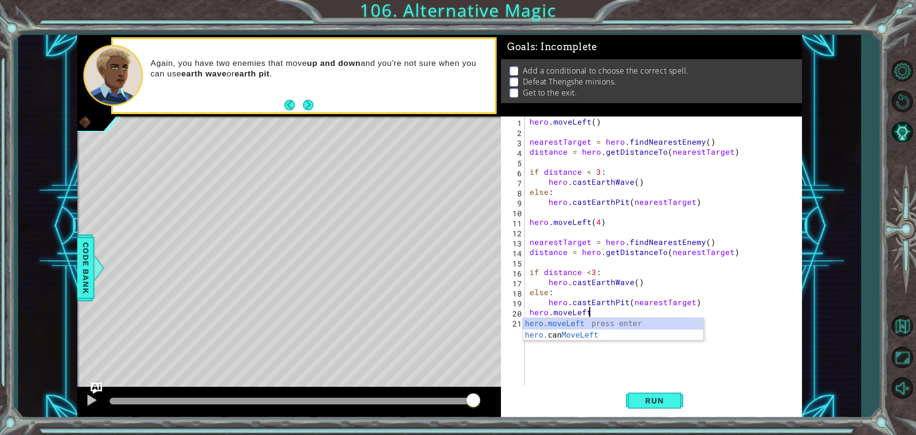
scroll to position [0, 3]
type textarea "hero.moveLeft()"
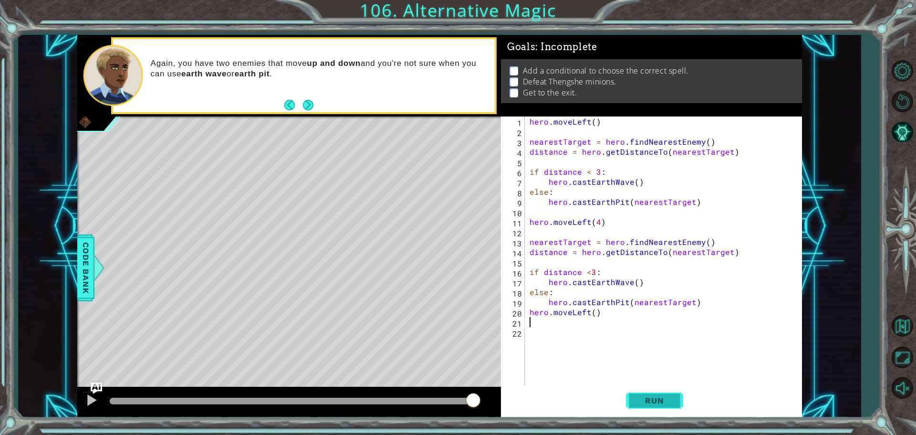
click at [658, 396] on span "Run" at bounding box center [654, 400] width 38 height 10
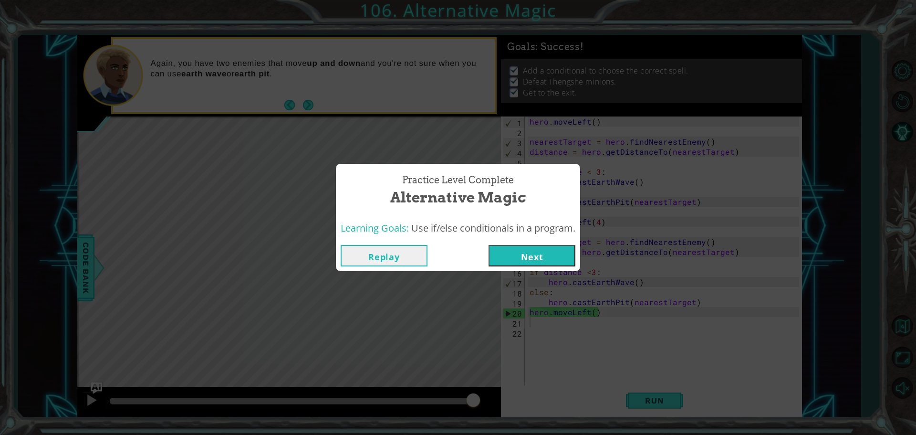
click at [38, 350] on div "Practice Level Complete Alternative Magic Learning Goals: Use if/else condition…" at bounding box center [458, 217] width 916 height 435
drag, startPoint x: 534, startPoint y: 255, endPoint x: 529, endPoint y: 245, distance: 10.7
click at [529, 245] on button "Next" at bounding box center [531, 255] width 87 height 21
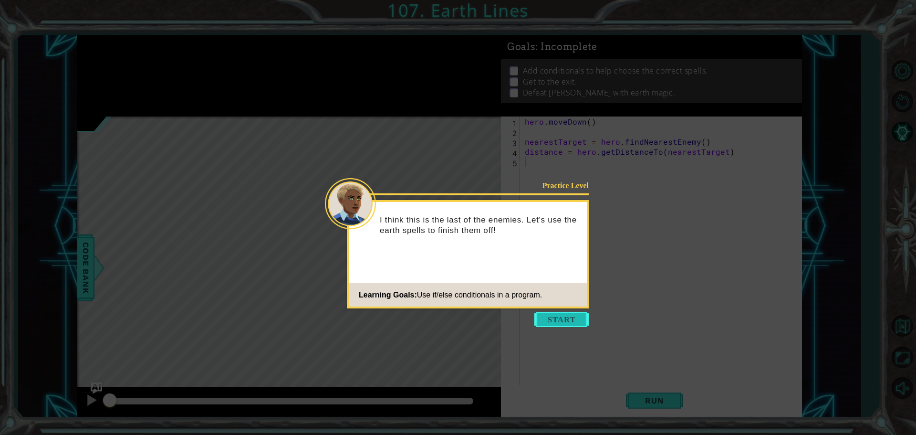
click at [566, 315] on button "Start" at bounding box center [561, 318] width 54 height 15
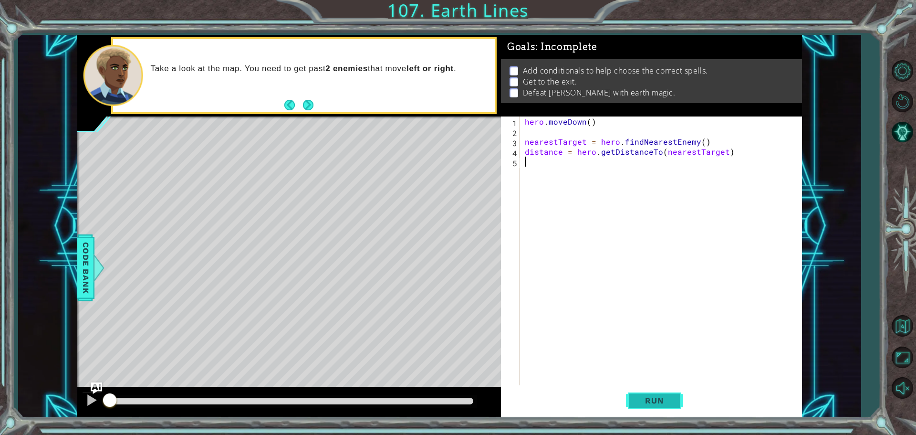
click at [649, 401] on span "Run" at bounding box center [654, 400] width 38 height 10
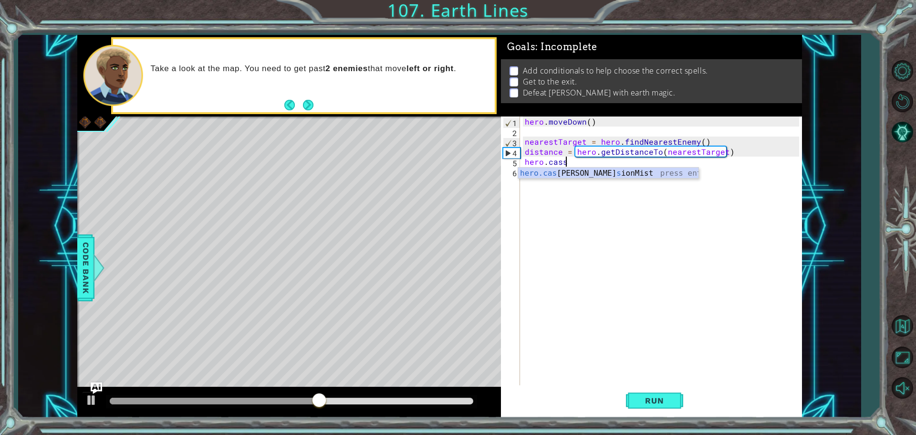
scroll to position [0, 2]
type textarea "hero.cas"
click at [618, 175] on div "hero.cas tEarthWave press enter hero.cas tEarthPit press enter hero.cas tIllusi…" at bounding box center [608, 195] width 180 height 57
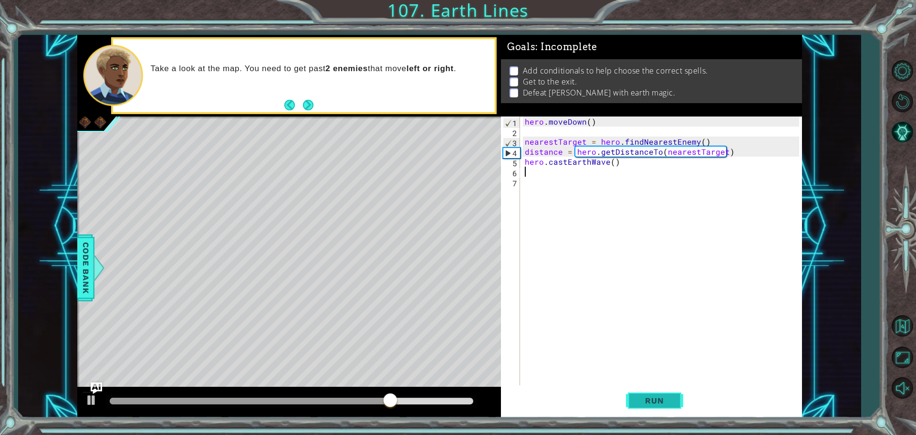
click at [639, 406] on button "Run" at bounding box center [654, 400] width 57 height 30
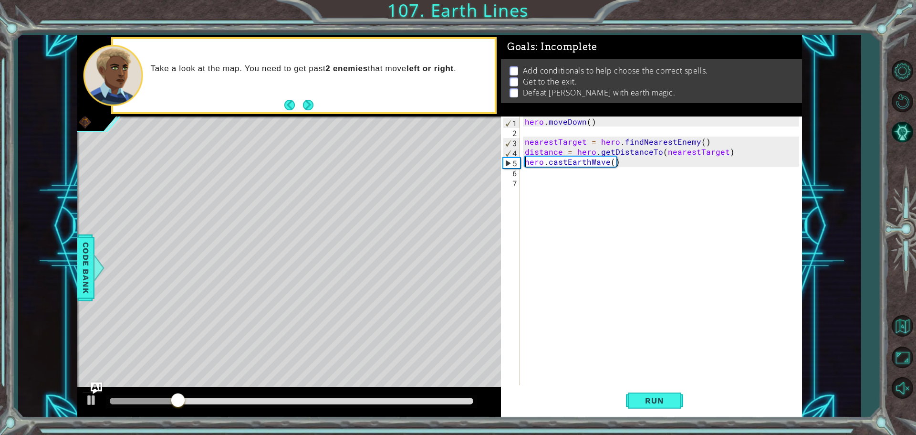
click at [525, 165] on div "hero . [GEOGRAPHIC_DATA] ( ) nearestTarget = hero . findNearestEnemy ( ) distan…" at bounding box center [663, 261] width 281 height 290
type textarea "hero.castEarthWave()"
click at [553, 164] on div "hero . [GEOGRAPHIC_DATA] ( ) nearestTarget = hero . findNearestEnemy ( ) distan…" at bounding box center [663, 261] width 281 height 290
click at [526, 171] on div "hero . [GEOGRAPHIC_DATA] ( ) nearestTarget = hero . findNearestEnemy ( ) distan…" at bounding box center [663, 261] width 281 height 290
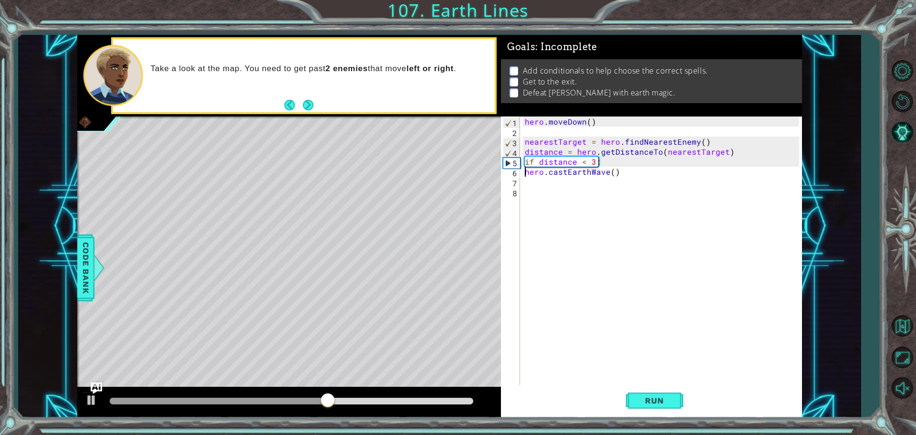
type textarea "hero.castEarthWave()"
click at [652, 172] on div "hero . [GEOGRAPHIC_DATA] ( ) nearestTarget = hero . findNearestEnemy ( ) distan…" at bounding box center [663, 261] width 281 height 290
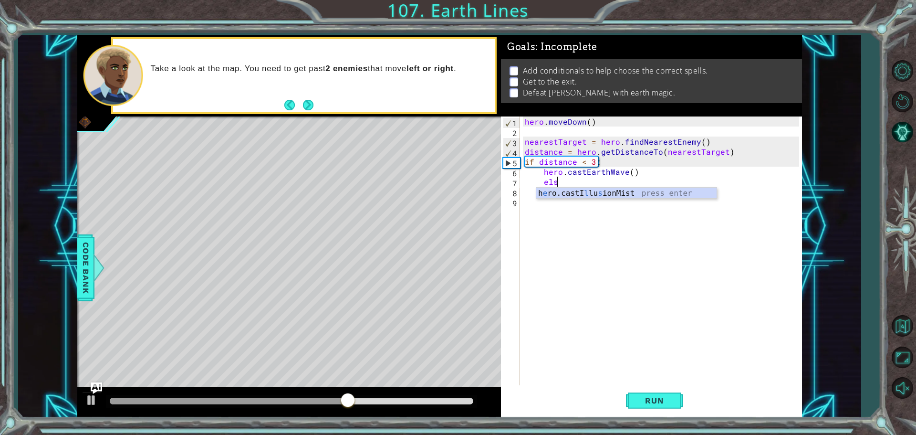
scroll to position [0, 1]
type textarea "e"
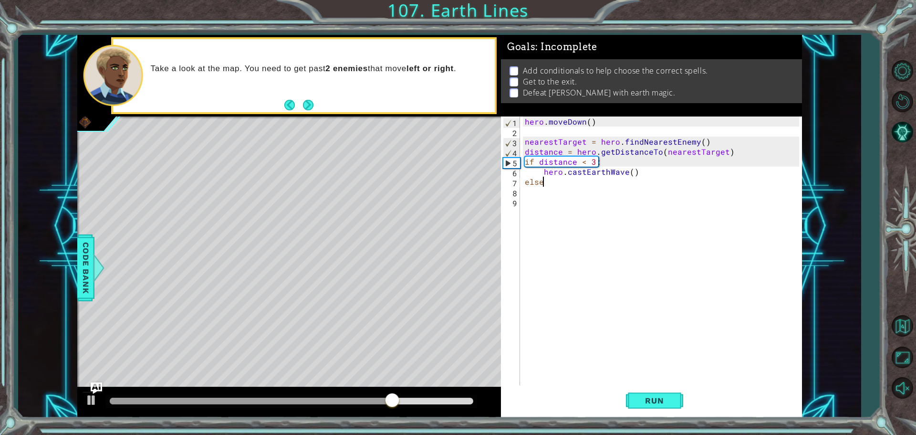
type textarea "else:"
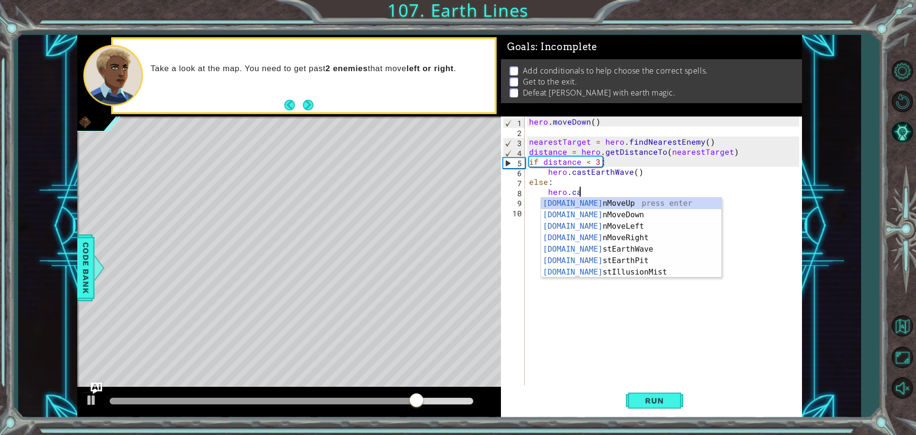
scroll to position [0, 3]
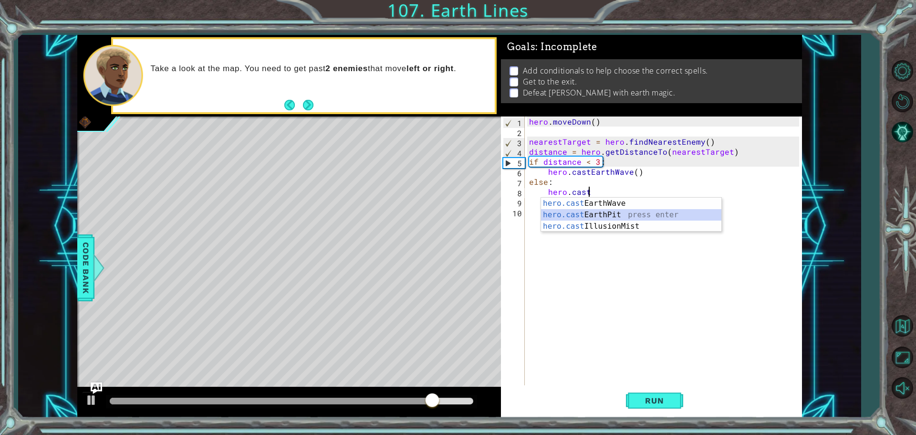
click at [589, 216] on div "hero.cast EarthWave press enter hero.cast EarthPit press enter hero.cast Illusi…" at bounding box center [631, 225] width 180 height 57
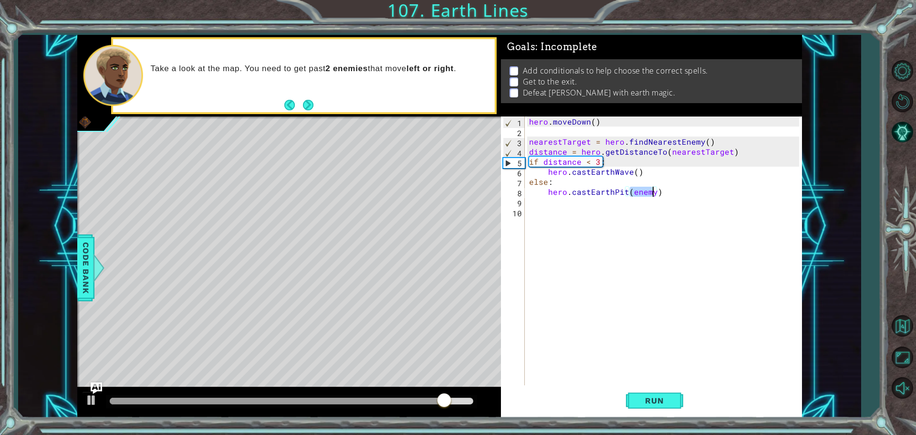
type textarea "hero.castEarthPit()"
click at [647, 188] on div "hero . [GEOGRAPHIC_DATA] ( ) nearestTarget = hero . findNearestEnemy ( ) distan…" at bounding box center [665, 261] width 277 height 290
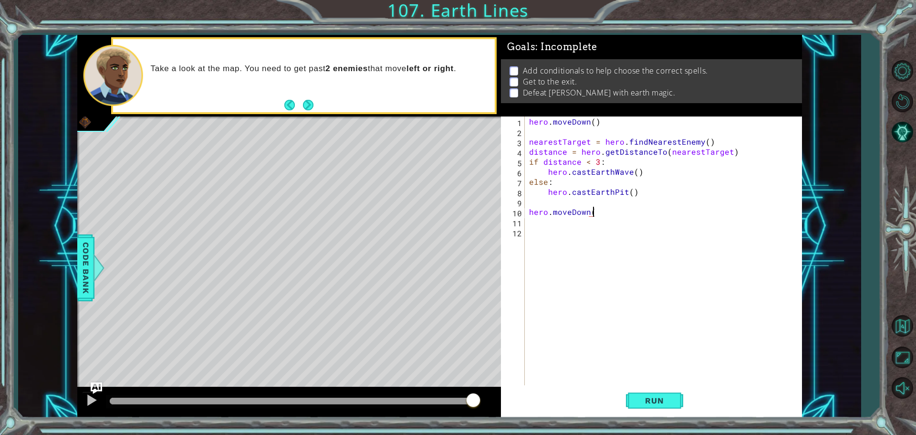
scroll to position [0, 4]
type textarea "hero.moveDown(4)"
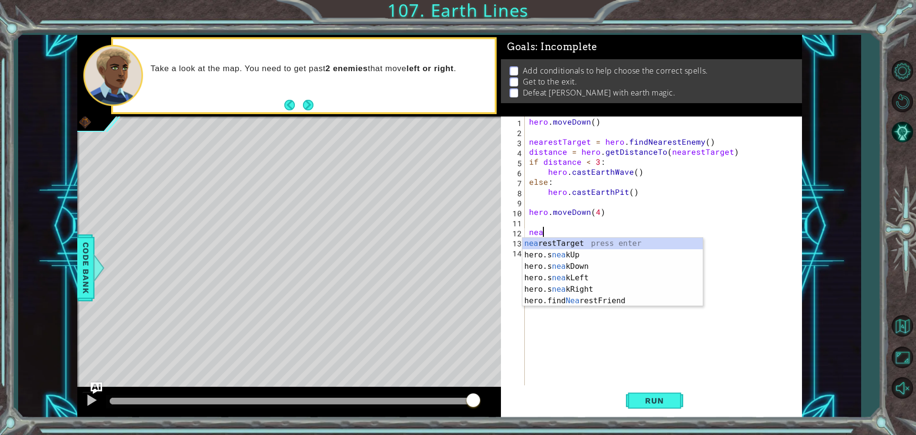
scroll to position [0, 0]
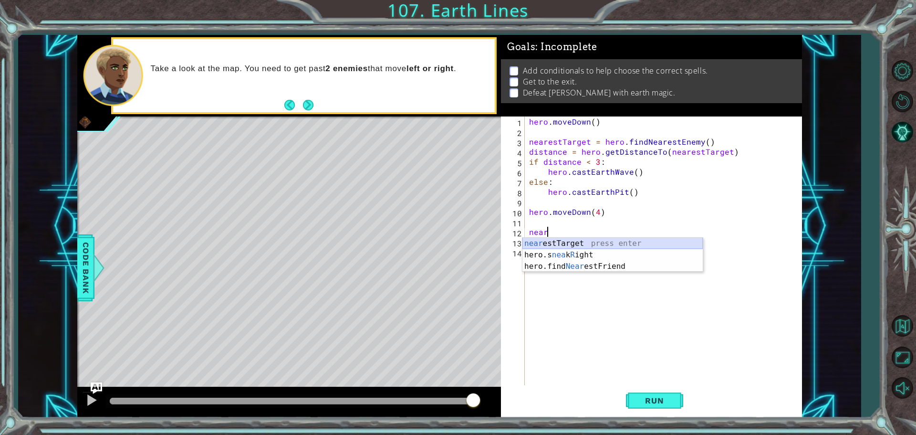
click at [606, 243] on div "near estTarget press enter hero.s nea k R ight press enter hero.find Near estFr…" at bounding box center [612, 266] width 180 height 57
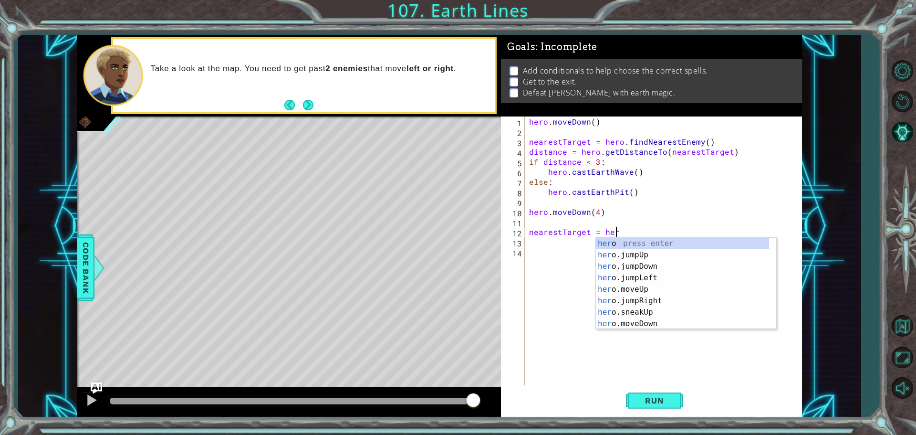
scroll to position [0, 5]
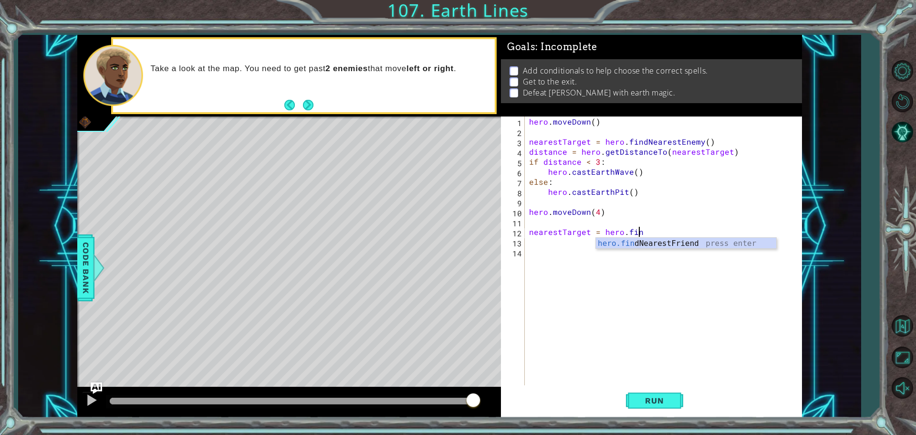
type textarea "nearestTarget = hero.find"
click at [677, 238] on div "hero.find NearestFriend press enter" at bounding box center [686, 255] width 180 height 34
drag, startPoint x: 698, startPoint y: 231, endPoint x: 677, endPoint y: 235, distance: 20.9
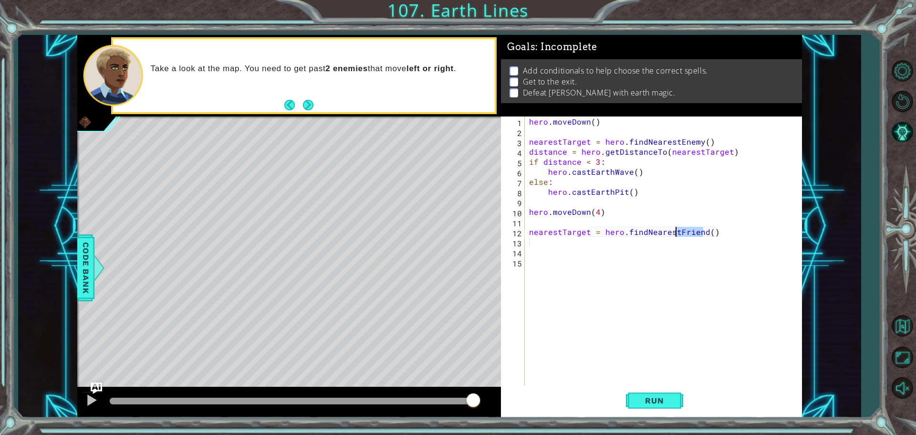
click at [677, 235] on div "hero . [GEOGRAPHIC_DATA] ( ) nearestTarget = hero . findNearestEnemy ( ) distan…" at bounding box center [665, 261] width 277 height 290
type textarea "nearestTarget = hero.findNearestEnemy()"
click at [642, 257] on div "hero . [GEOGRAPHIC_DATA] ( ) nearestTarget = hero . findNearestEnemy ( ) distan…" at bounding box center [665, 261] width 277 height 290
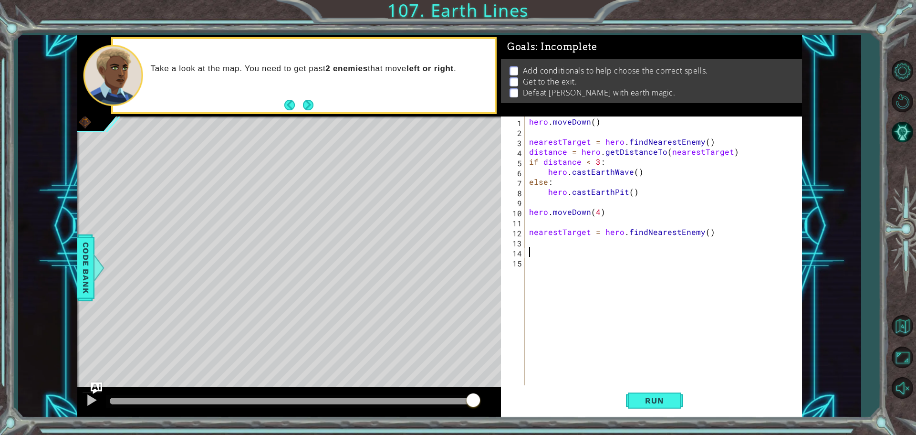
click at [633, 249] on div "hero . [GEOGRAPHIC_DATA] ( ) nearestTarget = hero . findNearestEnemy ( ) distan…" at bounding box center [665, 261] width 277 height 290
type textarea "distance = hero.getDistanceTo(nearestTarget)"
click at [533, 256] on div "hero . [GEOGRAPHIC_DATA] ( ) nearestTarget = hero . findNearestEnemy ( ) distan…" at bounding box center [665, 261] width 277 height 290
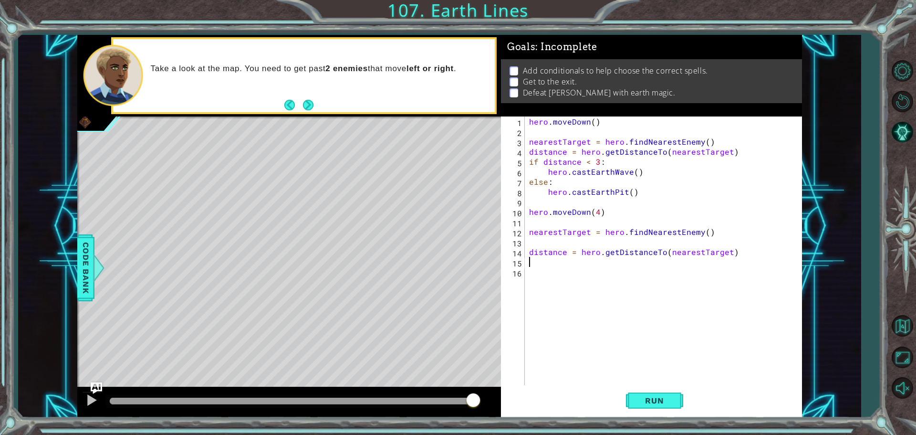
type textarea "distance = hero.getDistanceTo(nearestTarget)"
click at [530, 252] on div "hero . [GEOGRAPHIC_DATA] ( ) nearestTarget = hero . findNearestEnemy ( ) distan…" at bounding box center [665, 261] width 277 height 290
click at [556, 258] on div "hero . [GEOGRAPHIC_DATA] ( ) nearestTarget = hero . findNearestEnemy ( ) distan…" at bounding box center [665, 261] width 277 height 290
click at [552, 247] on div "hero . [GEOGRAPHIC_DATA] ( ) nearestTarget = hero . findNearestEnemy ( ) distan…" at bounding box center [665, 261] width 277 height 290
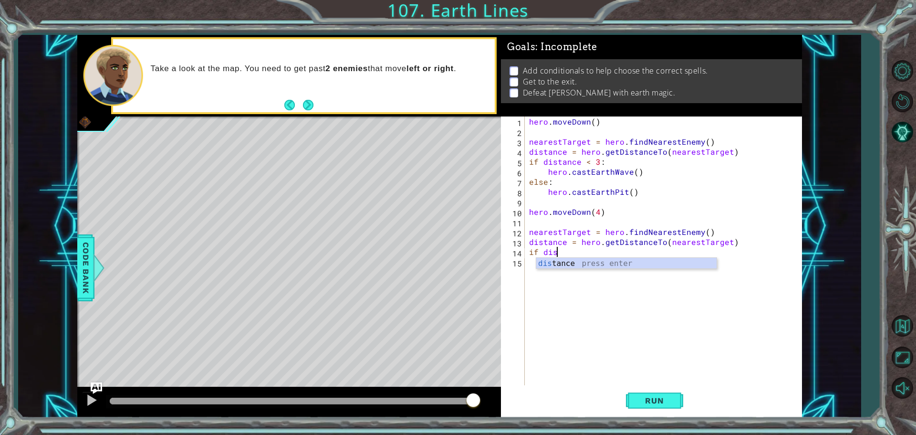
scroll to position [0, 1]
click at [604, 263] on div "dist ance press enter" at bounding box center [626, 275] width 180 height 34
type textarea "if distance < 3:"
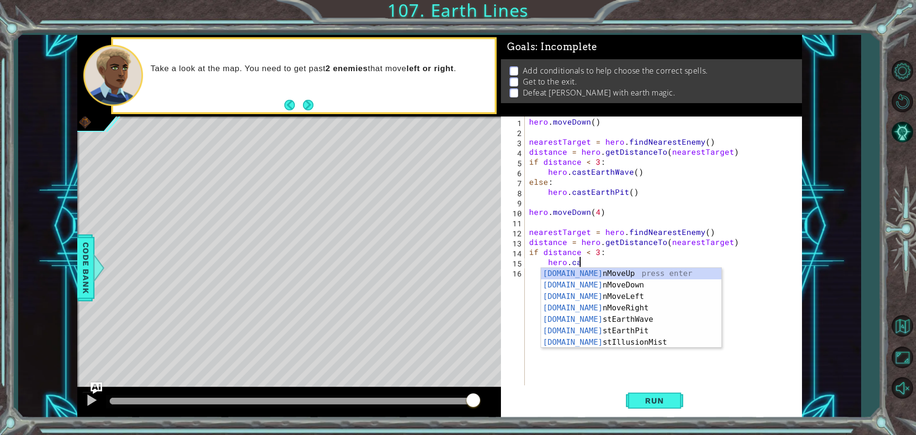
scroll to position [0, 3]
type textarea "hero.cast"
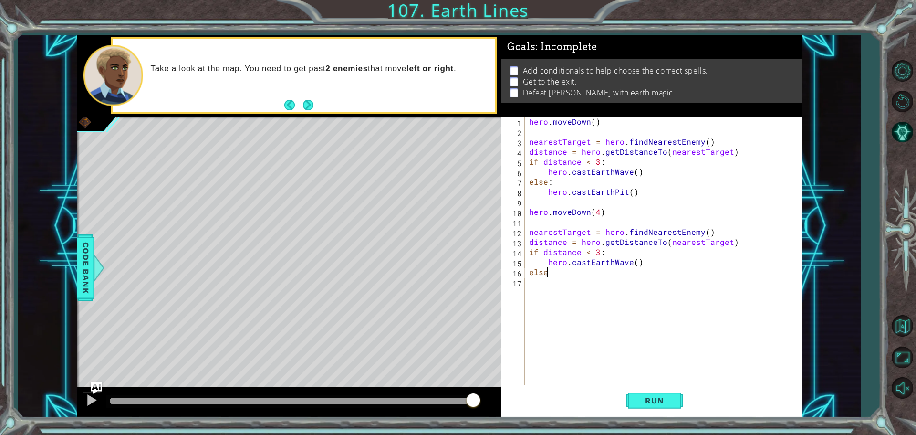
scroll to position [0, 0]
type textarea "else:"
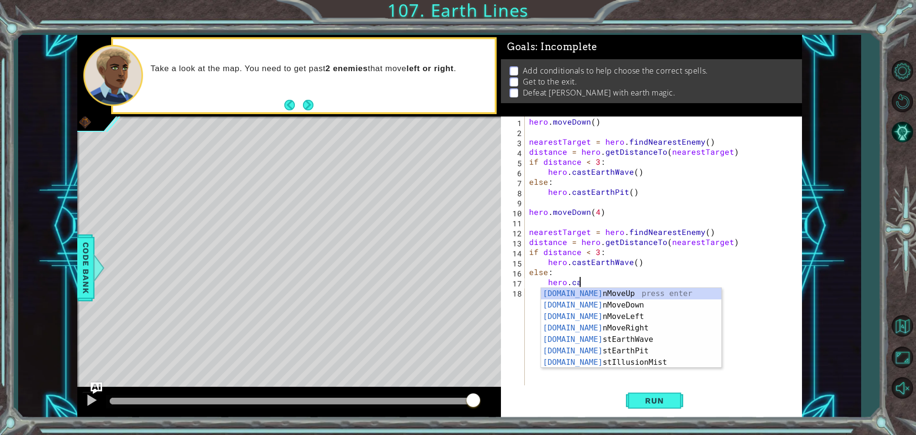
scroll to position [0, 3]
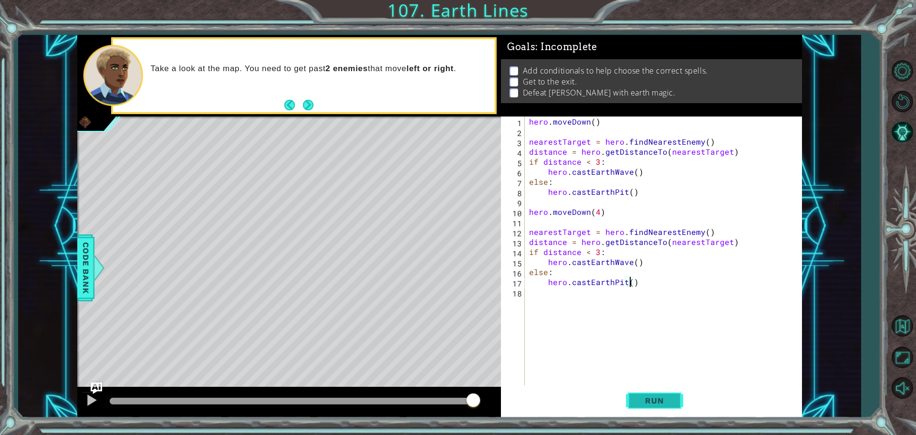
type textarea "hero.castEarthPit()"
click at [669, 392] on button "Run" at bounding box center [654, 400] width 57 height 30
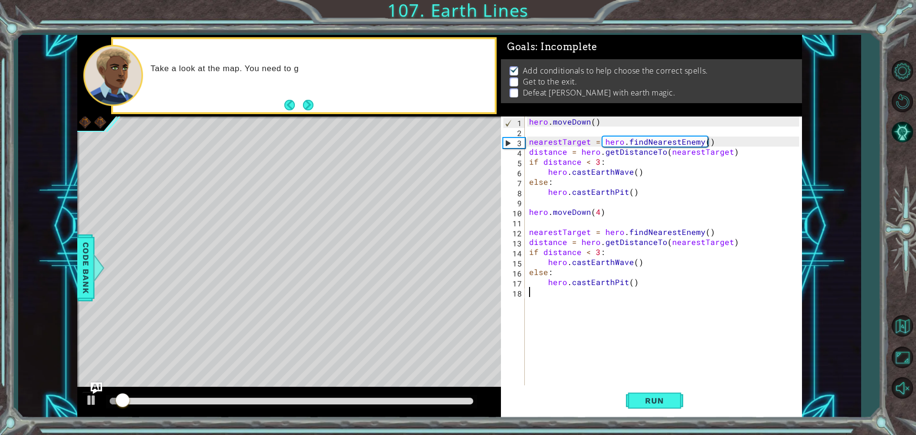
click at [648, 290] on div "hero . [GEOGRAPHIC_DATA] ( ) nearestTarget = hero . findNearestEnemy ( ) distan…" at bounding box center [665, 261] width 277 height 290
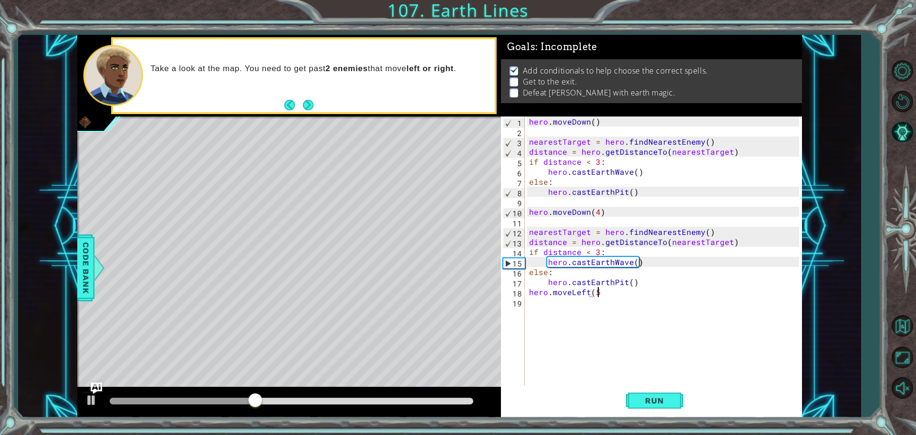
scroll to position [0, 4]
drag, startPoint x: 640, startPoint y: 398, endPoint x: 668, endPoint y: 336, distance: 68.5
click at [640, 398] on span "Run" at bounding box center [654, 400] width 38 height 10
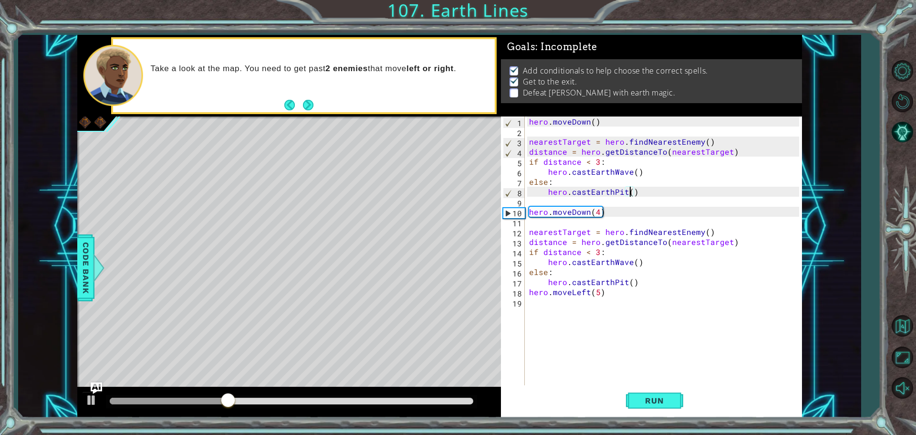
click at [629, 187] on div "hero . [GEOGRAPHIC_DATA] ( ) nearestTarget = hero . findNearestEnemy ( ) distan…" at bounding box center [665, 261] width 277 height 290
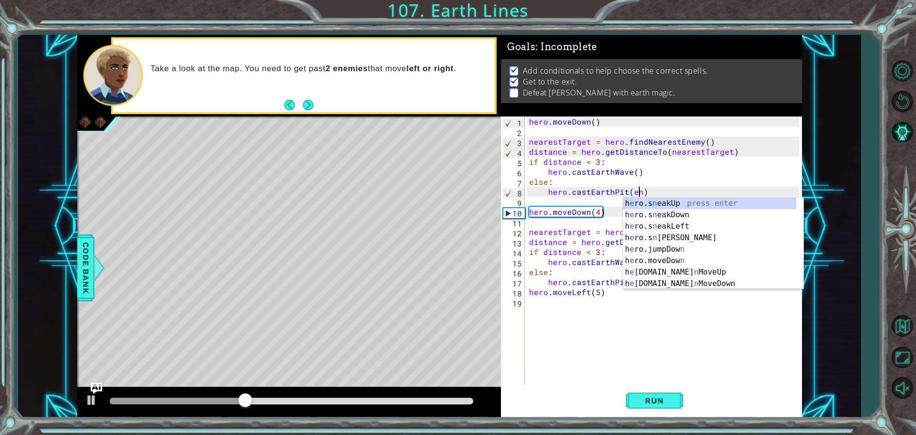
scroll to position [0, 7]
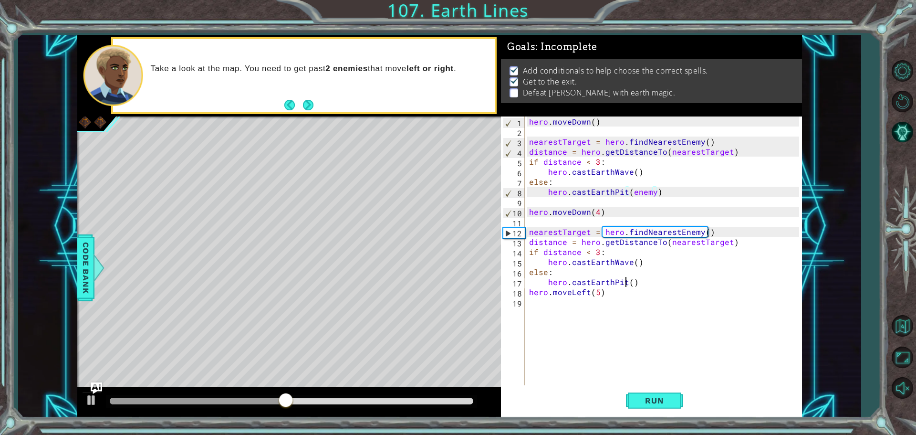
click at [626, 283] on div "hero . [GEOGRAPHIC_DATA] ( ) nearestTarget = hero . findNearestEnemy ( ) distan…" at bounding box center [665, 261] width 277 height 290
click at [632, 281] on div "hero . [GEOGRAPHIC_DATA] ( ) nearestTarget = hero . findNearestEnemy ( ) distan…" at bounding box center [665, 261] width 277 height 290
click at [624, 283] on div "hero . [GEOGRAPHIC_DATA] ( ) nearestTarget = hero . findNearestEnemy ( ) distan…" at bounding box center [665, 261] width 277 height 290
click at [628, 283] on div "hero . [GEOGRAPHIC_DATA] ( ) nearestTarget = hero . findNearestEnemy ( ) distan…" at bounding box center [665, 261] width 277 height 290
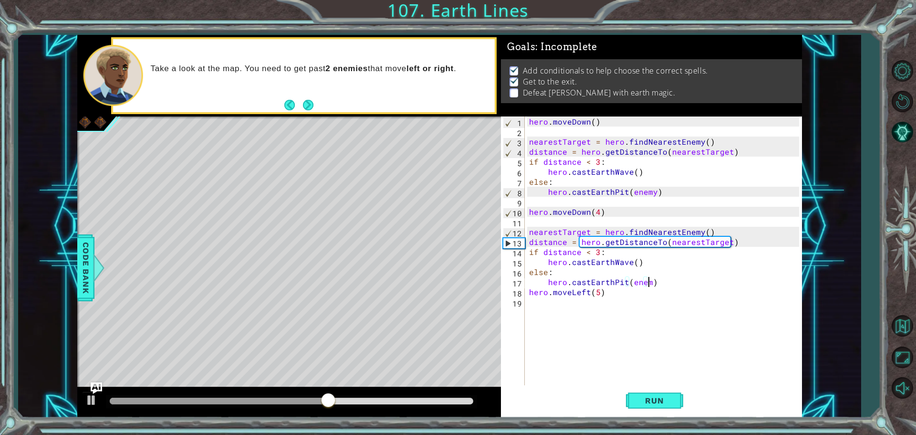
scroll to position [0, 7]
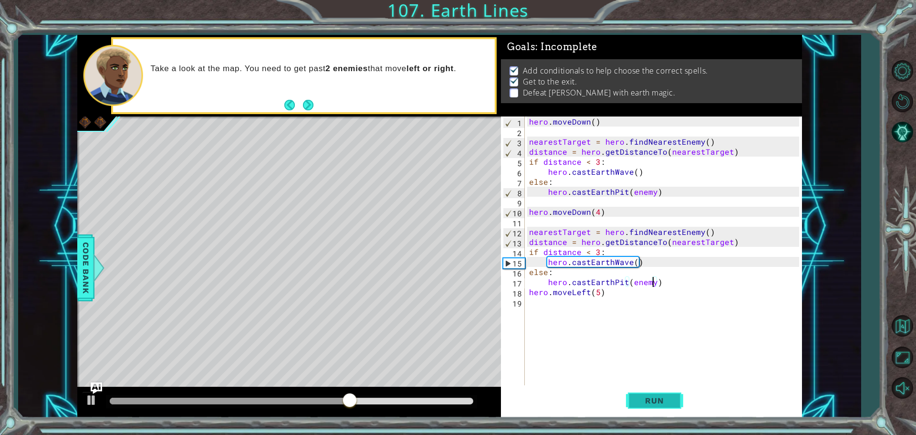
click at [672, 401] on span "Run" at bounding box center [654, 400] width 38 height 10
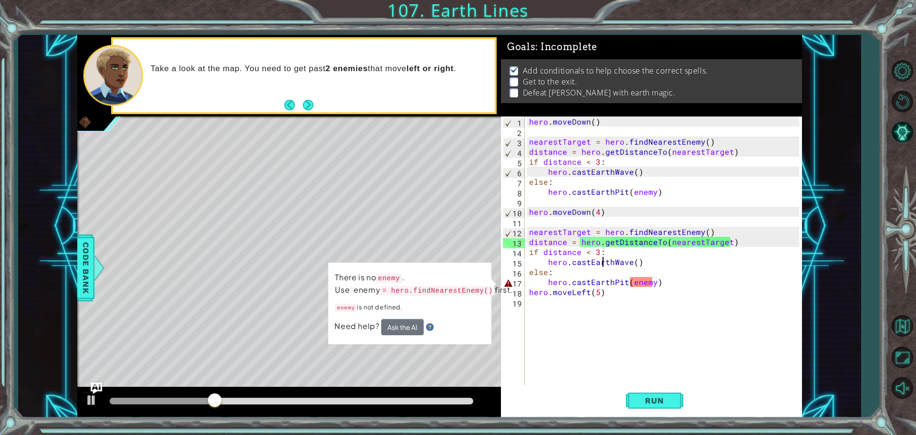
click at [604, 264] on div "hero . [GEOGRAPHIC_DATA] ( ) nearestTarget = hero . findNearestEnemy ( ) distan…" at bounding box center [665, 261] width 277 height 290
click at [670, 255] on div "hero . [GEOGRAPHIC_DATA] ( ) nearestTarget = hero . findNearestEnemy ( ) distan…" at bounding box center [665, 261] width 277 height 290
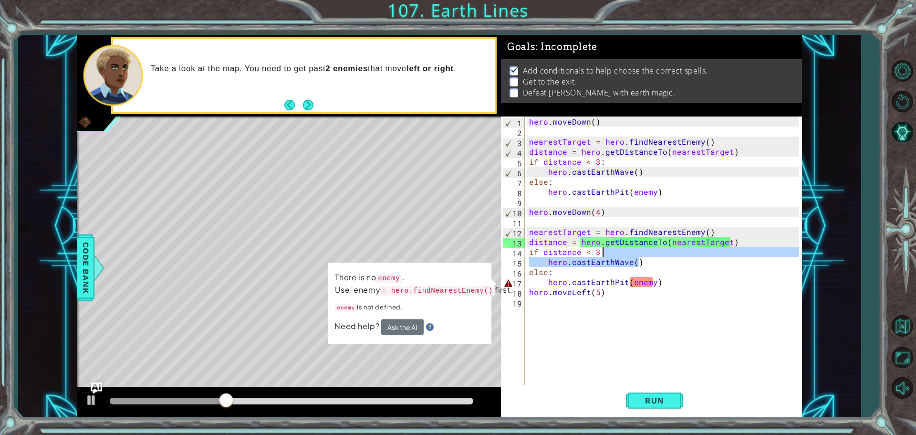
click at [688, 239] on div "hero . [GEOGRAPHIC_DATA] ( ) nearestTarget = hero . findNearestEnemy ( ) distan…" at bounding box center [665, 261] width 277 height 290
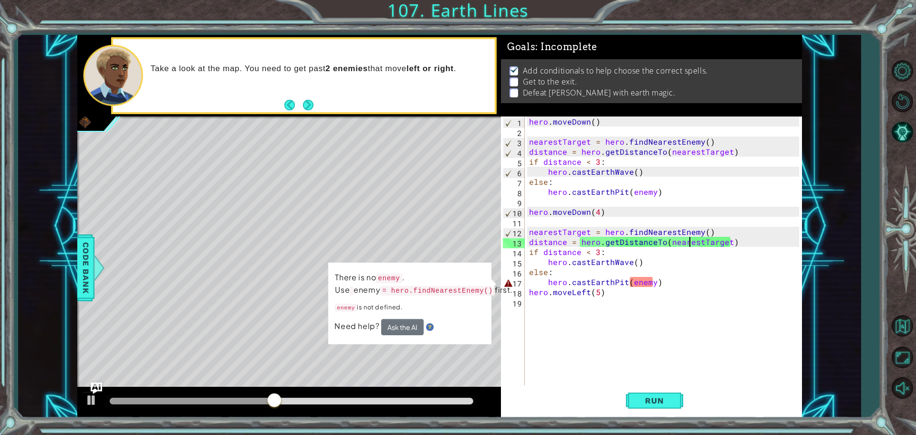
click at [625, 287] on div "hero . [GEOGRAPHIC_DATA] ( ) nearestTarget = hero . findNearestEnemy ( ) distan…" at bounding box center [665, 261] width 277 height 290
click at [547, 279] on div "hero . [GEOGRAPHIC_DATA] ( ) nearestTarget = hero . findNearestEnemy ( ) distan…" at bounding box center [665, 261] width 277 height 290
click at [652, 281] on div "hero . [GEOGRAPHIC_DATA] ( ) nearestTarget = hero . findNearestEnemy ( ) distan…" at bounding box center [665, 261] width 277 height 290
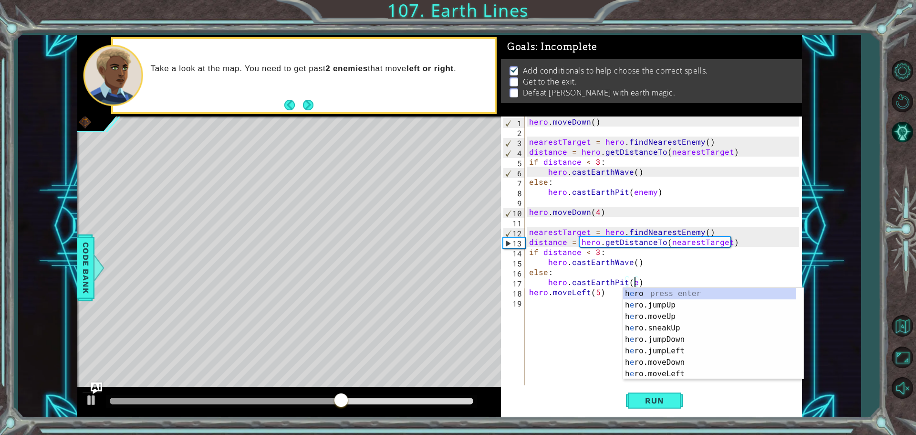
type textarea "hero.castEarthPit()"
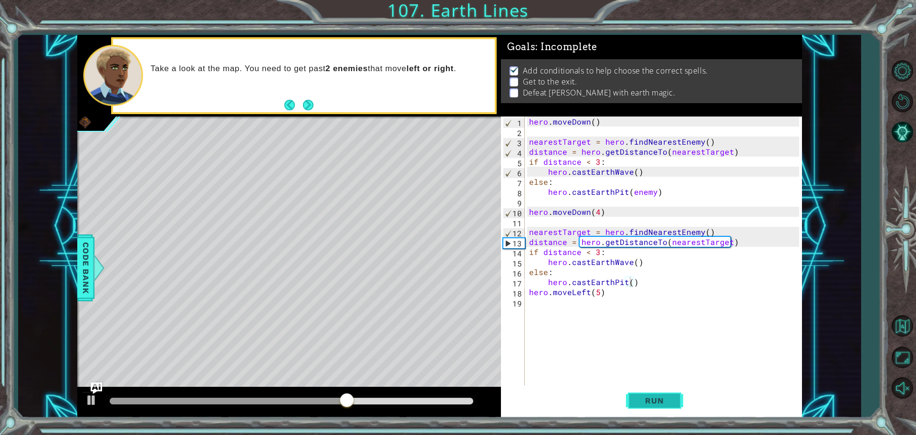
click at [664, 400] on span "Run" at bounding box center [654, 400] width 38 height 10
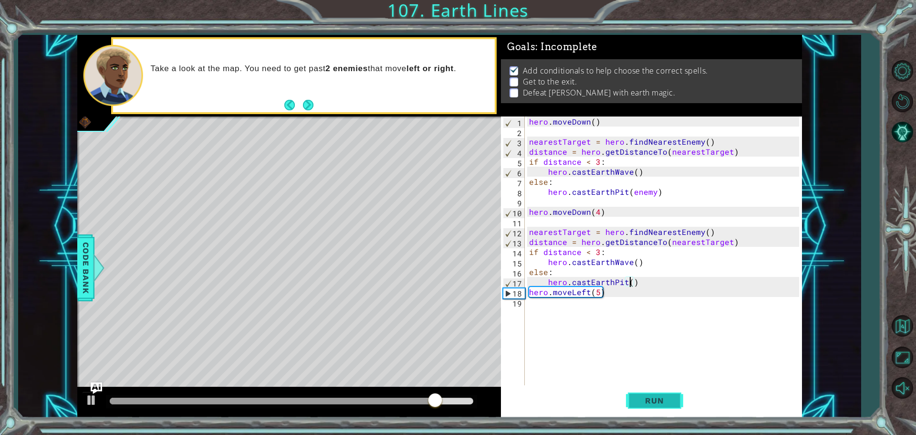
click at [654, 393] on button "Run" at bounding box center [654, 400] width 57 height 30
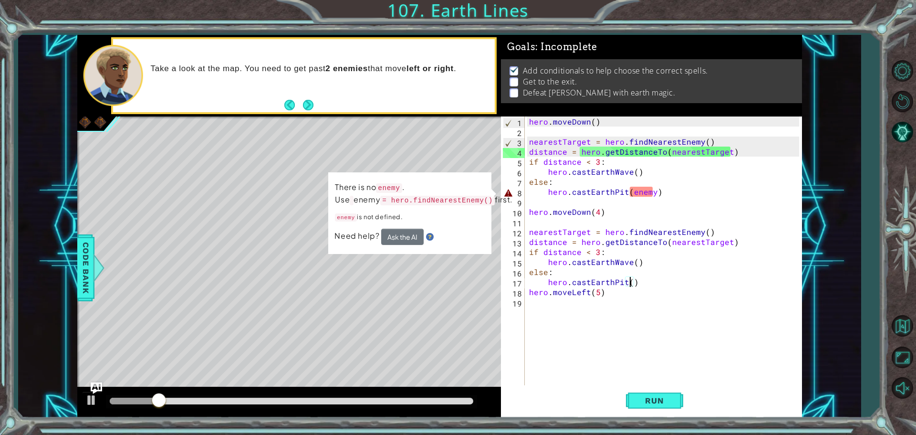
click at [646, 197] on div "hero . [GEOGRAPHIC_DATA] ( ) nearestTarget = hero . findNearestEnemy ( ) distan…" at bounding box center [665, 261] width 277 height 290
click at [559, 189] on div "hero . [GEOGRAPHIC_DATA] ( ) nearestTarget = hero . findNearestEnemy ( ) distan…" at bounding box center [665, 261] width 277 height 290
click at [646, 188] on div "hero . [GEOGRAPHIC_DATA] ( ) nearestTarget = hero . findNearestEnemy ( ) distan…" at bounding box center [665, 261] width 277 height 290
click at [646, 190] on div "hero . [GEOGRAPHIC_DATA] ( ) nearestTarget = hero . findNearestEnemy ( ) distan…" at bounding box center [665, 261] width 277 height 290
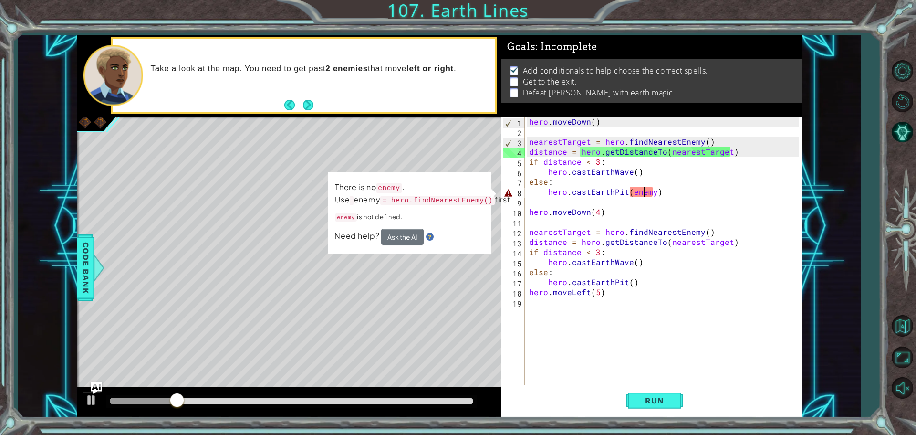
click at [645, 193] on div "hero . [GEOGRAPHIC_DATA] ( ) nearestTarget = hero . findNearestEnemy ( ) distan…" at bounding box center [665, 261] width 277 height 290
click at [645, 194] on div "hero . [GEOGRAPHIC_DATA] ( ) nearestTarget = hero . findNearestEnemy ( ) distan…" at bounding box center [665, 261] width 277 height 290
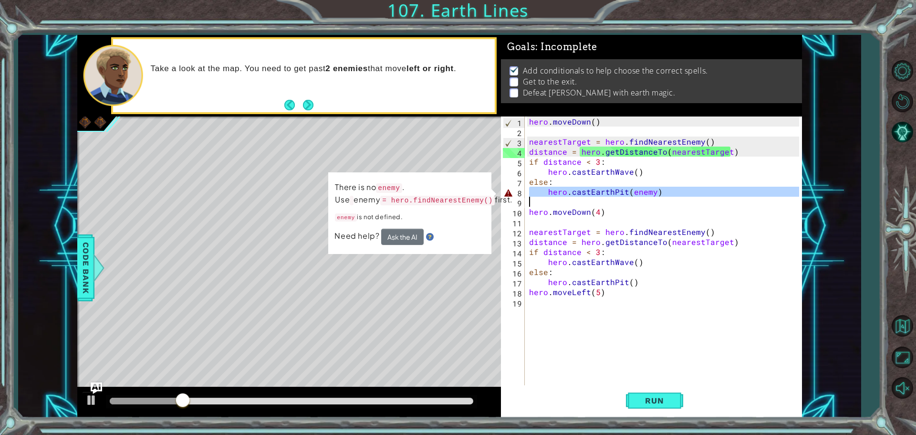
click at [645, 194] on div "hero . [GEOGRAPHIC_DATA] ( ) nearestTarget = hero . findNearestEnemy ( ) distan…" at bounding box center [665, 261] width 277 height 290
click at [645, 184] on div "hero . [GEOGRAPHIC_DATA] ( ) nearestTarget = hero . findNearestEnemy ( ) distan…" at bounding box center [665, 261] width 277 height 290
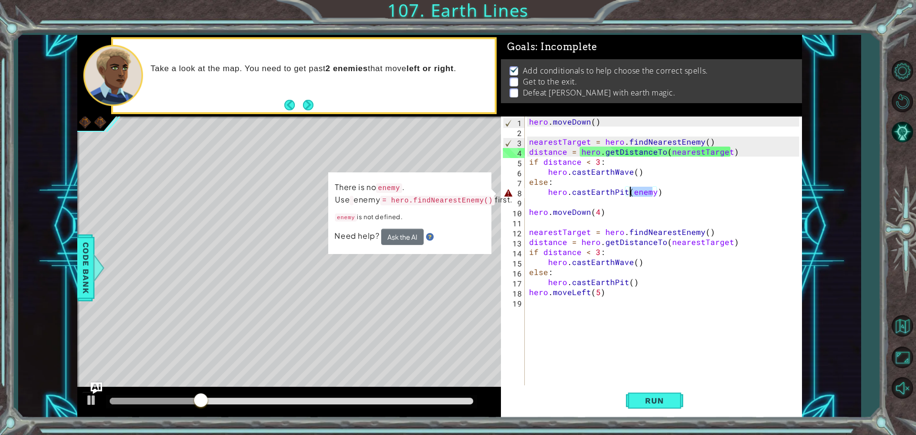
drag, startPoint x: 652, startPoint y: 192, endPoint x: 631, endPoint y: 194, distance: 20.1
click at [631, 194] on div "hero . [GEOGRAPHIC_DATA] ( ) nearestTarget = hero . findNearestEnemy ( ) distan…" at bounding box center [665, 261] width 277 height 290
drag, startPoint x: 652, startPoint y: 183, endPoint x: 607, endPoint y: 157, distance: 52.5
click at [650, 181] on div "hero . [GEOGRAPHIC_DATA] ( ) nearestTarget = hero . findNearestEnemy ( ) distan…" at bounding box center [665, 261] width 277 height 290
click at [568, 123] on div "hero . [GEOGRAPHIC_DATA] ( ) nearestTarget = hero . findNearestEnemy ( ) distan…" at bounding box center [665, 261] width 277 height 290
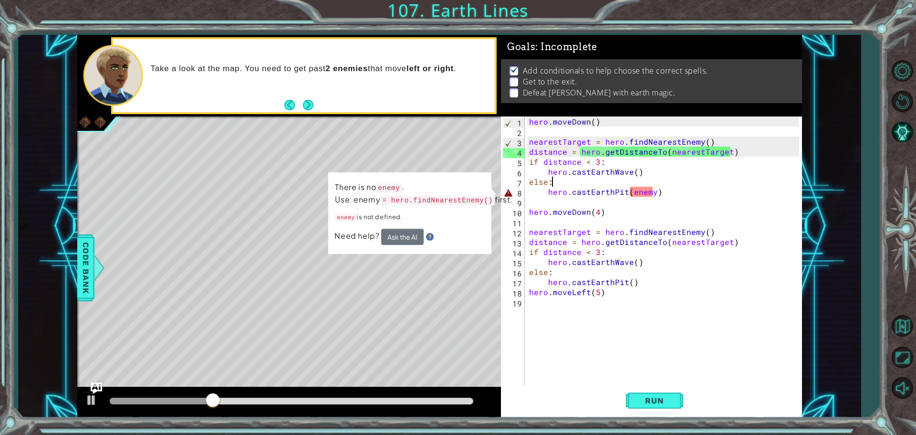
type textarea "hero.moveDown()"
click at [622, 123] on div "hero . [GEOGRAPHIC_DATA] ( ) nearestTarget = hero . findNearestEnemy ( ) distan…" at bounding box center [665, 261] width 277 height 290
click at [595, 130] on div "hero . [GEOGRAPHIC_DATA] ( ) nearestTarget = hero . findNearestEnemy ( ) distan…" at bounding box center [665, 261] width 277 height 290
click at [530, 122] on div "hero . [GEOGRAPHIC_DATA] ( ) nearestTarget = hero . findNearestEnemy ( ) distan…" at bounding box center [665, 261] width 277 height 290
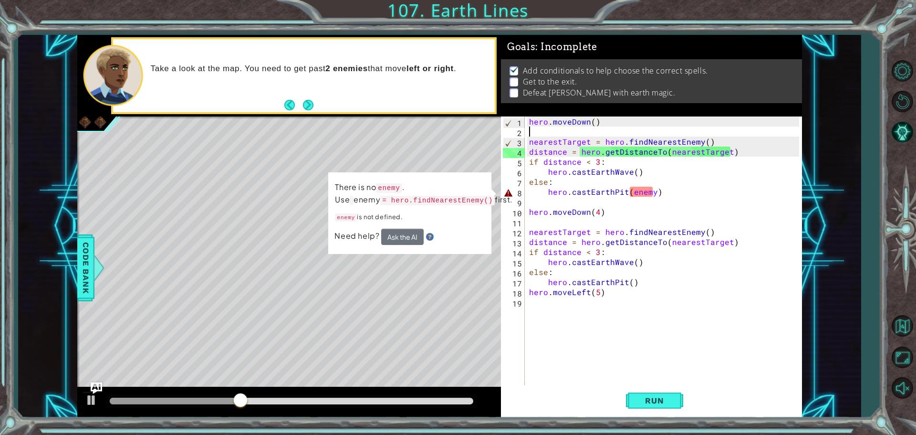
type textarea "hero.moveDown()"
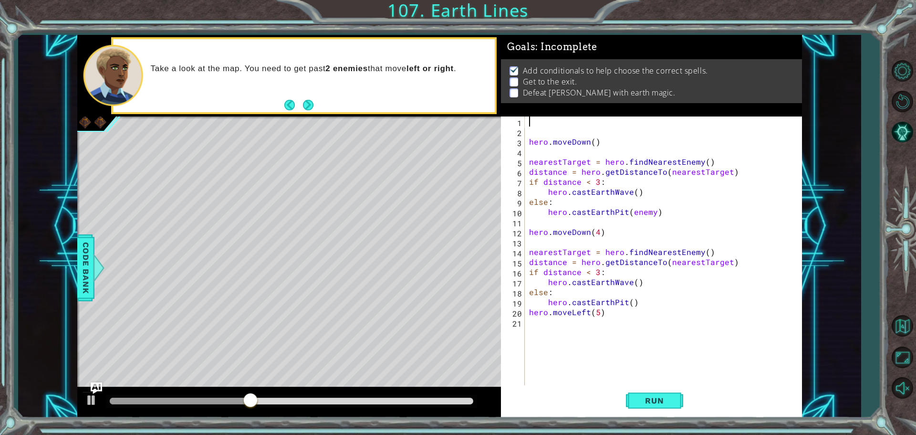
drag, startPoint x: 542, startPoint y: 120, endPoint x: 533, endPoint y: 108, distance: 15.0
click at [542, 120] on div "hero . [GEOGRAPHIC_DATA] ( ) nearestTarget = hero . findNearestEnemy ( ) distan…" at bounding box center [665, 261] width 277 height 290
click at [648, 392] on button "Run" at bounding box center [654, 400] width 57 height 30
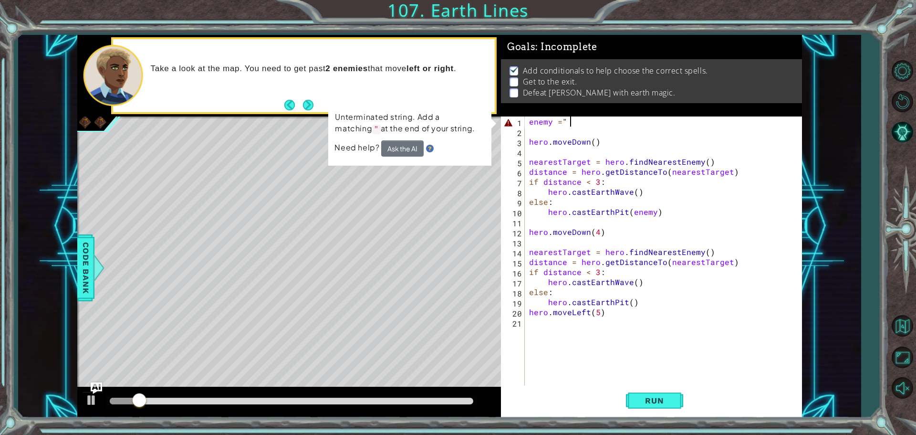
click at [607, 119] on div "enemy = " hero . [GEOGRAPHIC_DATA] ( ) nearestTarget = hero . findNearestEnemy …" at bounding box center [665, 261] width 277 height 290
click at [638, 402] on span "Run" at bounding box center [654, 400] width 38 height 10
drag, startPoint x: 590, startPoint y: 124, endPoint x: 437, endPoint y: 164, distance: 157.8
click at [589, 124] on div "enemy = " hero . [GEOGRAPHIC_DATA] ( ) nearestTarget = hero . findNearestEnemy …" at bounding box center [665, 261] width 277 height 290
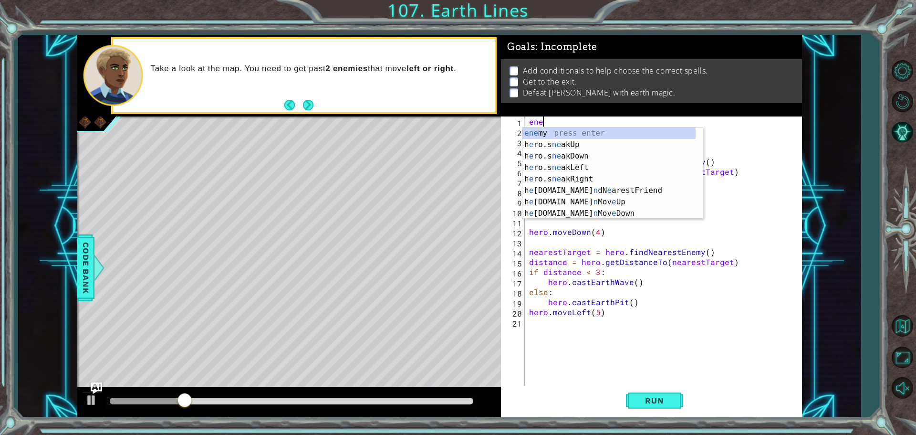
scroll to position [0, 0]
type textarea "e"
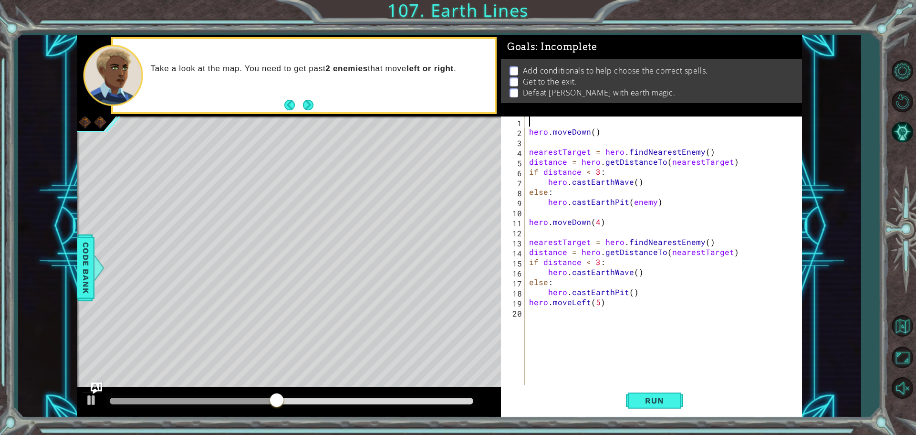
click at [528, 129] on div "hero . [GEOGRAPHIC_DATA] ( ) nearestTarget = hero . findNearestEnemy ( ) distan…" at bounding box center [665, 261] width 277 height 290
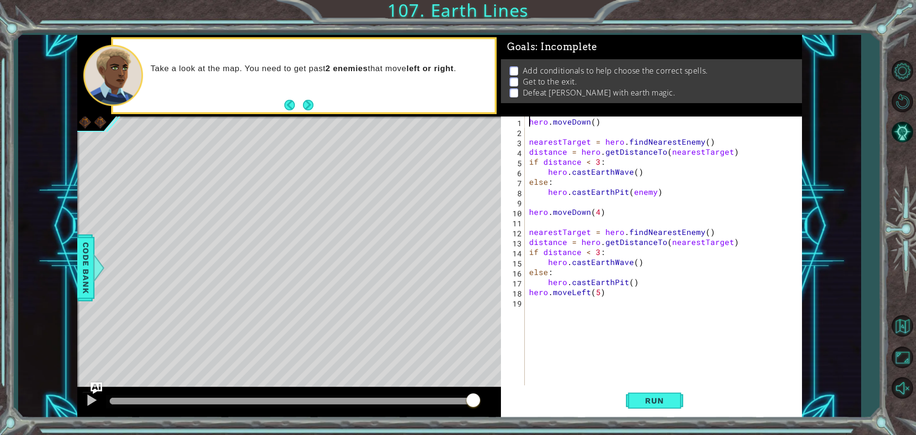
click at [529, 292] on div "hero.moveDown() 1 2 3 4 5 6 7 8 9 10 11 12 13 14 15 16 17 18 19 hero . [GEOGRAP…" at bounding box center [650, 251] width 298 height 270
click at [531, 289] on div "hero . [GEOGRAPHIC_DATA] ( ) nearestTarget = hero . findNearestEnemy ( ) distan…" at bounding box center [665, 261] width 277 height 290
click at [682, 404] on div "Run" at bounding box center [654, 400] width 301 height 30
click at [676, 404] on button "Run" at bounding box center [654, 400] width 57 height 30
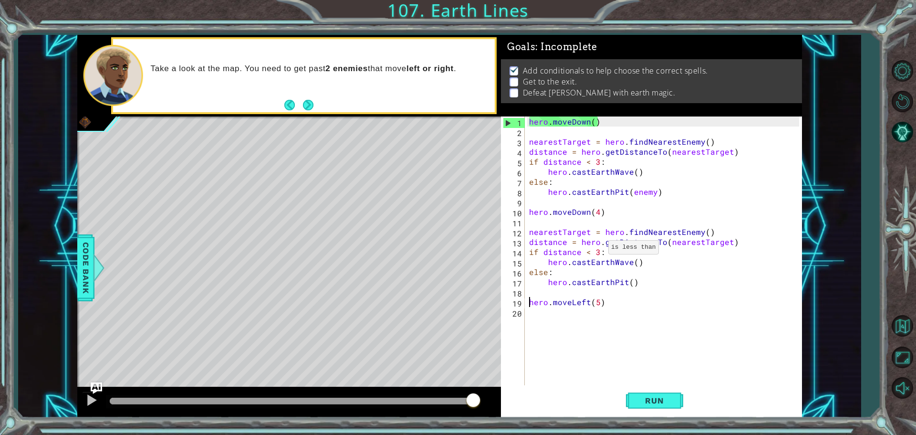
click at [597, 249] on div "hero . [GEOGRAPHIC_DATA] ( ) nearestTarget = hero . findNearestEnemy ( ) distan…" at bounding box center [665, 261] width 277 height 290
click at [598, 164] on div "hero . [GEOGRAPHIC_DATA] ( ) nearestTarget = hero . findNearestEnemy ( ) distan…" at bounding box center [665, 261] width 277 height 290
click at [657, 402] on span "Run" at bounding box center [654, 400] width 38 height 10
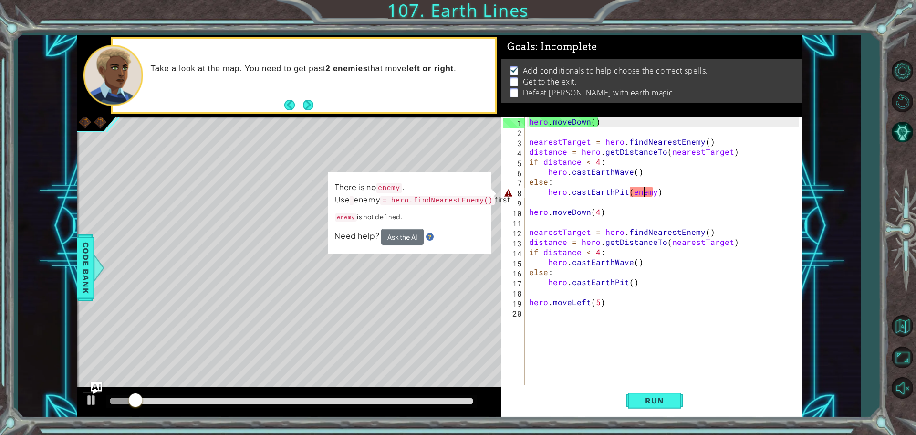
click at [642, 190] on div "hero . [GEOGRAPHIC_DATA] ( ) nearestTarget = hero . findNearestEnemy ( ) distan…" at bounding box center [665, 261] width 277 height 290
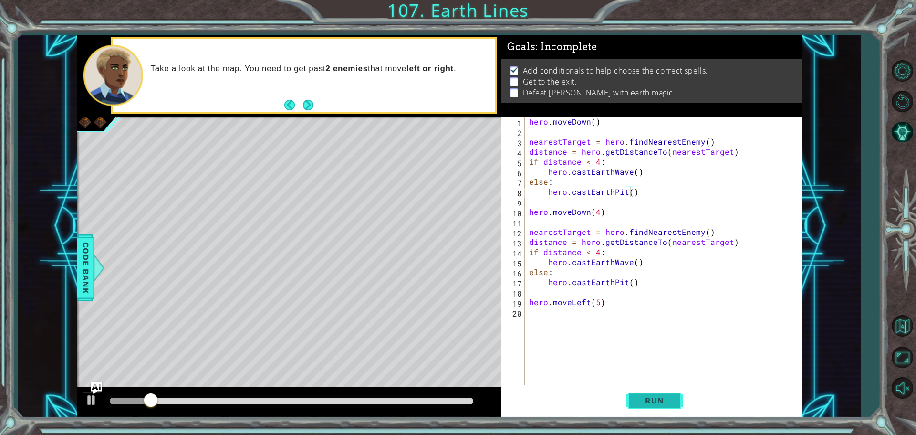
drag, startPoint x: 660, startPoint y: 400, endPoint x: 655, endPoint y: 398, distance: 5.0
click at [656, 398] on span "Run" at bounding box center [654, 400] width 38 height 10
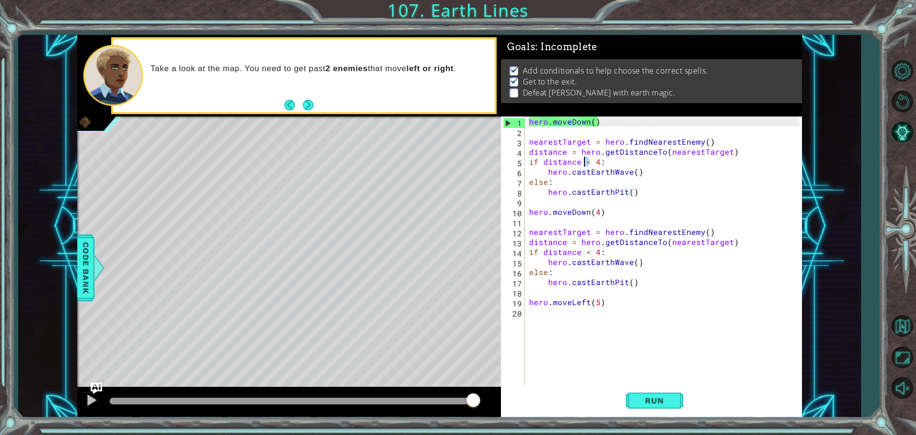
drag, startPoint x: 587, startPoint y: 163, endPoint x: 574, endPoint y: 166, distance: 13.1
click at [584, 166] on div "hero . [GEOGRAPHIC_DATA] ( ) nearestTarget = hero . findNearestEnemy ( ) distan…" at bounding box center [665, 261] width 277 height 290
click at [589, 168] on div "hero . [GEOGRAPHIC_DATA] ( ) nearestTarget = hero . findNearestEnemy ( ) distan…" at bounding box center [665, 261] width 277 height 290
drag, startPoint x: 589, startPoint y: 164, endPoint x: 597, endPoint y: 169, distance: 9.7
click at [592, 166] on div "hero . [GEOGRAPHIC_DATA] ( ) nearestTarget = hero . findNearestEnemy ( ) distan…" at bounding box center [665, 261] width 277 height 290
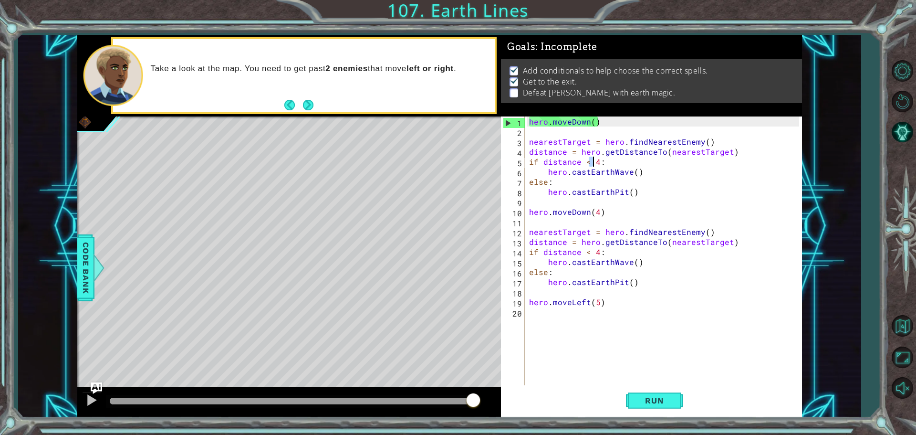
click at [678, 0] on html "1 ההההההההההההההההההההההההההההההההההההההההההההההההההההההההההההההההההההההההההההה…" at bounding box center [458, 217] width 916 height 435
click at [586, 158] on div "hero . [GEOGRAPHIC_DATA] ( ) nearestTarget = hero . findNearestEnemy ( ) distan…" at bounding box center [665, 261] width 277 height 290
click at [590, 158] on div "hero . [GEOGRAPHIC_DATA] ( ) nearestTarget = hero . findNearestEnemy ( ) distan…" at bounding box center [665, 261] width 277 height 290
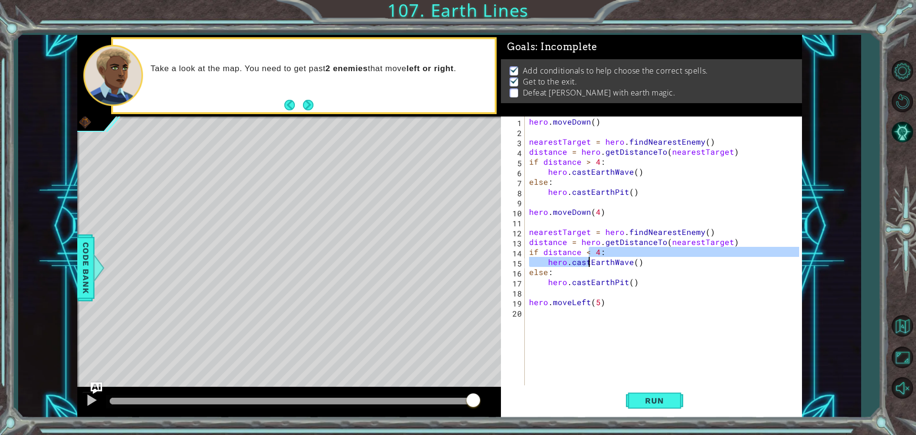
drag, startPoint x: 588, startPoint y: 256, endPoint x: 590, endPoint y: 260, distance: 4.9
click at [590, 260] on div "hero . [GEOGRAPHIC_DATA] ( ) nearestTarget = hero . findNearestEnemy ( ) distan…" at bounding box center [665, 261] width 277 height 290
drag, startPoint x: 565, startPoint y: 248, endPoint x: 580, endPoint y: 247, distance: 14.9
click at [569, 248] on div "hero . [GEOGRAPHIC_DATA] ( ) nearestTarget = hero . findNearestEnemy ( ) distan…" at bounding box center [665, 261] width 277 height 290
click at [586, 250] on div "hero . [GEOGRAPHIC_DATA] ( ) nearestTarget = hero . findNearestEnemy ( ) distan…" at bounding box center [665, 261] width 277 height 290
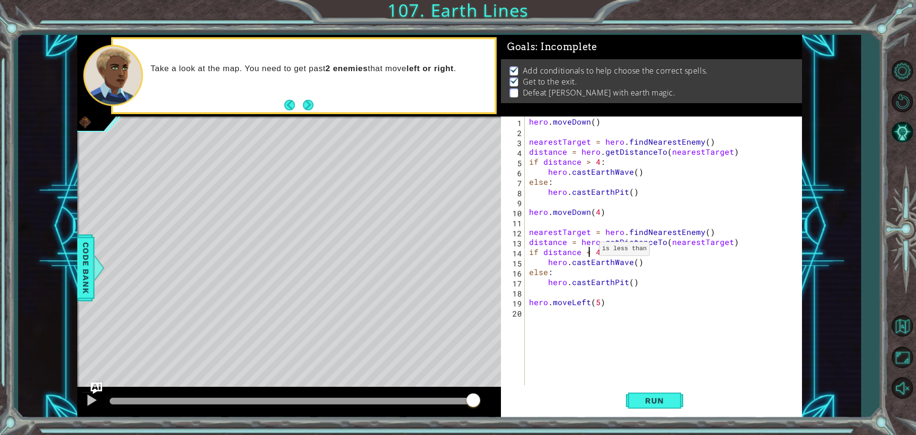
click at [587, 251] on div "hero . [GEOGRAPHIC_DATA] ( ) nearestTarget = hero . findNearestEnemy ( ) distan…" at bounding box center [665, 261] width 277 height 290
click at [595, 256] on div "hero . [GEOGRAPHIC_DATA] ( ) nearestTarget = hero . findNearestEnemy ( ) distan…" at bounding box center [665, 261] width 277 height 290
click at [598, 254] on div "hero . [GEOGRAPHIC_DATA] ( ) nearestTarget = hero . findNearestEnemy ( ) distan…" at bounding box center [665, 261] width 277 height 290
click at [599, 158] on div "hero . [GEOGRAPHIC_DATA] ( ) nearestTarget = hero . findNearestEnemy ( ) distan…" at bounding box center [665, 261] width 277 height 290
click at [674, 405] on button "Run" at bounding box center [654, 400] width 57 height 30
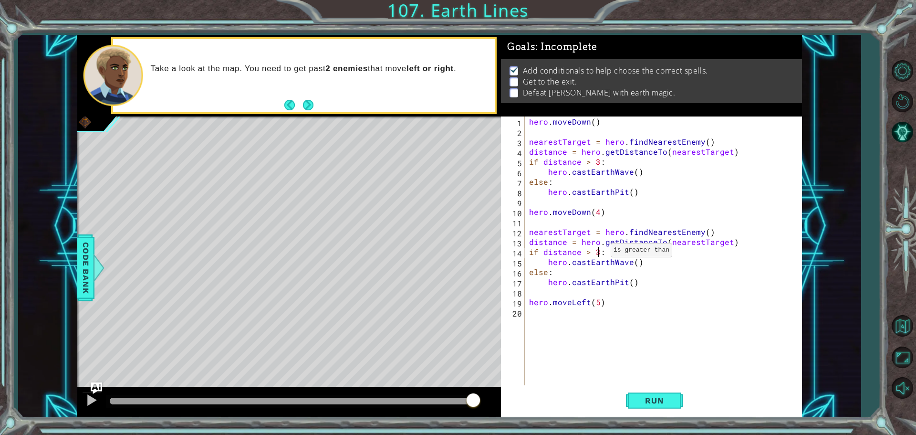
click at [599, 252] on div "hero . [GEOGRAPHIC_DATA] ( ) nearestTarget = hero . findNearestEnemy ( ) distan…" at bounding box center [665, 261] width 277 height 290
click at [684, 413] on div "Run" at bounding box center [654, 400] width 301 height 30
drag, startPoint x: 681, startPoint y: 411, endPoint x: 667, endPoint y: 407, distance: 14.2
click at [680, 411] on button "Run" at bounding box center [654, 400] width 57 height 30
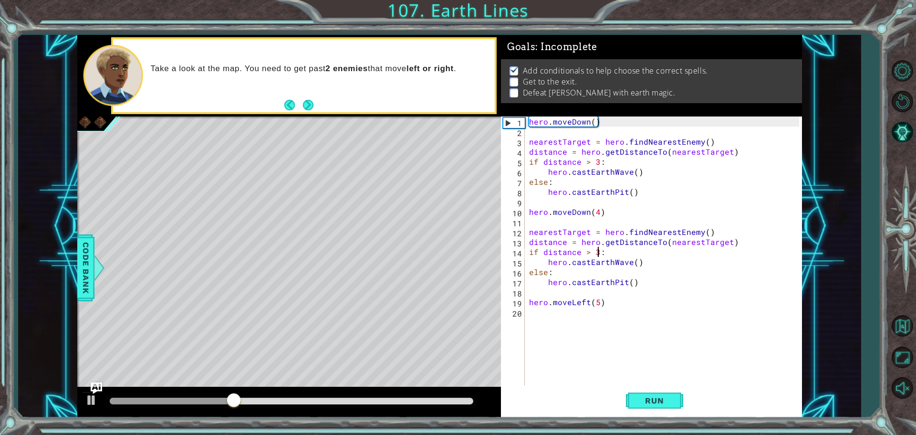
click at [586, 249] on div "hero . [GEOGRAPHIC_DATA] ( ) nearestTarget = hero . findNearestEnemy ( ) distan…" at bounding box center [665, 261] width 277 height 290
click at [588, 254] on div "hero . [GEOGRAPHIC_DATA] ( ) nearestTarget = hero . findNearestEnemy ( ) distan…" at bounding box center [665, 261] width 277 height 290
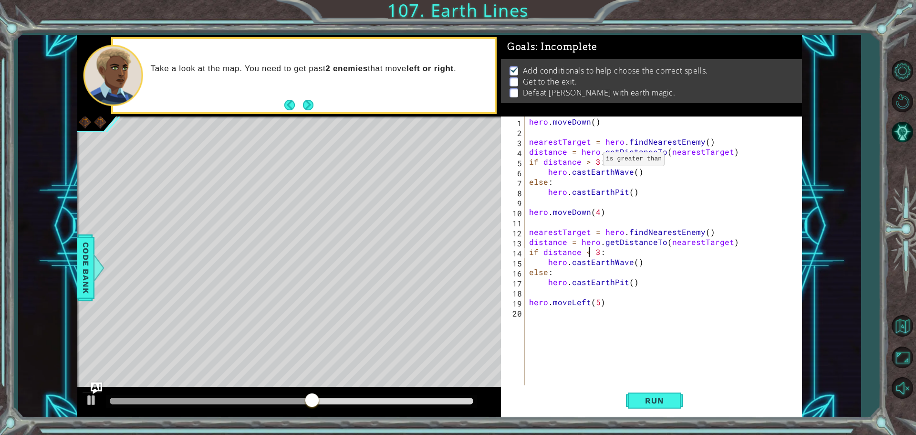
click at [589, 161] on div "hero . [GEOGRAPHIC_DATA] ( ) nearestTarget = hero . findNearestEnemy ( ) distan…" at bounding box center [665, 261] width 277 height 290
type textarea "if distance < 3:"
click at [661, 403] on span "Run" at bounding box center [654, 400] width 38 height 10
